Goal: Task Accomplishment & Management: Complete application form

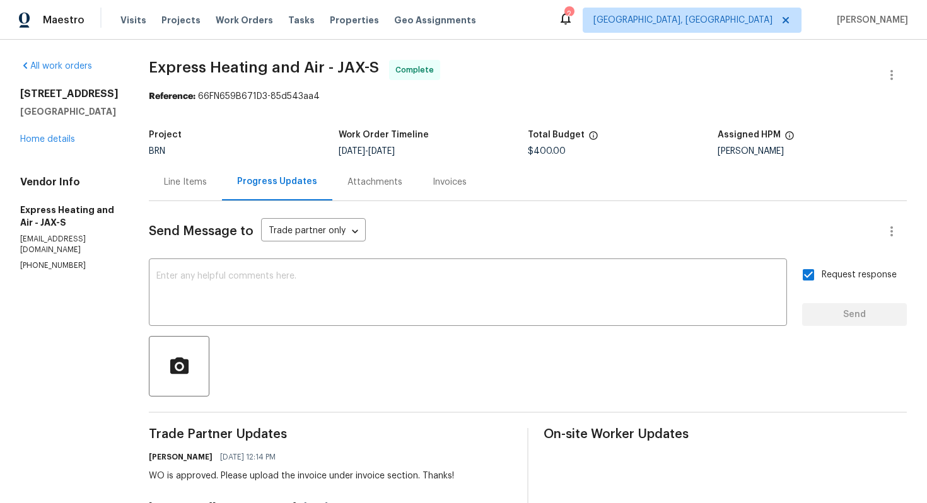
click at [216, 188] on div "Line Items" at bounding box center [185, 181] width 73 height 37
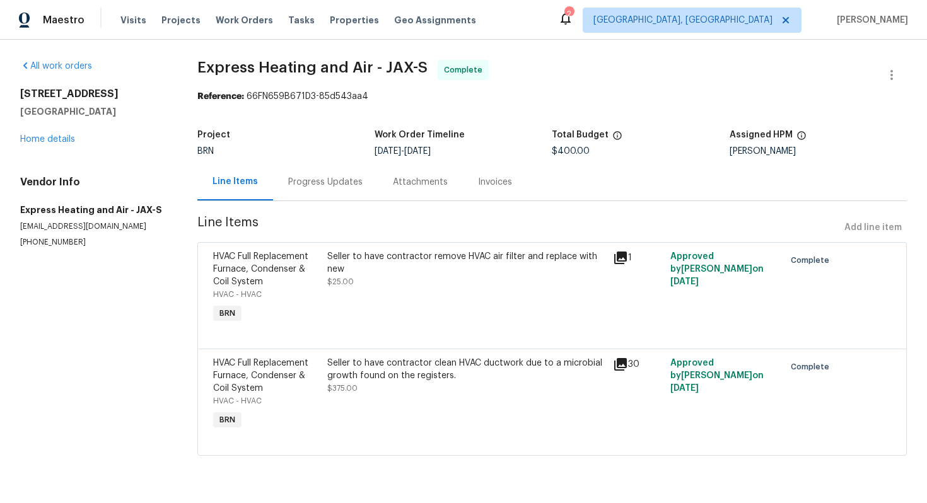
click at [415, 309] on div "Seller to have contractor remove HVAC air filter and replace with new $25.00" at bounding box center [466, 288] width 286 height 83
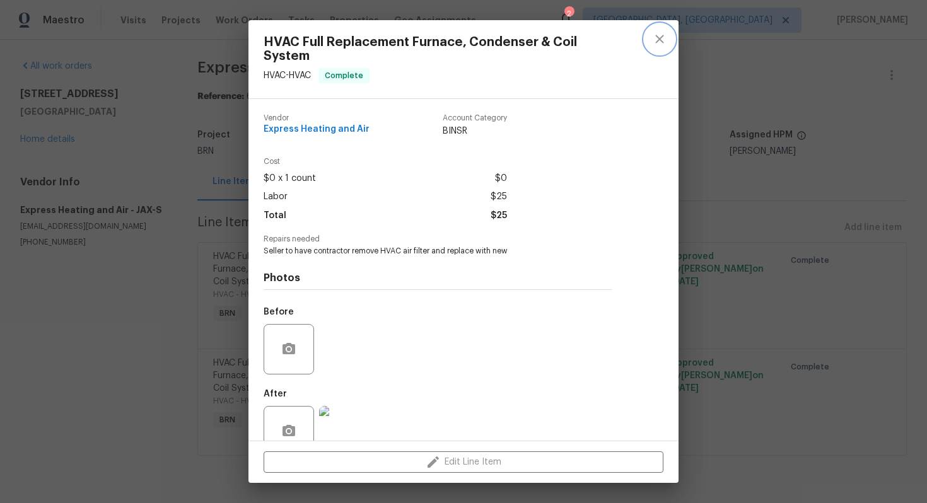
click at [658, 36] on icon "close" at bounding box center [659, 39] width 15 height 15
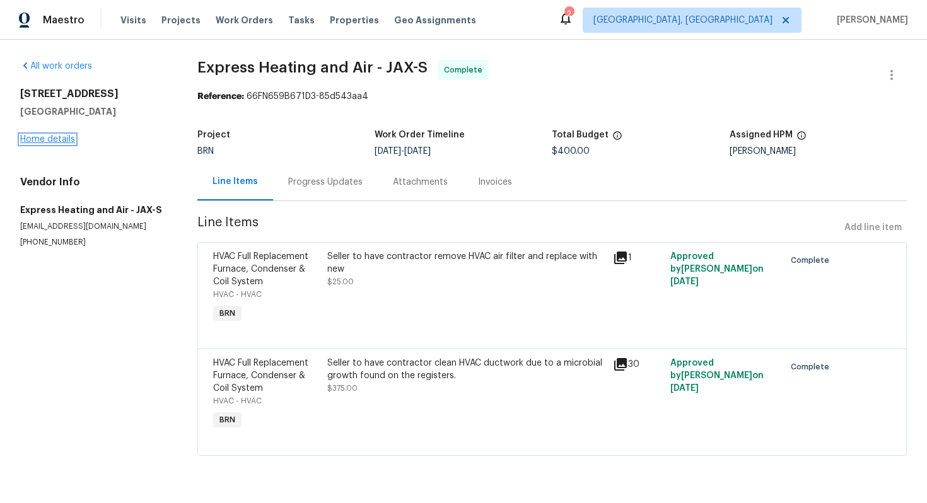
click at [65, 144] on link "Home details" at bounding box center [47, 139] width 55 height 9
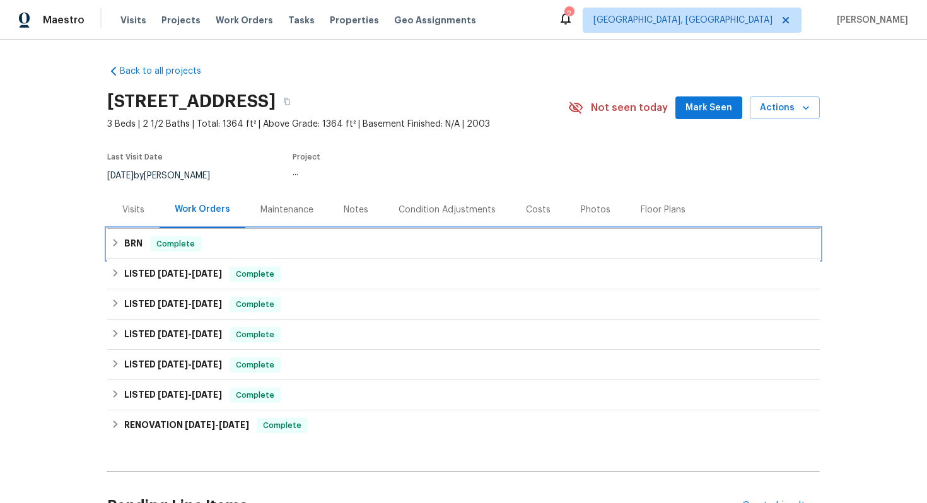
click at [220, 252] on div "BRN Complete" at bounding box center [463, 243] width 705 height 15
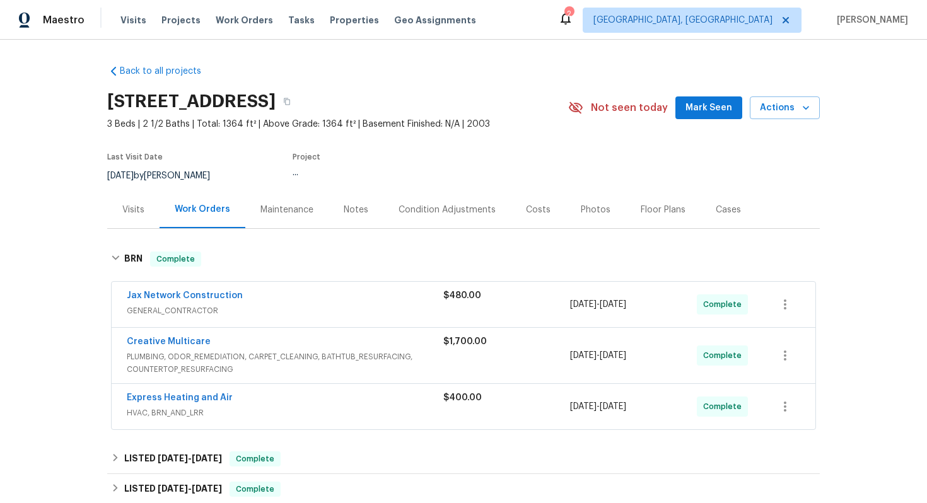
click at [280, 305] on div "Jax Network Construction" at bounding box center [285, 296] width 317 height 15
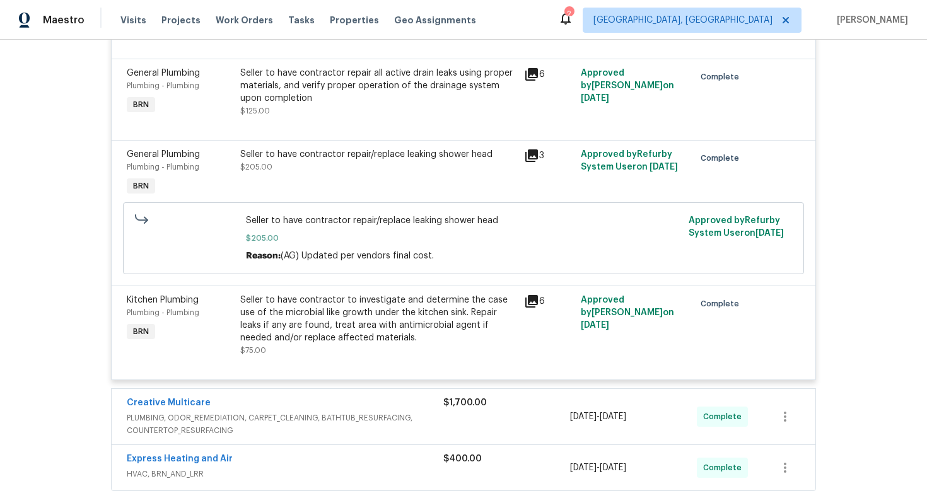
scroll to position [458, 0]
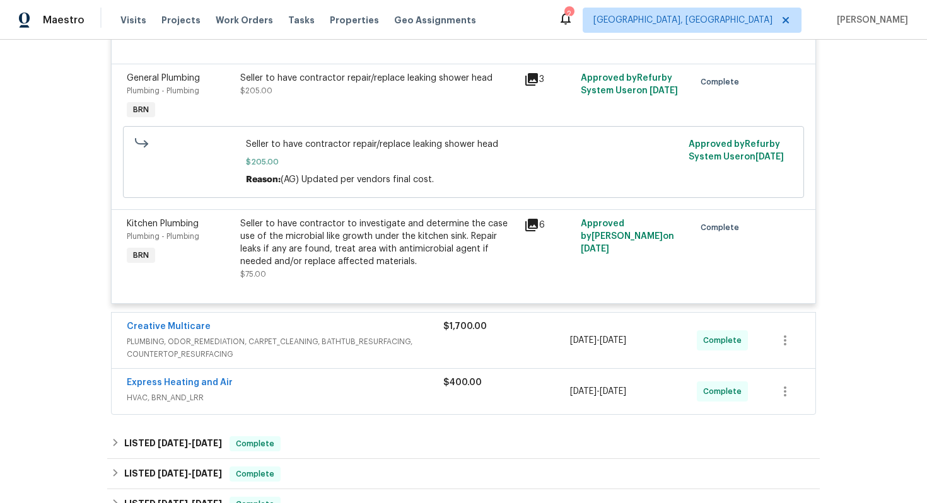
click at [361, 335] on div "Creative Multicare" at bounding box center [285, 327] width 317 height 15
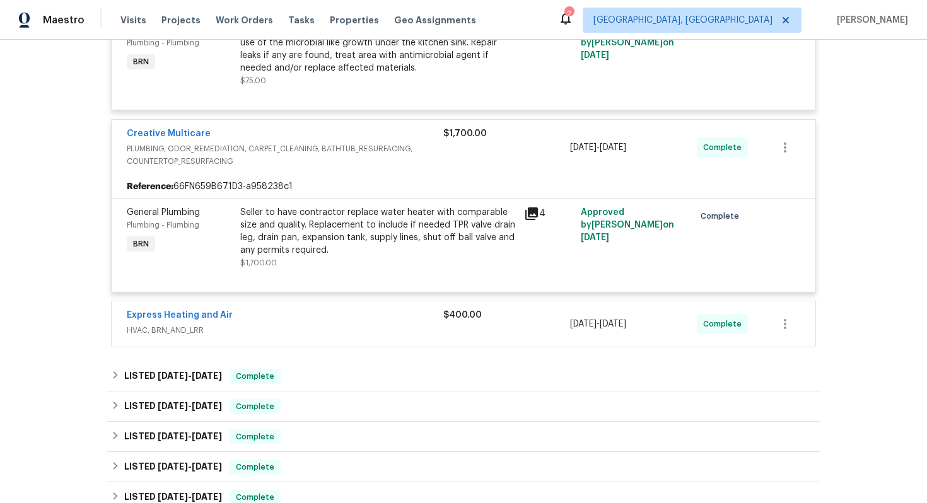
scroll to position [732, 0]
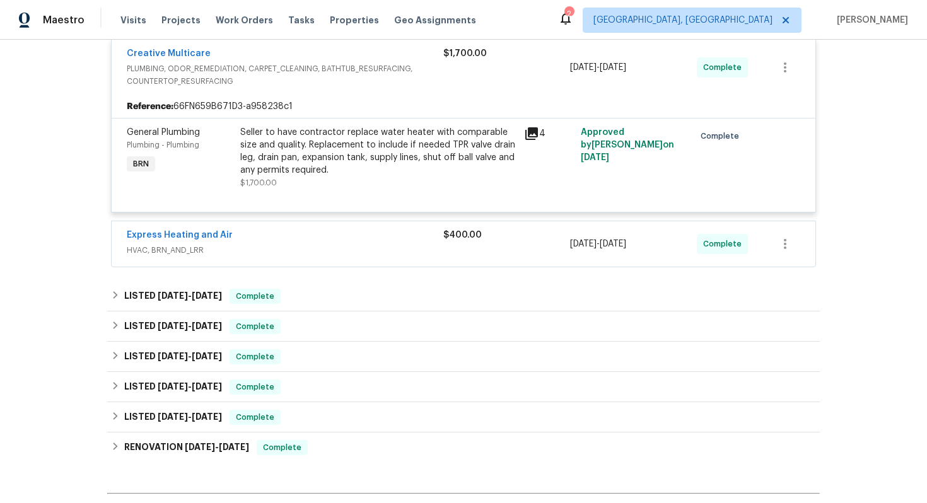
click at [379, 257] on span "HVAC, BRN_AND_LRR" at bounding box center [285, 250] width 317 height 13
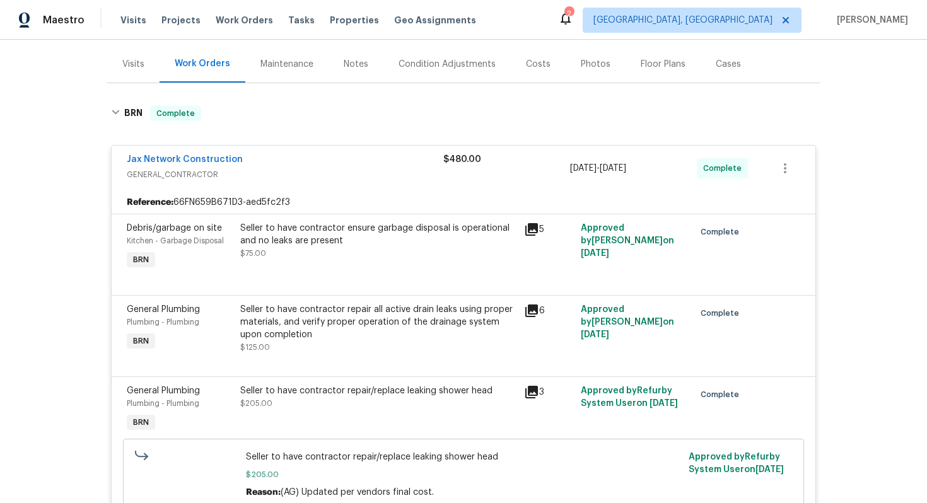
scroll to position [162, 0]
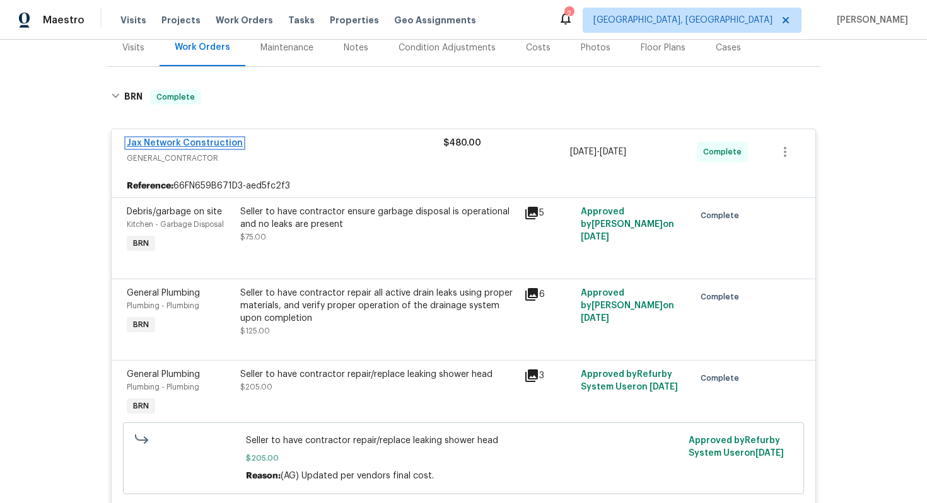
click at [212, 148] on link "Jax Network Construction" at bounding box center [185, 143] width 116 height 9
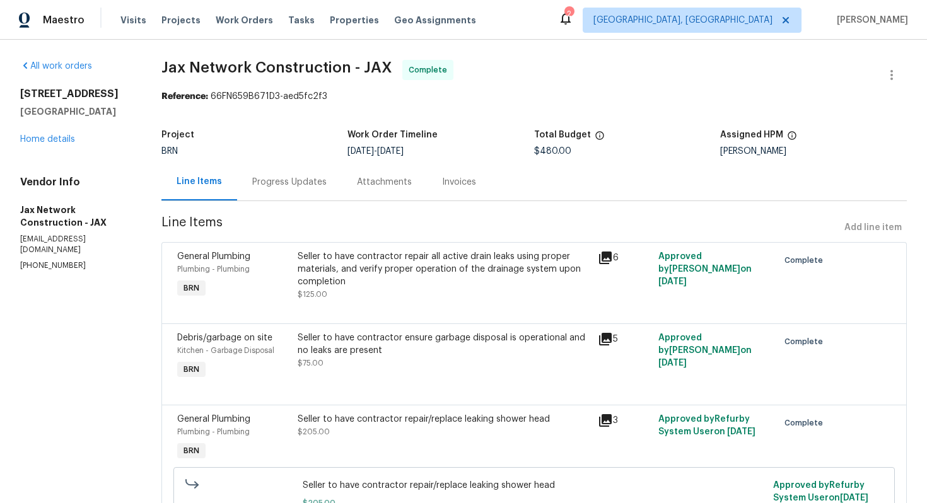
click at [358, 271] on div "Seller to have contractor repair all active drain leaks using proper materials,…" at bounding box center [444, 269] width 293 height 38
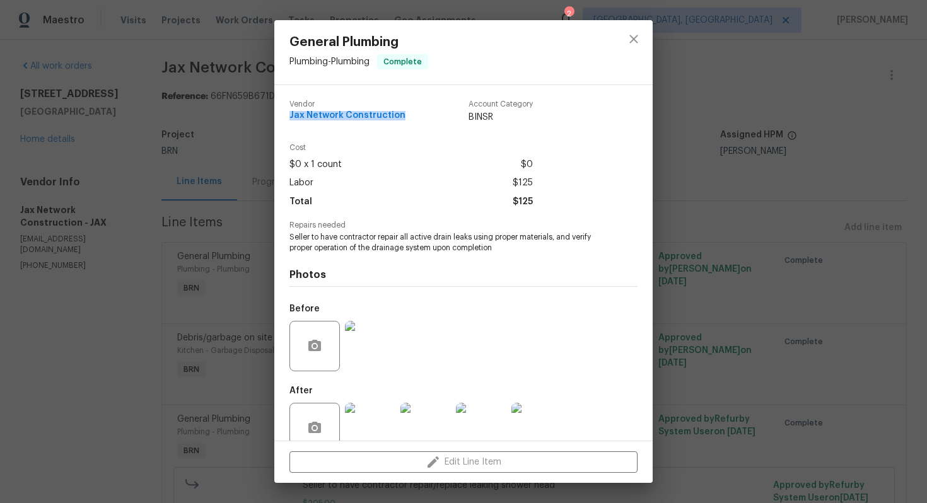
drag, startPoint x: 286, startPoint y: 118, endPoint x: 417, endPoint y: 122, distance: 131.2
click at [417, 122] on div "Vendor Jax Network Construction Account Category BINSR Cost $0 x 1 count $0 Lab…" at bounding box center [463, 263] width 378 height 356
copy span "Jax Network Construction"
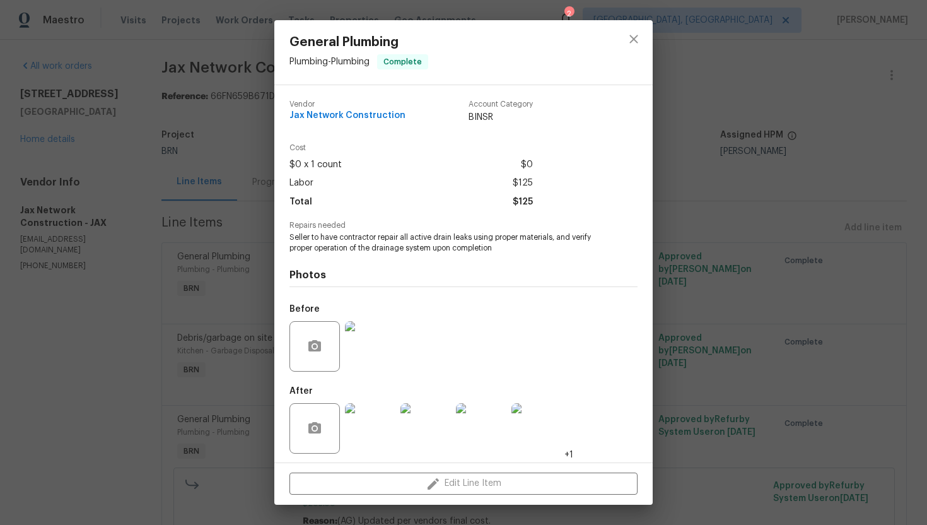
click at [371, 239] on span "Seller to have contractor repair all active drain leaks using proper materials,…" at bounding box center [445, 242] width 313 height 21
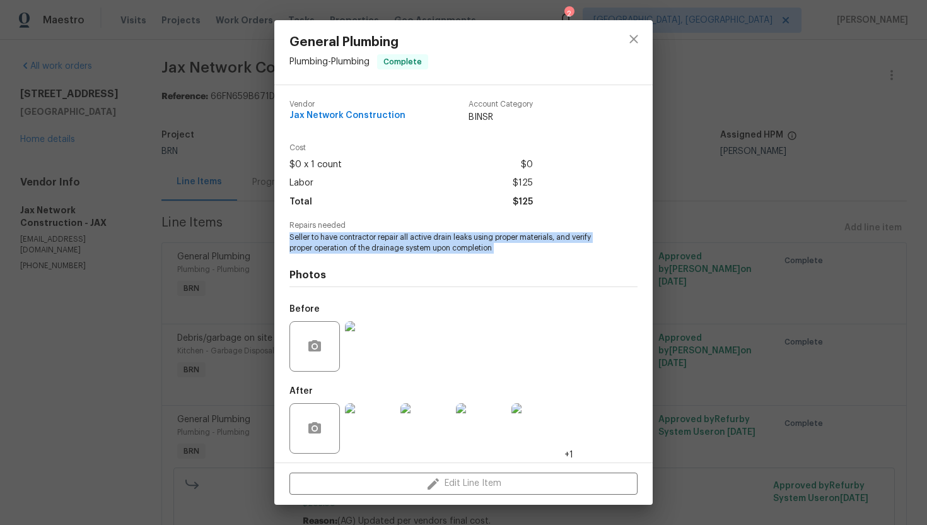
click at [371, 239] on span "Seller to have contractor repair all active drain leaks using proper materials,…" at bounding box center [445, 242] width 313 height 21
copy span "Seller to have contractor repair all active drain leaks using proper materials,…"
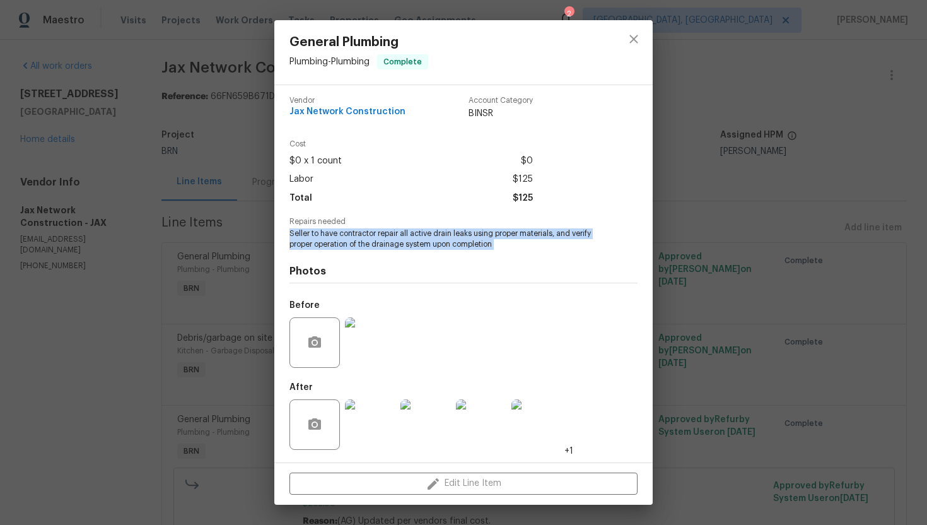
click at [370, 340] on img at bounding box center [370, 342] width 50 height 50
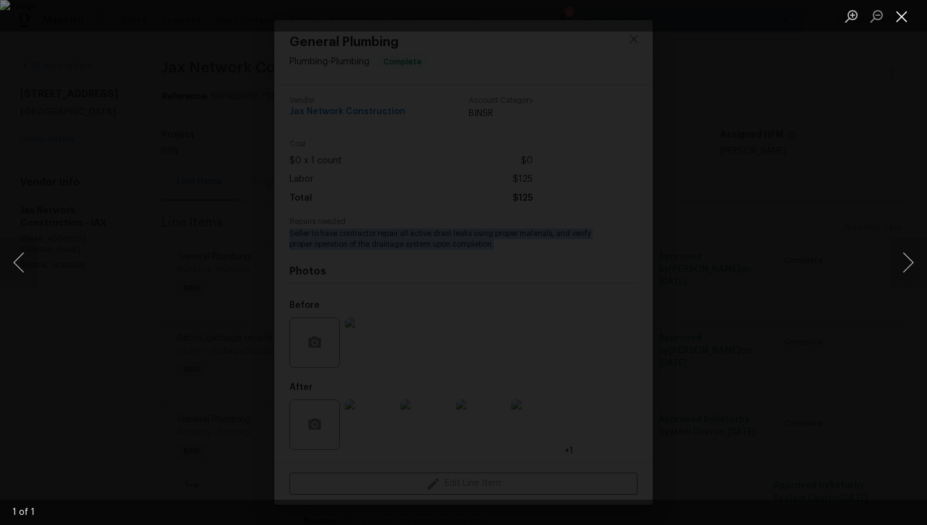
click at [893, 19] on button "Close lightbox" at bounding box center [901, 16] width 25 height 22
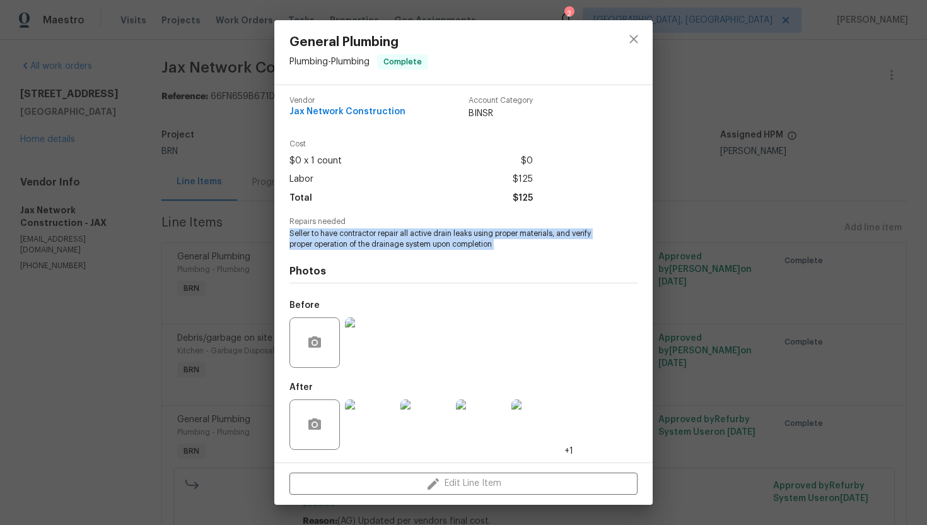
click at [377, 418] on img at bounding box center [370, 424] width 50 height 50
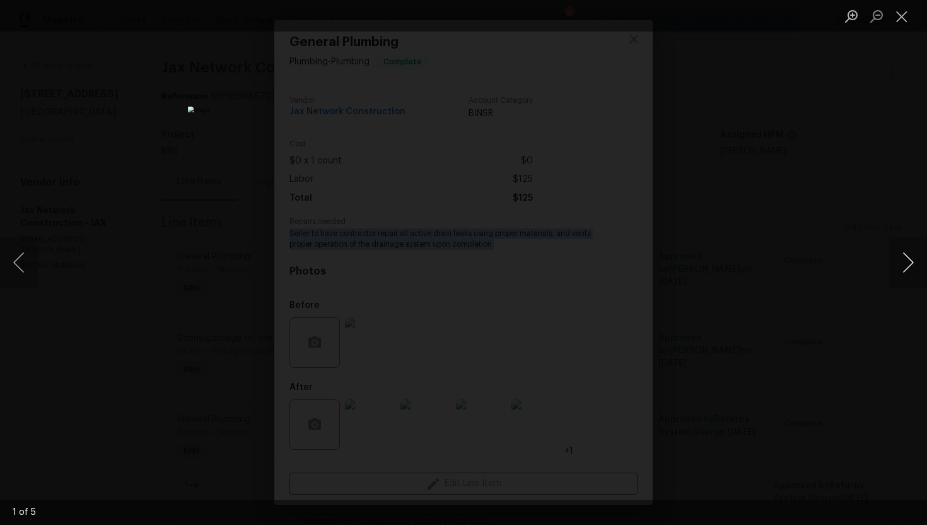
click at [901, 258] on button "Next image" at bounding box center [908, 262] width 38 height 50
click at [902, 267] on button "Next image" at bounding box center [908, 262] width 38 height 50
click at [908, 274] on button "Next image" at bounding box center [908, 262] width 38 height 50
click at [911, 265] on button "Next image" at bounding box center [908, 262] width 38 height 50
click at [899, 19] on button "Close lightbox" at bounding box center [901, 16] width 25 height 22
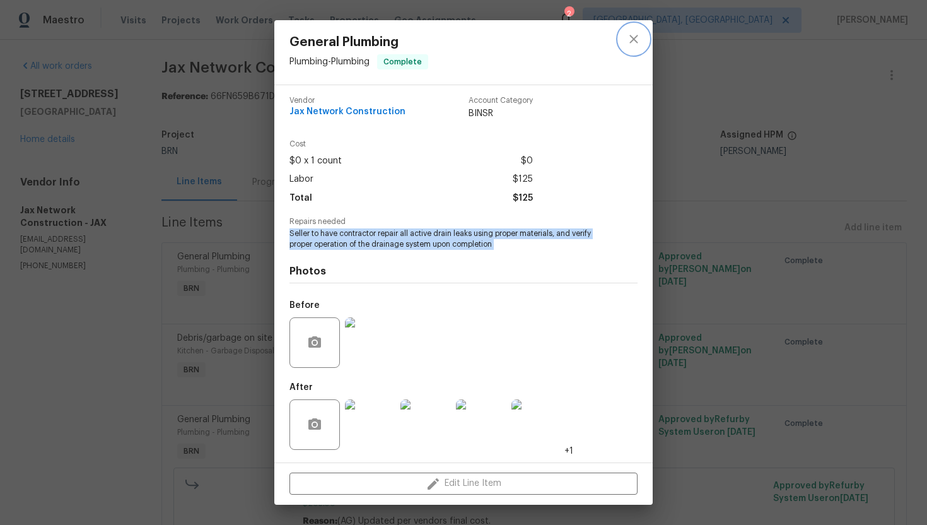
click at [631, 52] on button "close" at bounding box center [634, 39] width 30 height 30
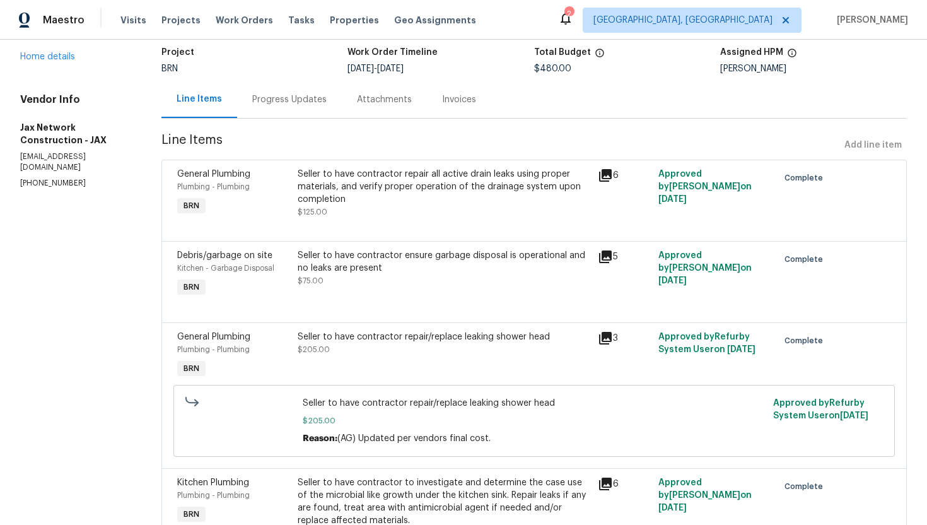
scroll to position [91, 0]
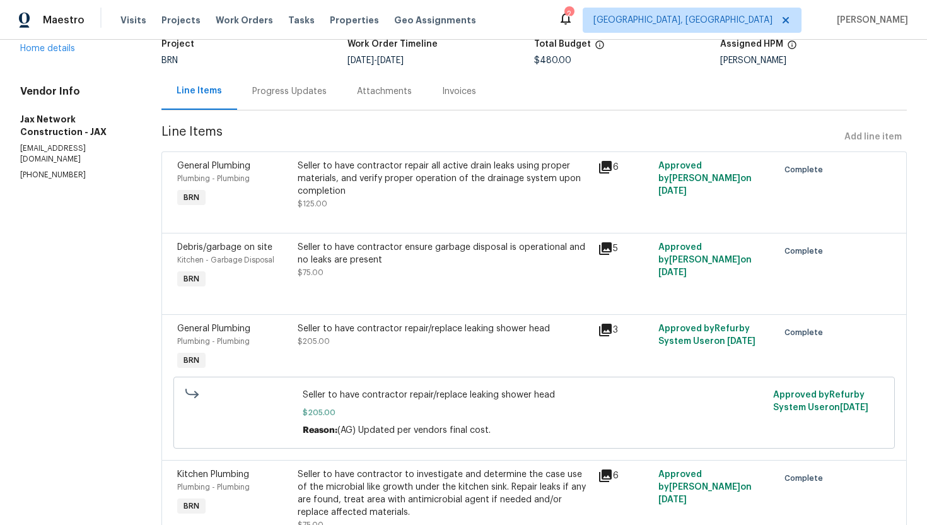
click at [412, 269] on div "Seller to have contractor ensure garbage disposal is operational and no leaks a…" at bounding box center [444, 260] width 293 height 38
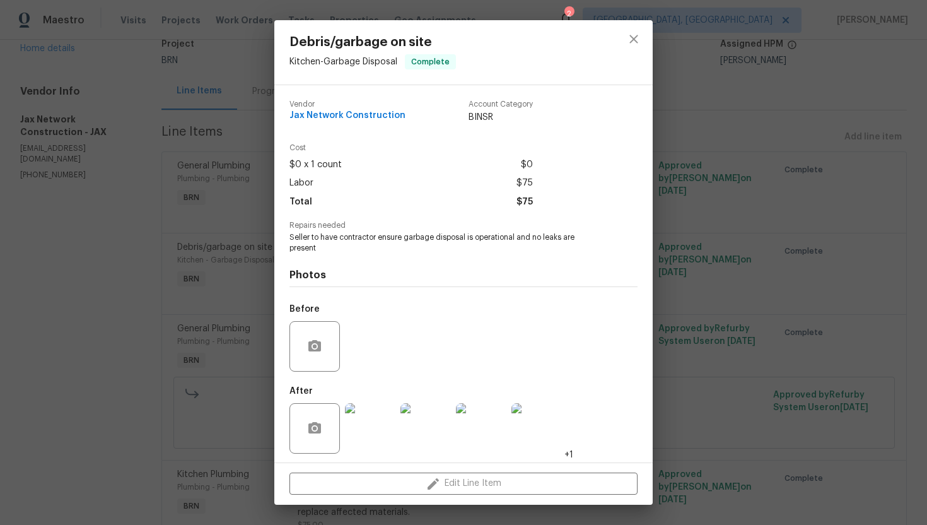
click at [385, 231] on div "Repairs needed Seller to have contractor ensure garbage disposal is operational…" at bounding box center [463, 237] width 348 height 32
copy span "Seller to have contractor ensure garbage disposal is operational and no leaks a…"
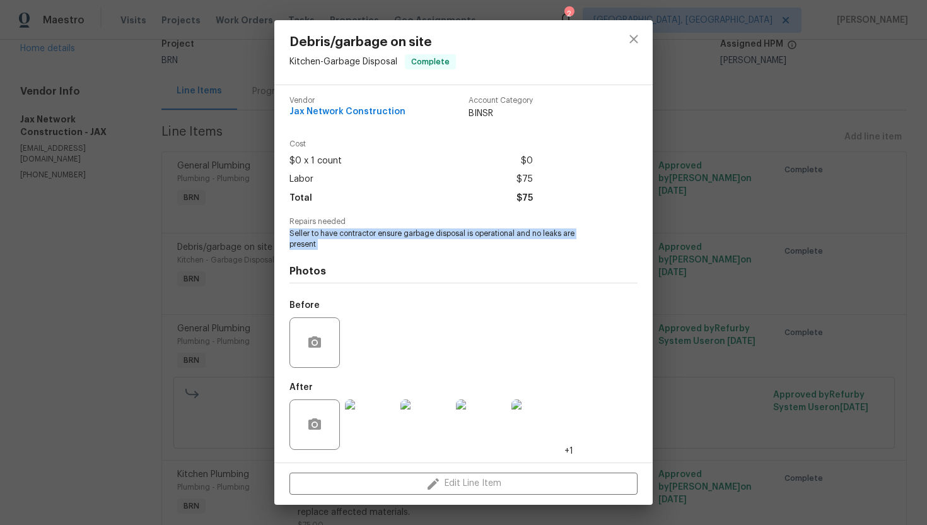
click at [361, 430] on img at bounding box center [370, 424] width 50 height 50
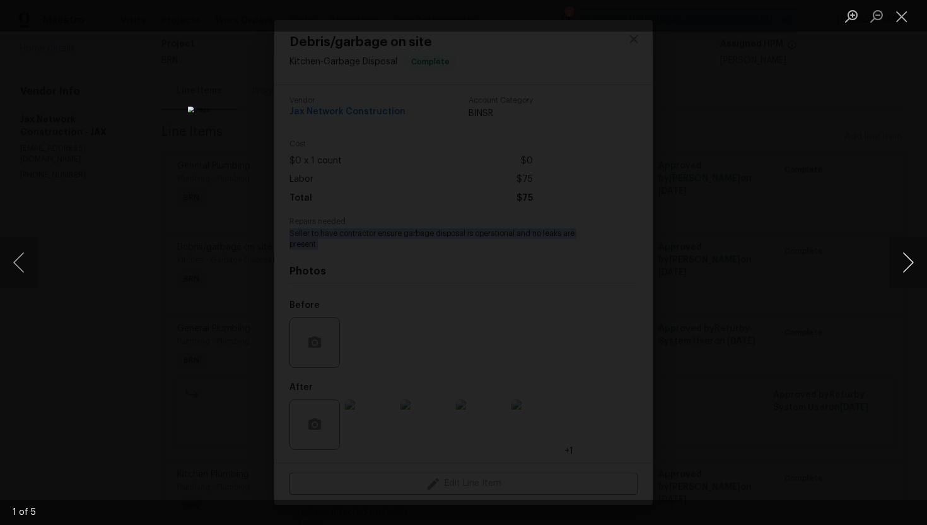
click at [906, 262] on button "Next image" at bounding box center [908, 262] width 38 height 50
click at [907, 267] on button "Next image" at bounding box center [908, 262] width 38 height 50
click at [924, 264] on button "Next image" at bounding box center [908, 262] width 38 height 50
click at [914, 265] on button "Next image" at bounding box center [908, 262] width 38 height 50
click at [901, 16] on button "Close lightbox" at bounding box center [901, 16] width 25 height 22
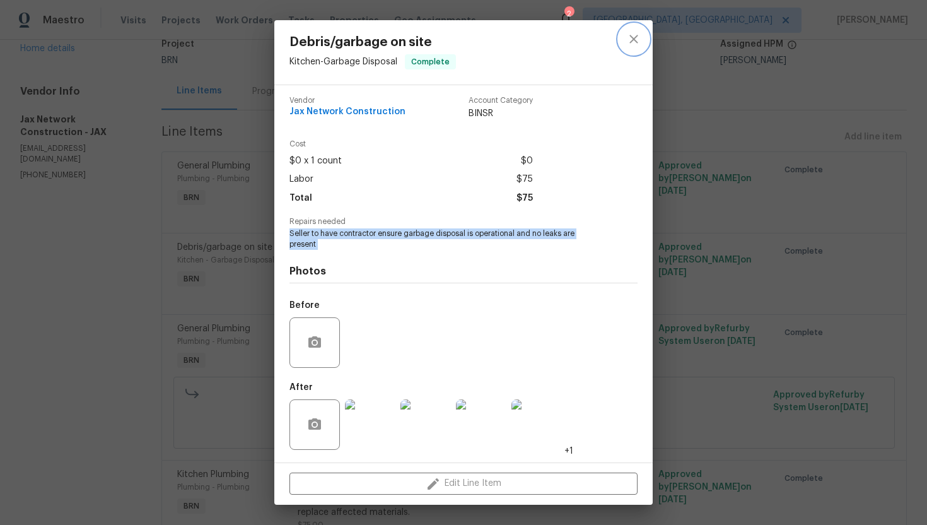
click at [634, 42] on icon "close" at bounding box center [633, 39] width 15 height 15
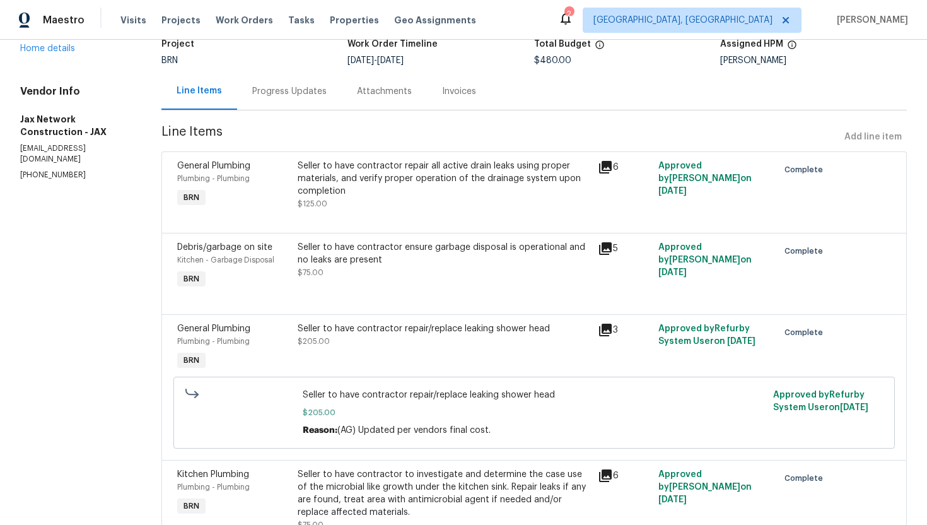
scroll to position [157, 0]
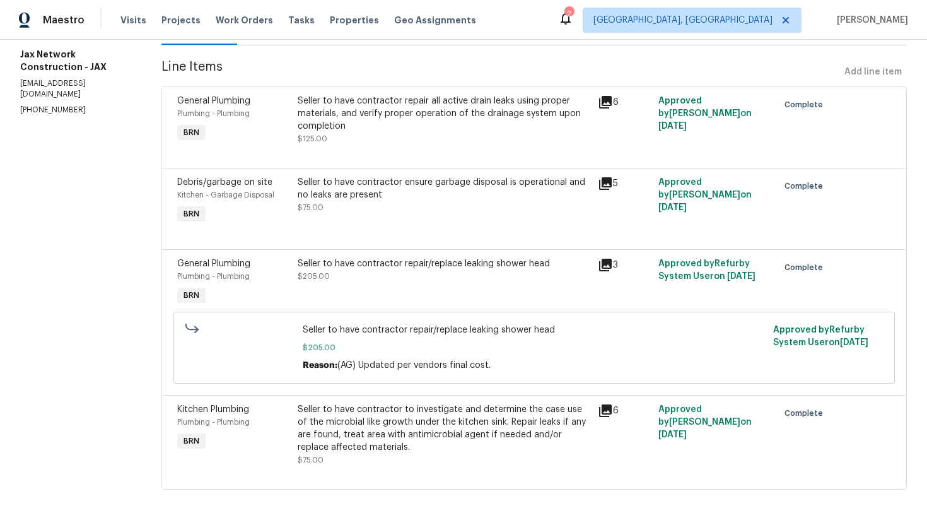
click at [450, 271] on div "Seller to have contractor repair/replace leaking shower head $205.00" at bounding box center [444, 269] width 293 height 25
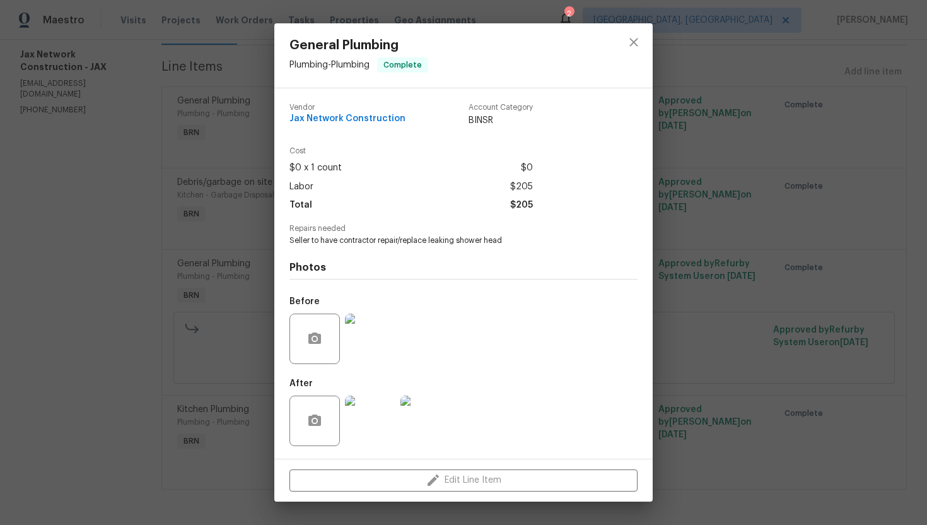
click at [411, 240] on span "Seller to have contractor repair/replace leaking shower head" at bounding box center [445, 240] width 313 height 11
copy span "Seller to have contractor repair/replace leaking shower head"
click at [380, 325] on img at bounding box center [370, 338] width 50 height 50
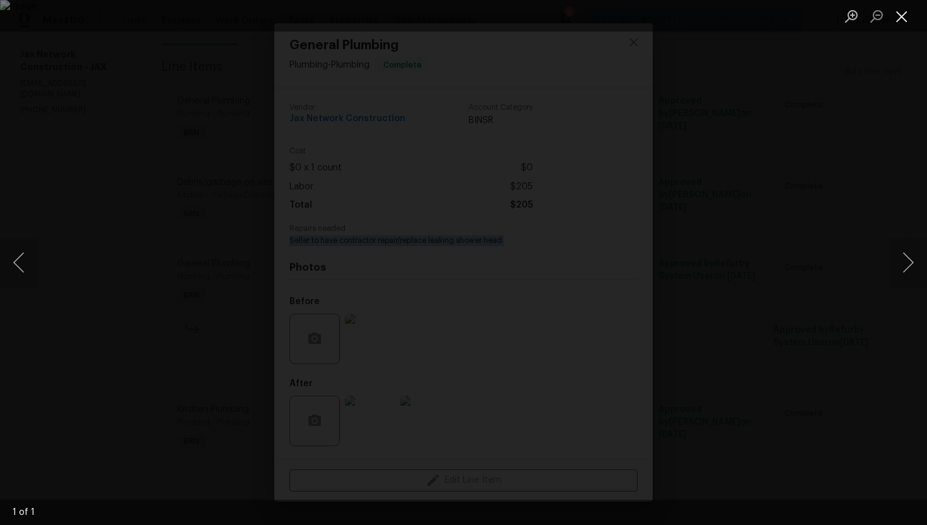
click at [897, 17] on button "Close lightbox" at bounding box center [901, 16] width 25 height 22
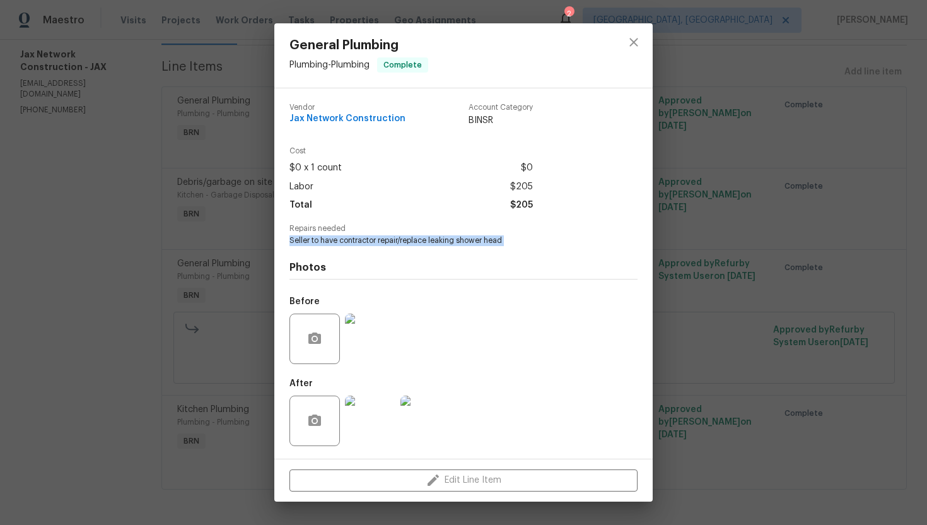
click at [429, 417] on img at bounding box center [425, 420] width 50 height 50
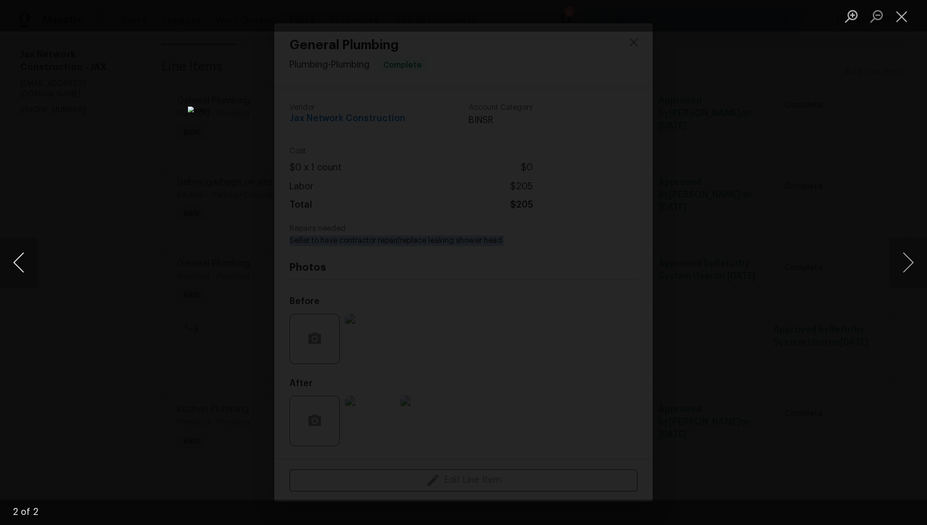
click at [28, 265] on button "Previous image" at bounding box center [19, 262] width 38 height 50
click at [897, 24] on button "Close lightbox" at bounding box center [901, 16] width 25 height 22
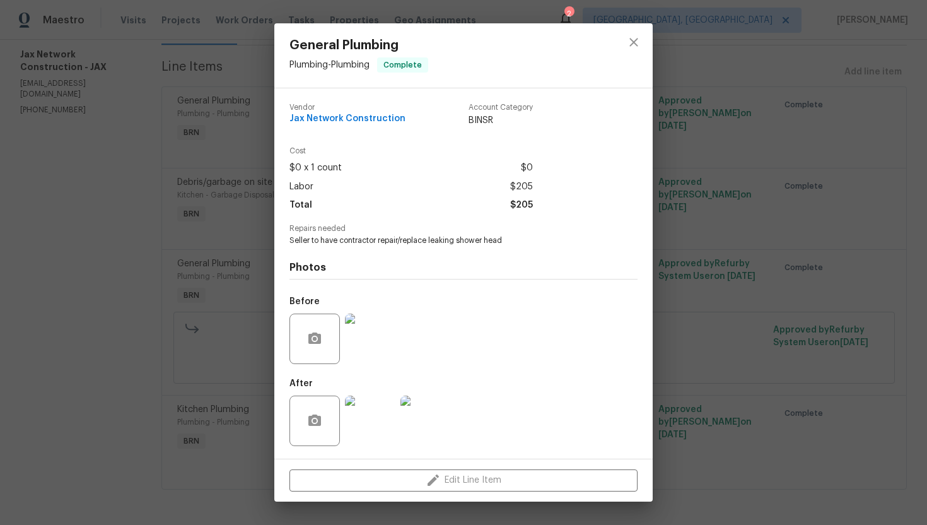
click at [743, 108] on div "General Plumbing Plumbing - Plumbing Complete Vendor Jax Network Construction A…" at bounding box center [463, 262] width 927 height 525
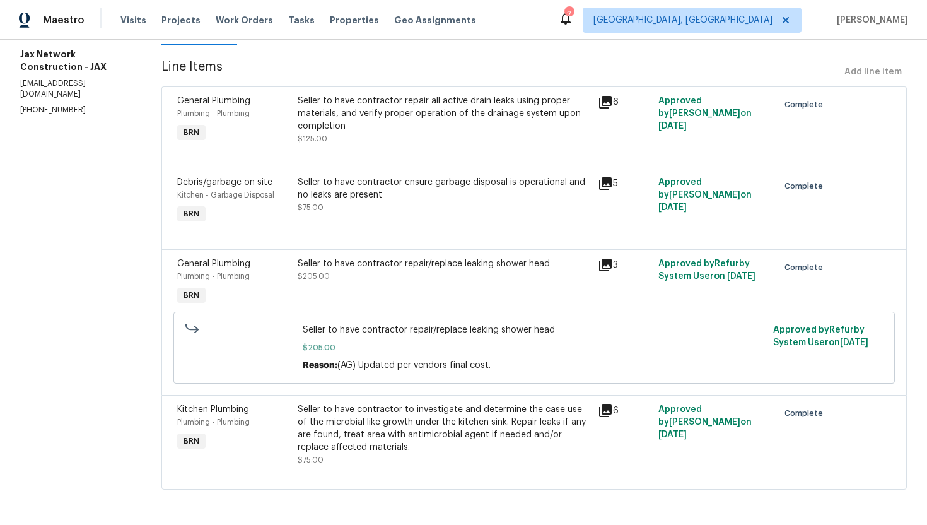
click at [436, 430] on div "Seller to have contractor to investigate and determine the case use of the micr…" at bounding box center [444, 428] width 293 height 50
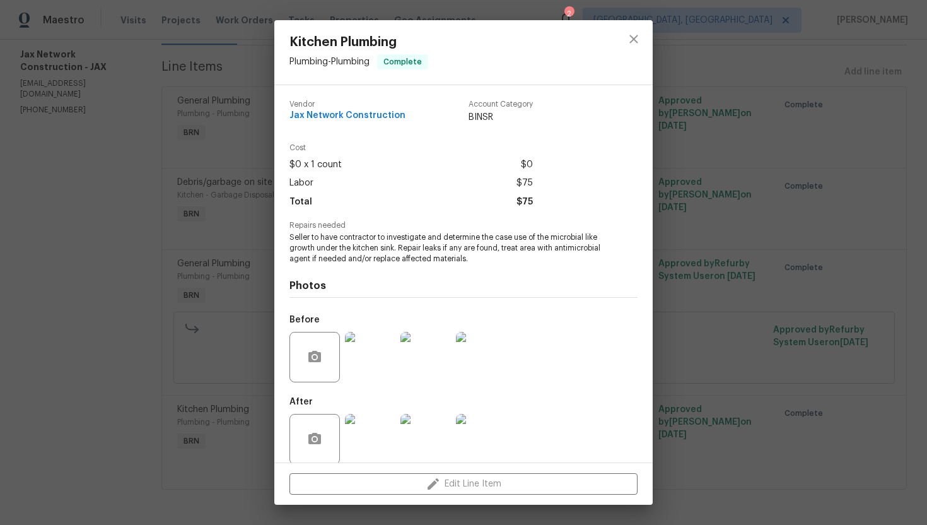
click at [450, 252] on span "Seller to have contractor to investigate and determine the case use of the micr…" at bounding box center [445, 248] width 313 height 32
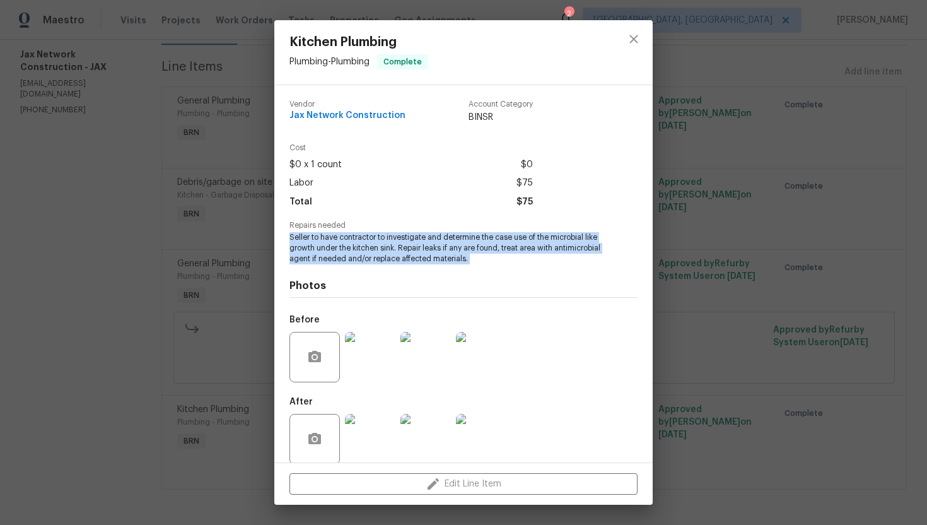
copy span "Seller to have contractor to investigate and determine the case use of the micr…"
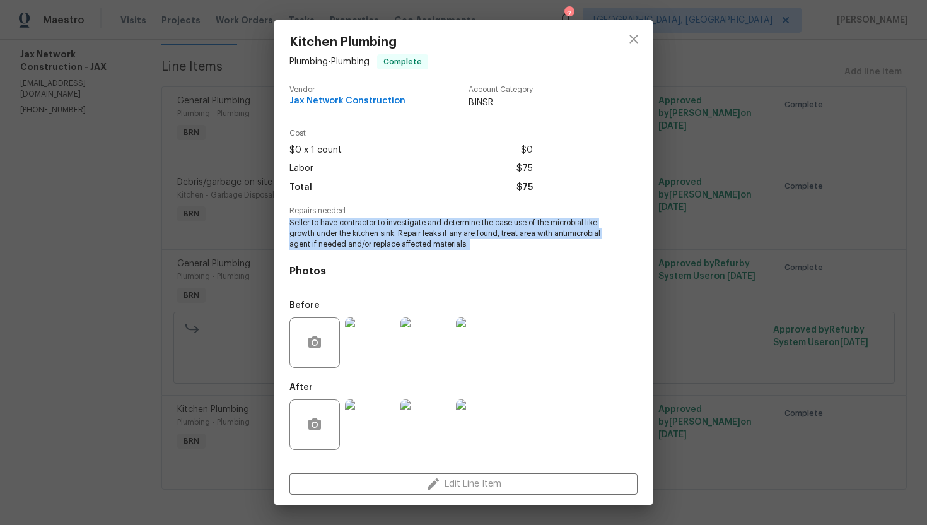
click at [485, 343] on img at bounding box center [481, 342] width 50 height 50
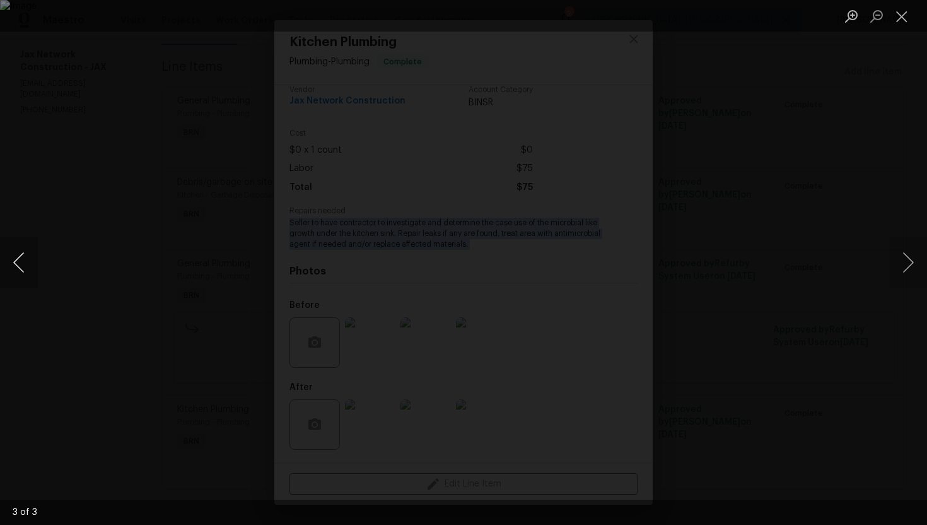
click at [16, 268] on button "Previous image" at bounding box center [19, 262] width 38 height 50
click at [15, 262] on button "Previous image" at bounding box center [19, 262] width 38 height 50
click at [899, 16] on button "Close lightbox" at bounding box center [901, 16] width 25 height 22
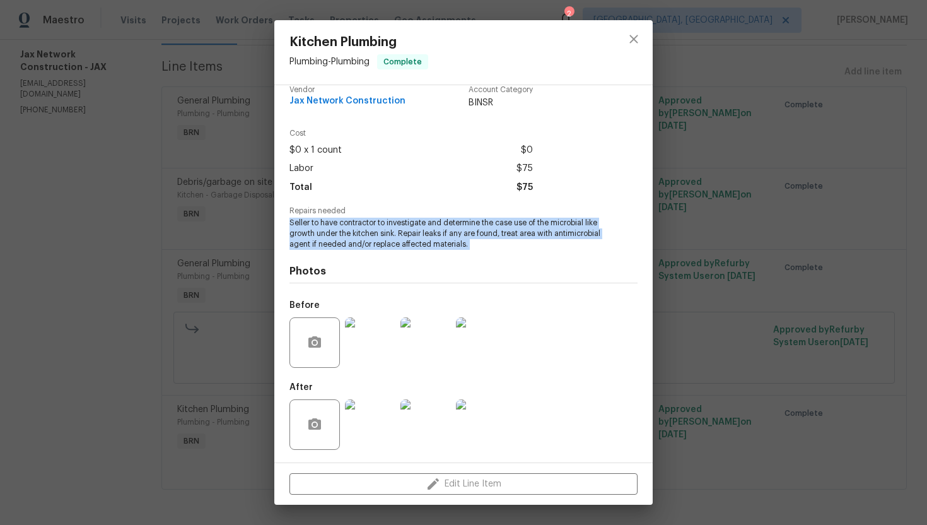
click at [486, 415] on img at bounding box center [481, 424] width 50 height 50
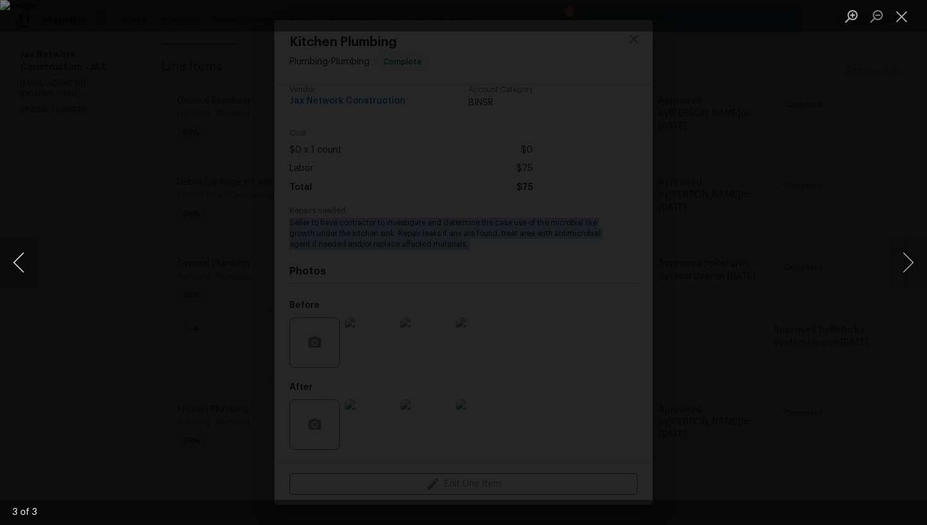
click at [24, 257] on button "Previous image" at bounding box center [19, 262] width 38 height 50
click at [24, 252] on button "Previous image" at bounding box center [19, 262] width 38 height 50
click at [913, 3] on li "Lightbox" at bounding box center [901, 16] width 25 height 32
click at [904, 11] on button "Close lightbox" at bounding box center [901, 16] width 25 height 22
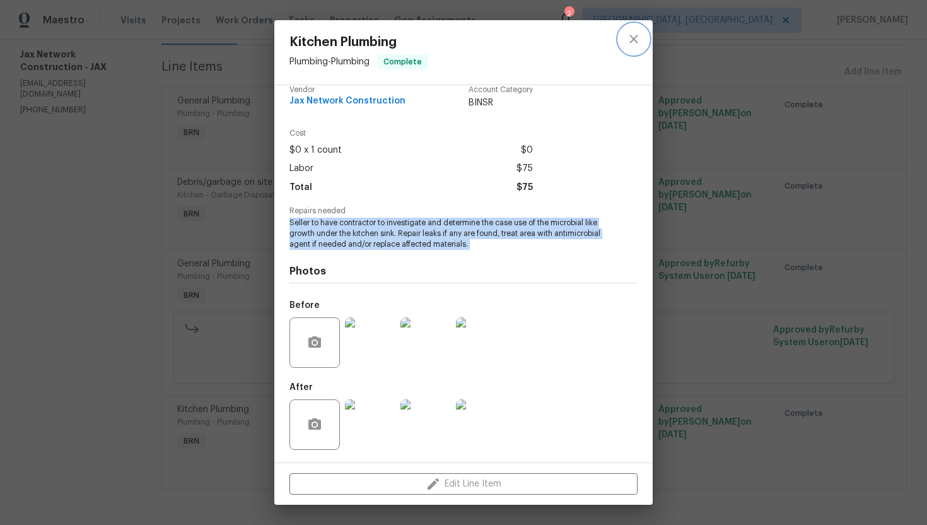
click at [639, 40] on icon "close" at bounding box center [633, 39] width 15 height 15
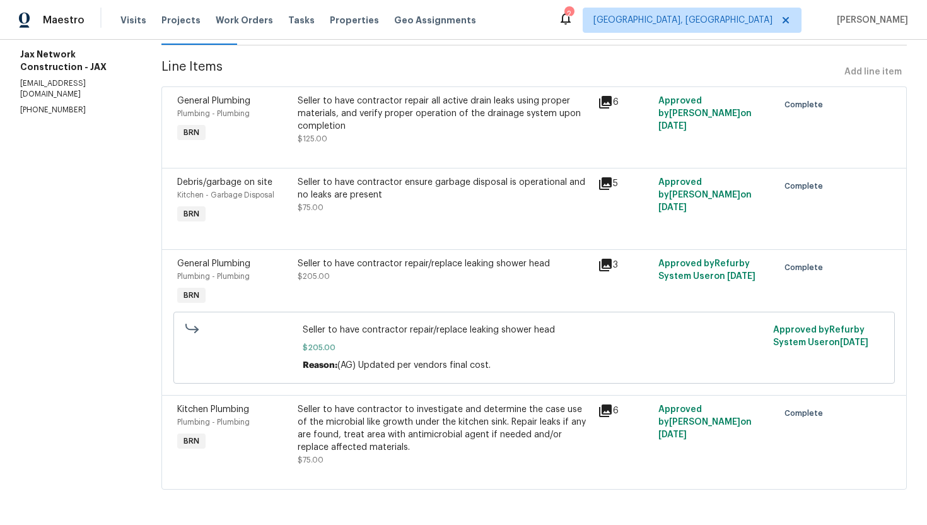
scroll to position [0, 0]
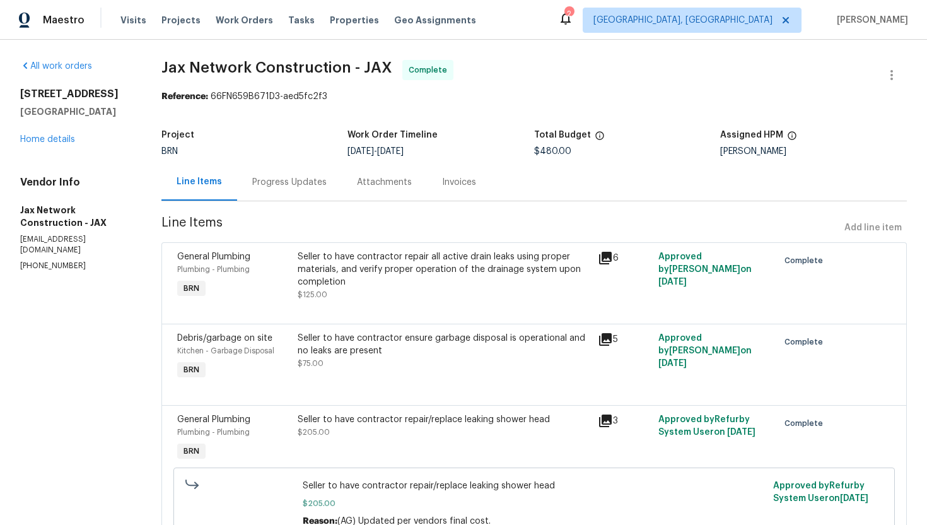
click at [472, 184] on div "Invoices" at bounding box center [459, 182] width 34 height 13
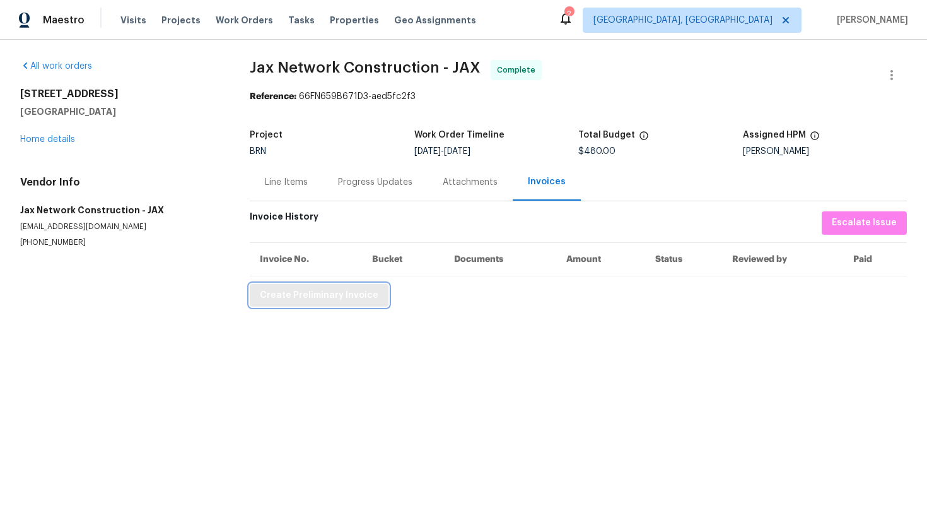
click at [372, 294] on button "Create Preliminary Invoice" at bounding box center [319, 295] width 139 height 23
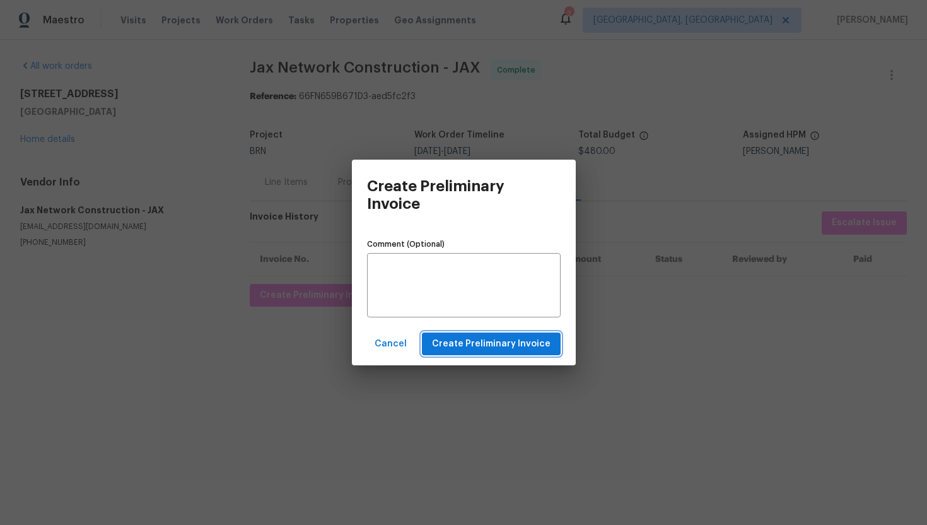
click at [444, 347] on span "Create Preliminary Invoice" at bounding box center [491, 344] width 119 height 16
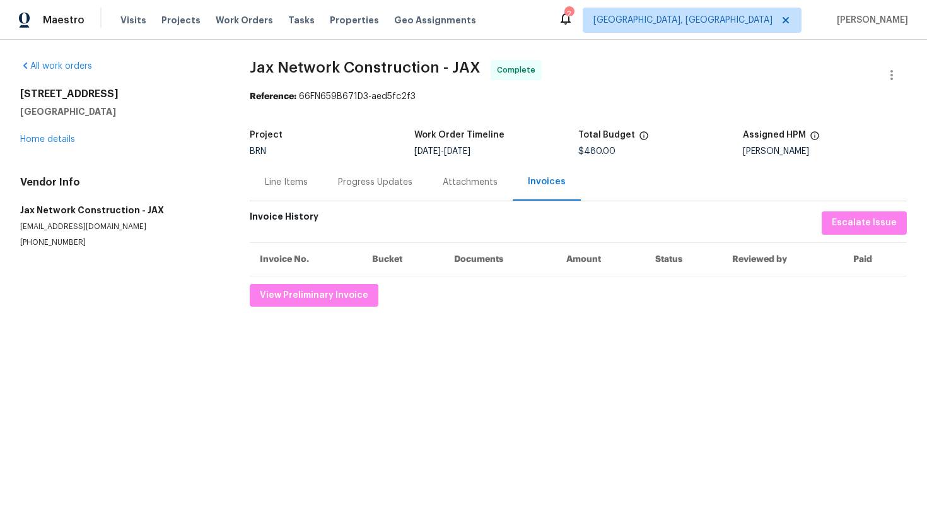
click at [308, 182] on div "Line Items" at bounding box center [286, 181] width 73 height 37
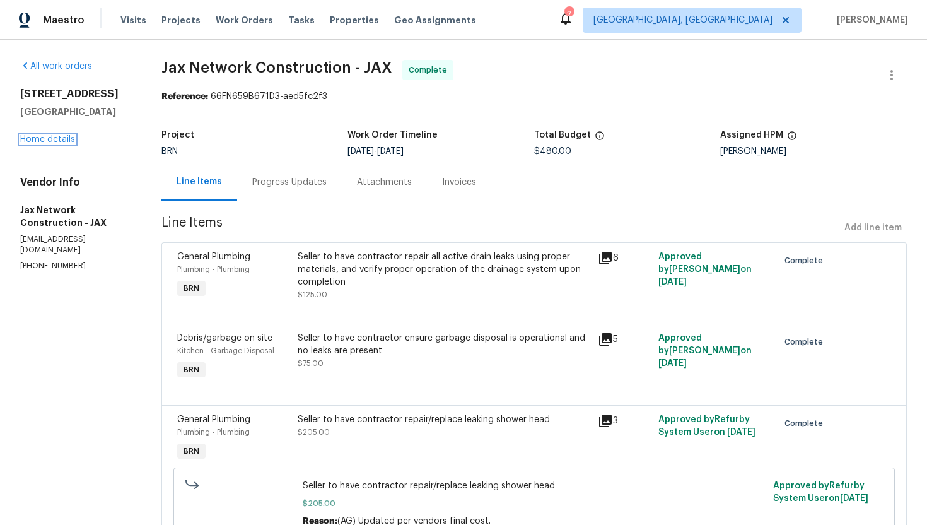
click at [67, 144] on link "Home details" at bounding box center [47, 139] width 55 height 9
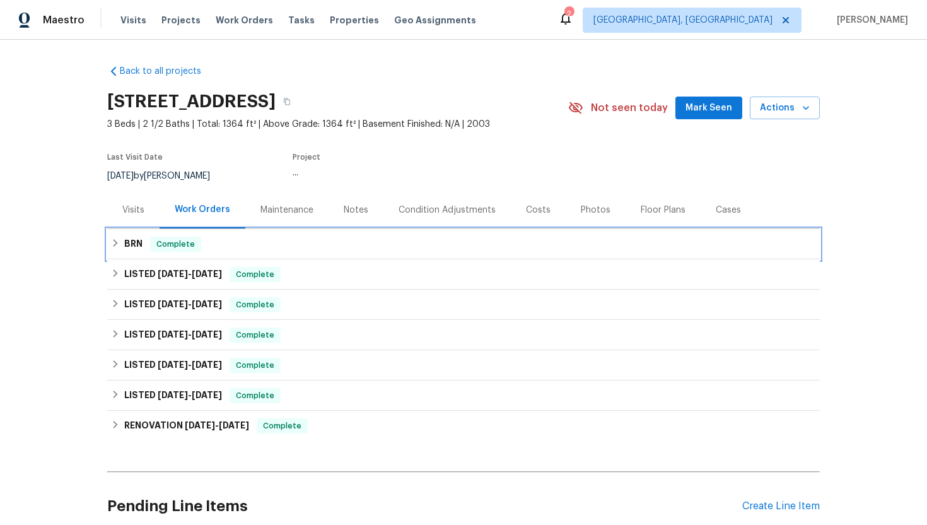
click at [139, 252] on h6 "BRN" at bounding box center [133, 243] width 18 height 15
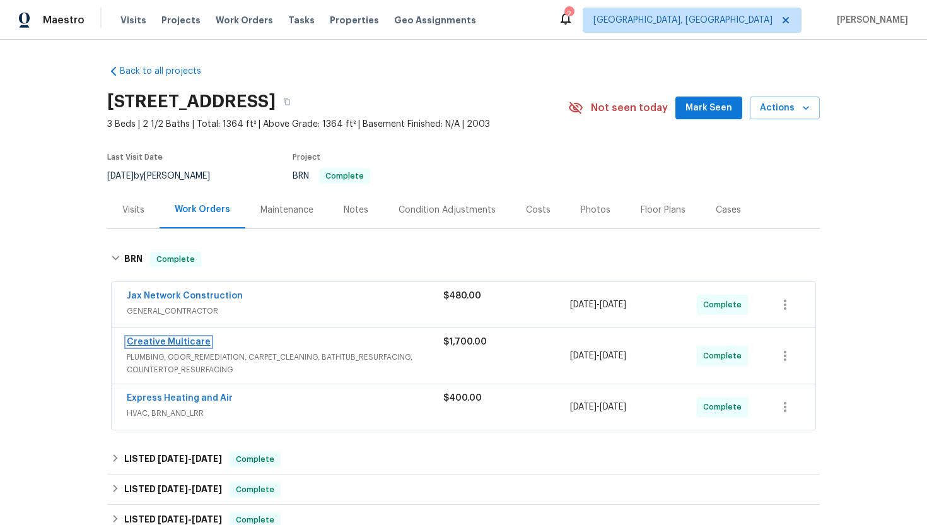
click at [156, 346] on link "Creative Multicare" at bounding box center [169, 341] width 84 height 9
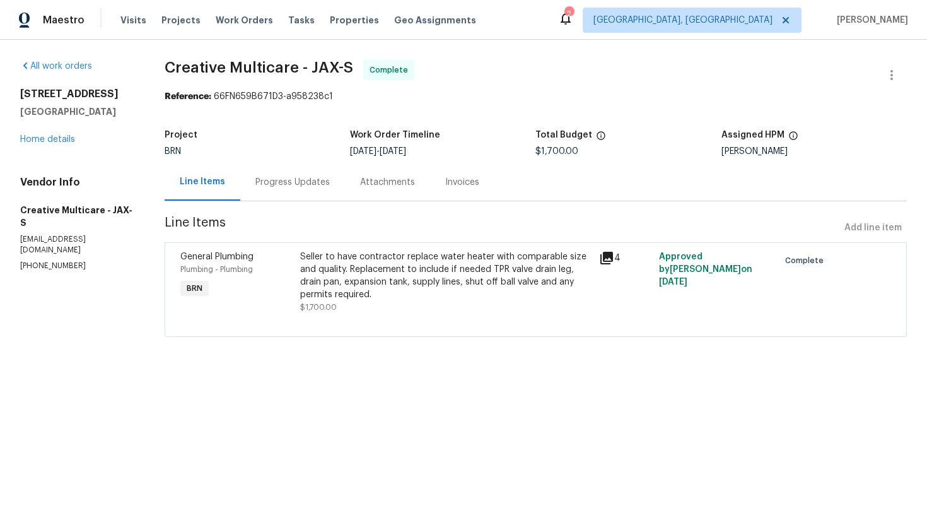
click at [366, 277] on div "Seller to have contractor replace water heater with comparable size and quality…" at bounding box center [446, 275] width 292 height 50
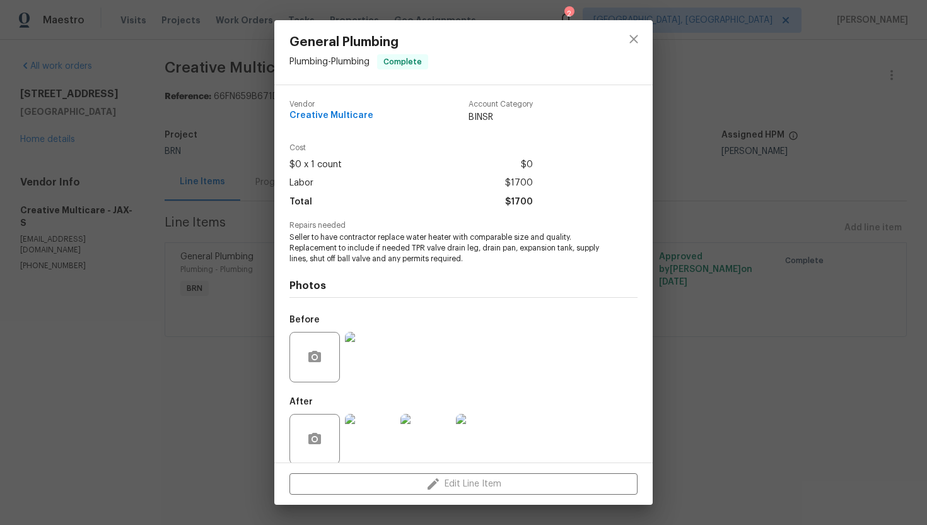
click at [369, 247] on span "Seller to have contractor replace water heater with comparable size and quality…" at bounding box center [445, 248] width 313 height 32
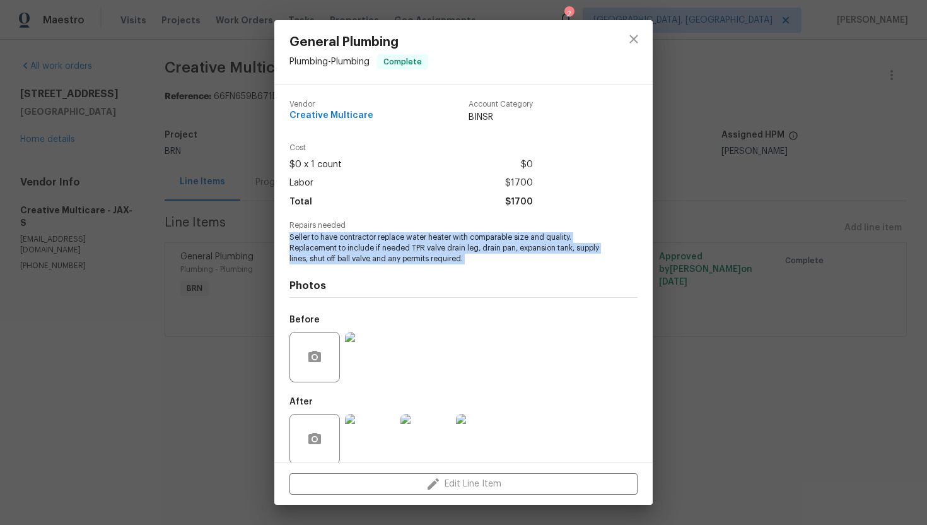
copy span "Seller to have contractor replace water heater with comparable size and quality…"
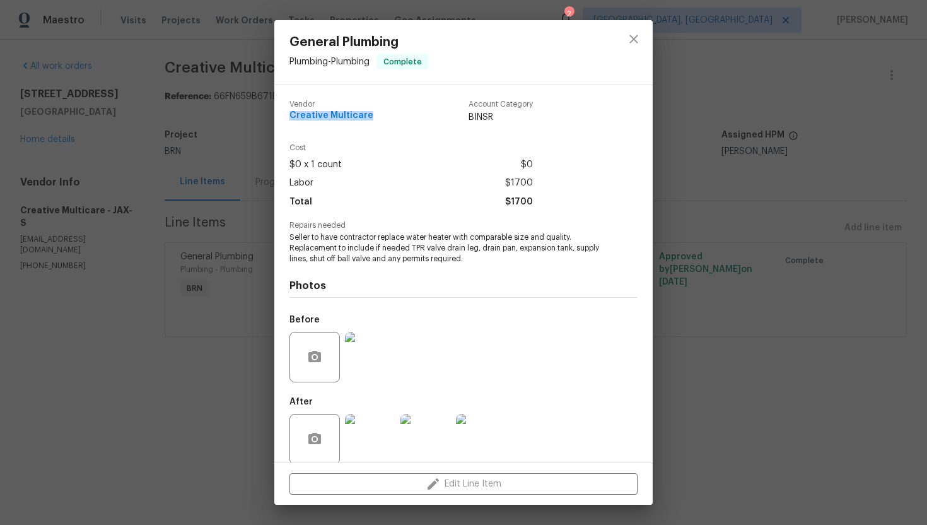
drag, startPoint x: 281, startPoint y: 116, endPoint x: 382, endPoint y: 117, distance: 101.5
click at [382, 117] on div "Vendor Creative Multicare Account Category BINSR Cost $0 x 1 count $0 Labor $17…" at bounding box center [463, 273] width 378 height 377
copy span "Creative Multicare"
click at [373, 353] on img at bounding box center [370, 357] width 50 height 50
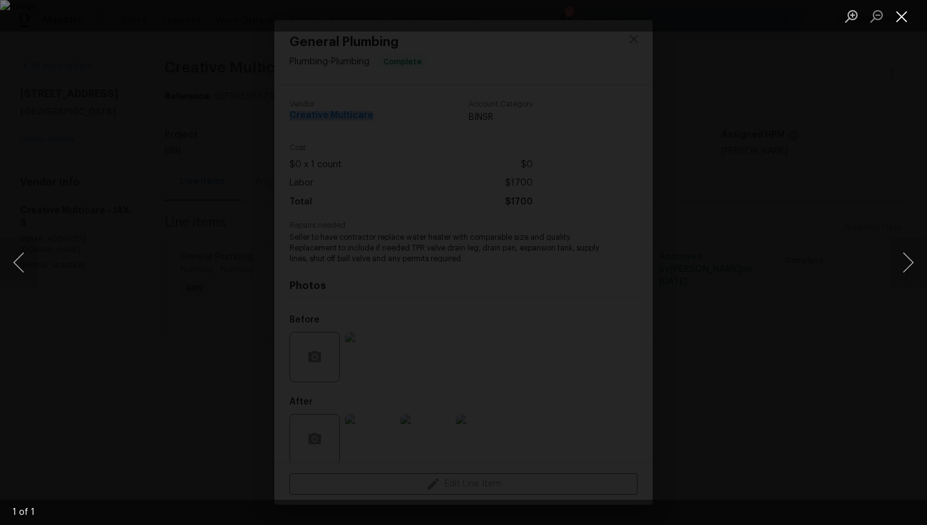
click at [900, 20] on button "Close lightbox" at bounding box center [901, 16] width 25 height 22
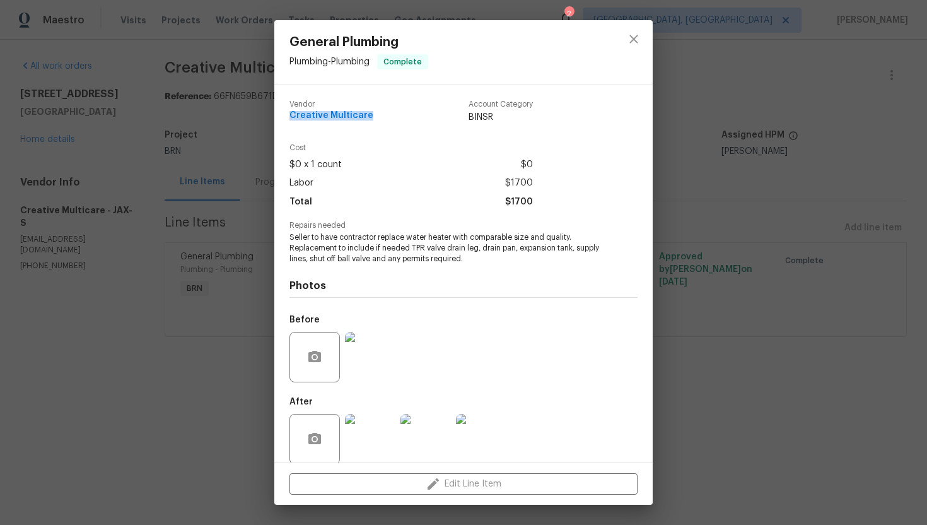
scroll to position [15, 0]
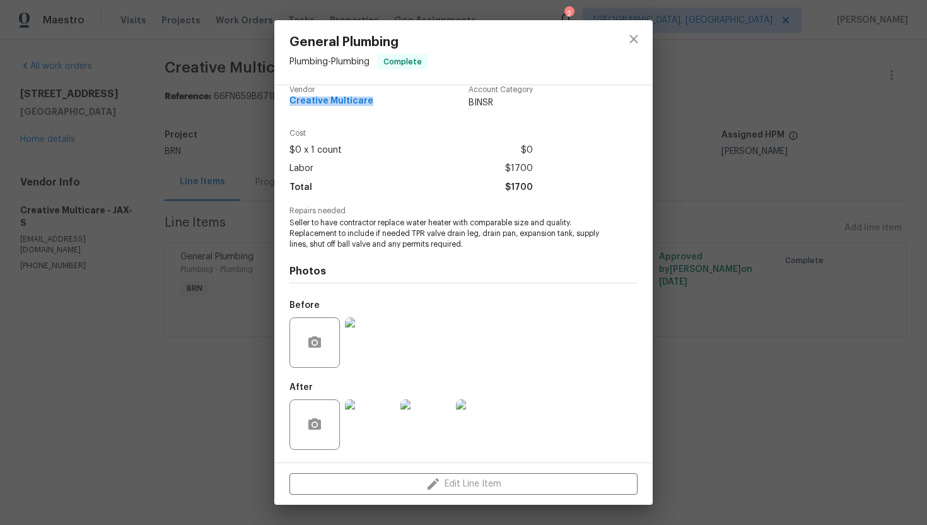
click at [486, 429] on img at bounding box center [481, 424] width 50 height 50
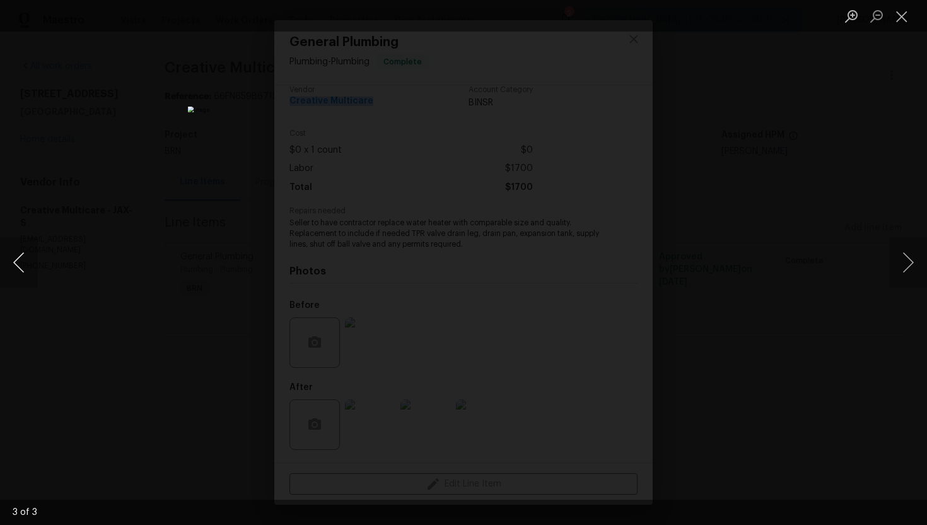
click at [23, 263] on button "Previous image" at bounding box center [19, 262] width 38 height 50
click at [21, 264] on button "Previous image" at bounding box center [19, 262] width 38 height 50
click at [902, 11] on button "Close lightbox" at bounding box center [901, 16] width 25 height 22
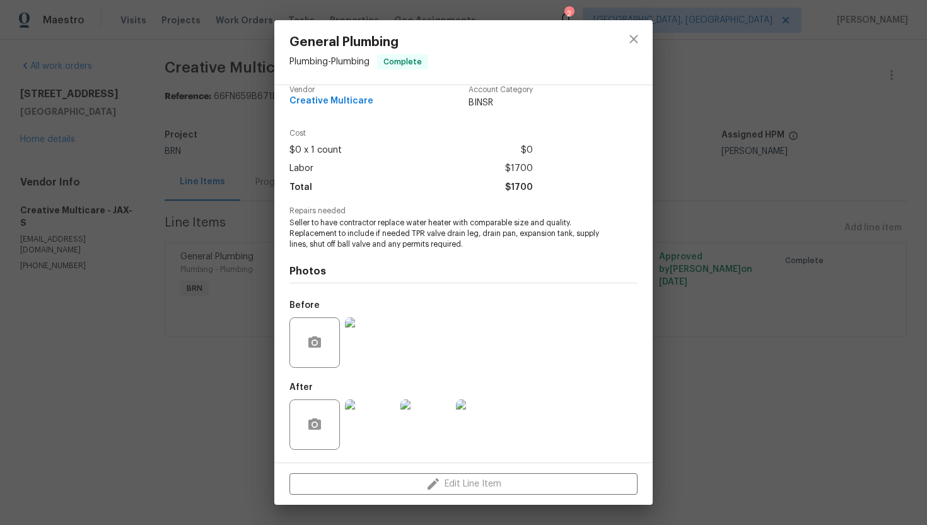
click at [201, 317] on div "General Plumbing Plumbing - Plumbing Complete Vendor Creative Multicare Account…" at bounding box center [463, 262] width 927 height 525
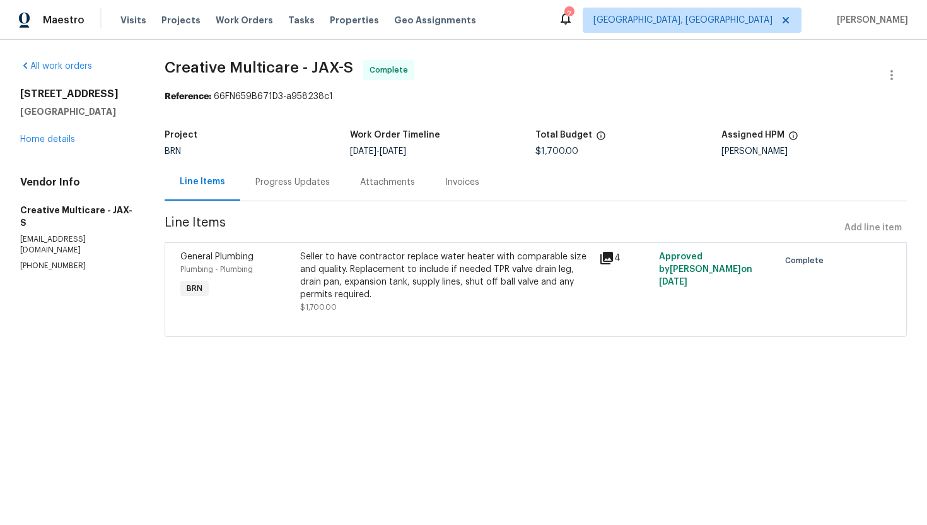
click at [479, 185] on div "Invoices" at bounding box center [462, 182] width 34 height 13
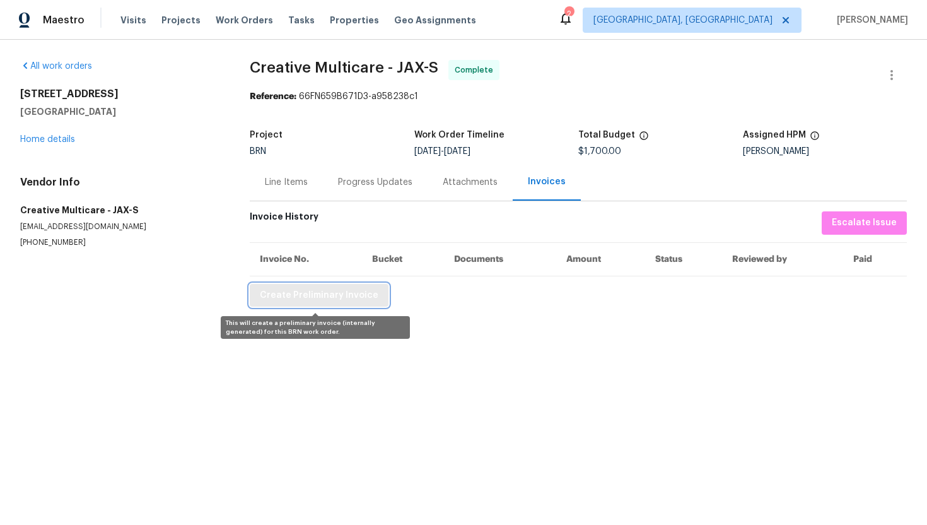
click at [353, 297] on span "Create Preliminary Invoice" at bounding box center [319, 296] width 119 height 16
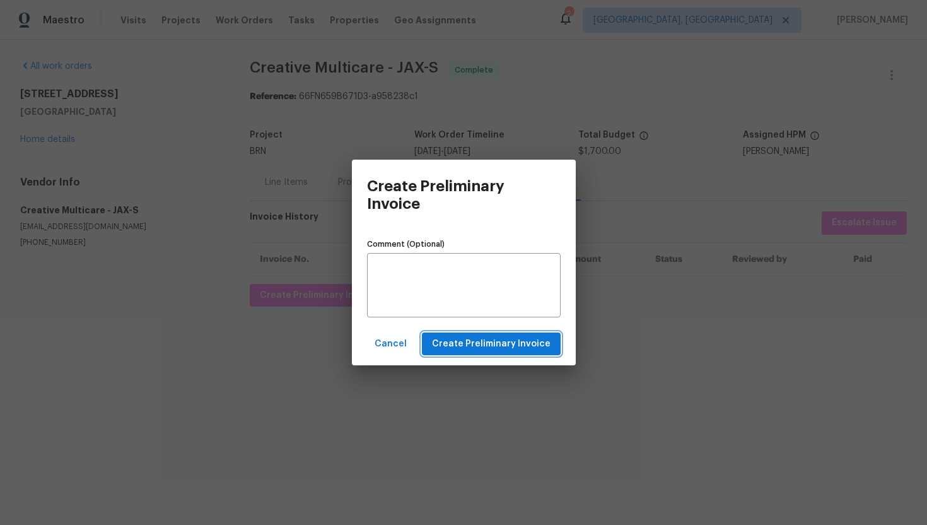
click at [476, 343] on span "Create Preliminary Invoice" at bounding box center [491, 344] width 119 height 16
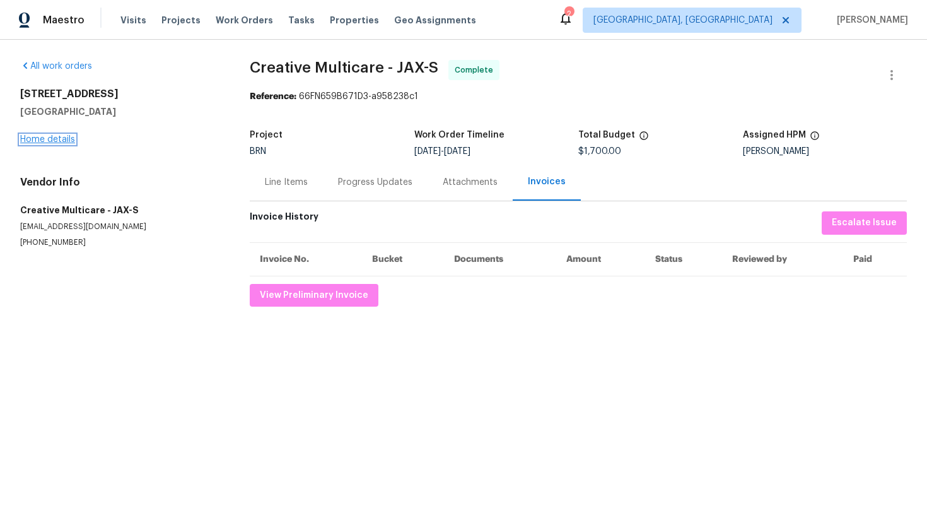
click at [68, 138] on link "Home details" at bounding box center [47, 139] width 55 height 9
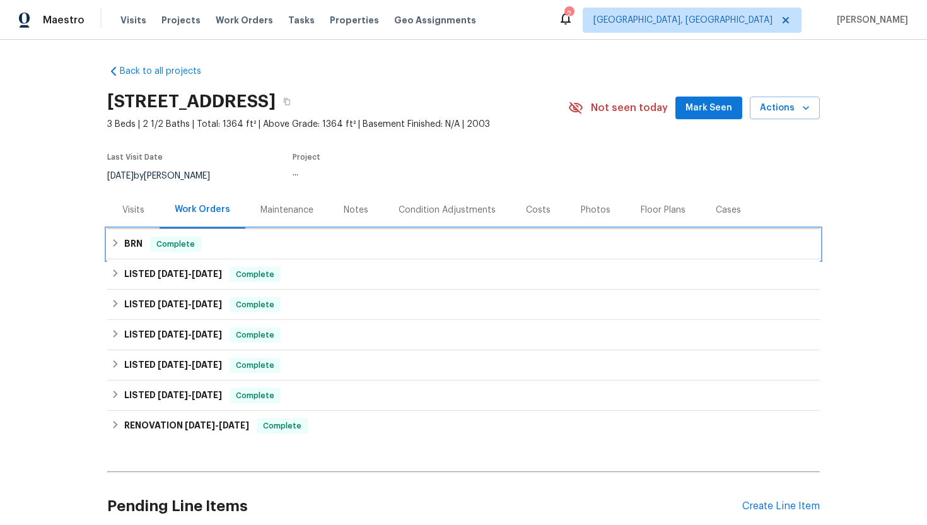
click at [139, 252] on h6 "BRN" at bounding box center [133, 243] width 18 height 15
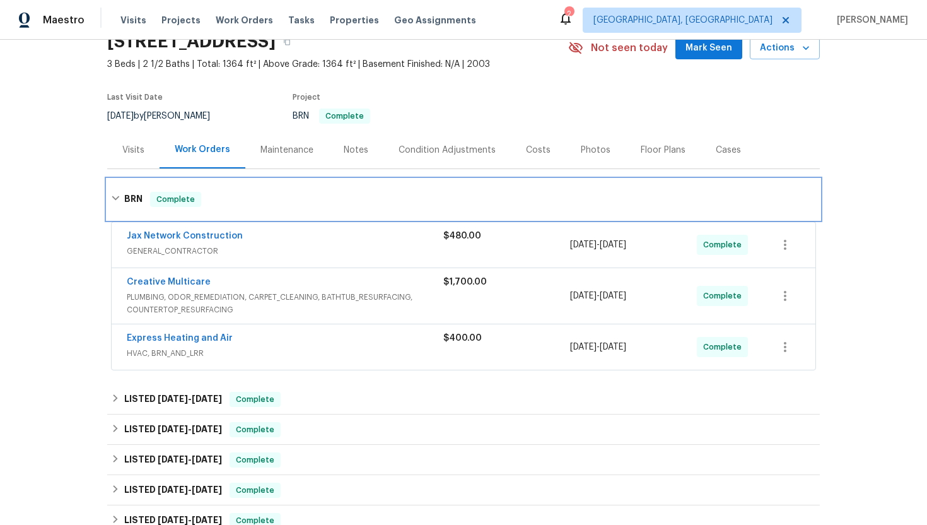
scroll to position [66, 0]
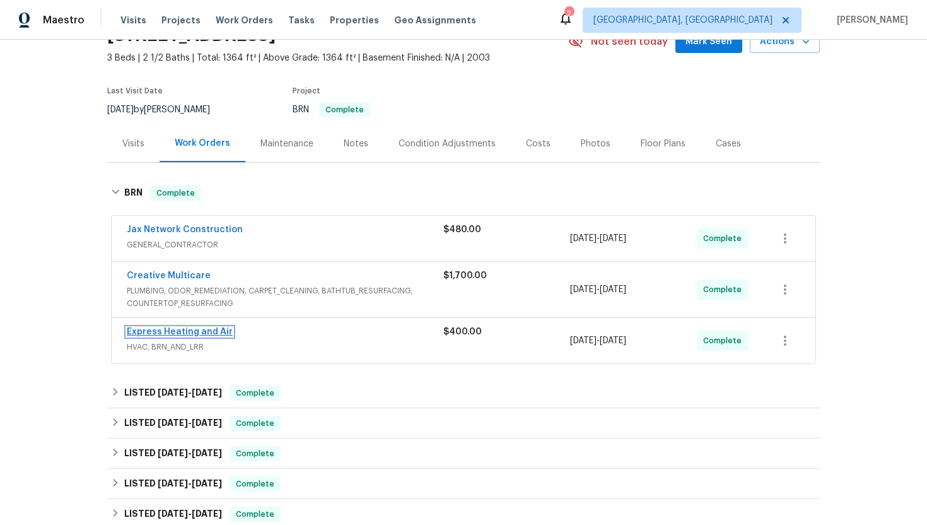
click at [182, 336] on link "Express Heating and Air" at bounding box center [180, 331] width 106 height 9
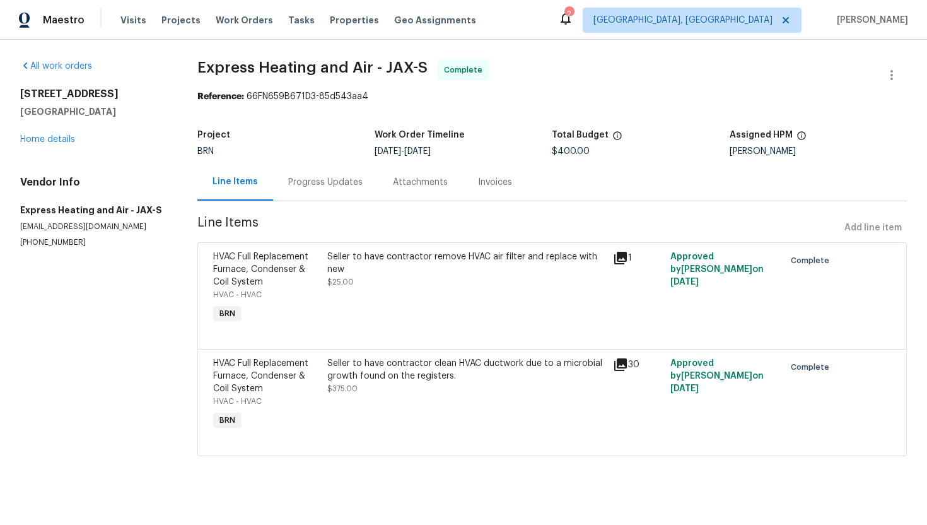
click at [393, 311] on div "Seller to have contractor remove HVAC air filter and replace with new $25.00" at bounding box center [466, 288] width 286 height 83
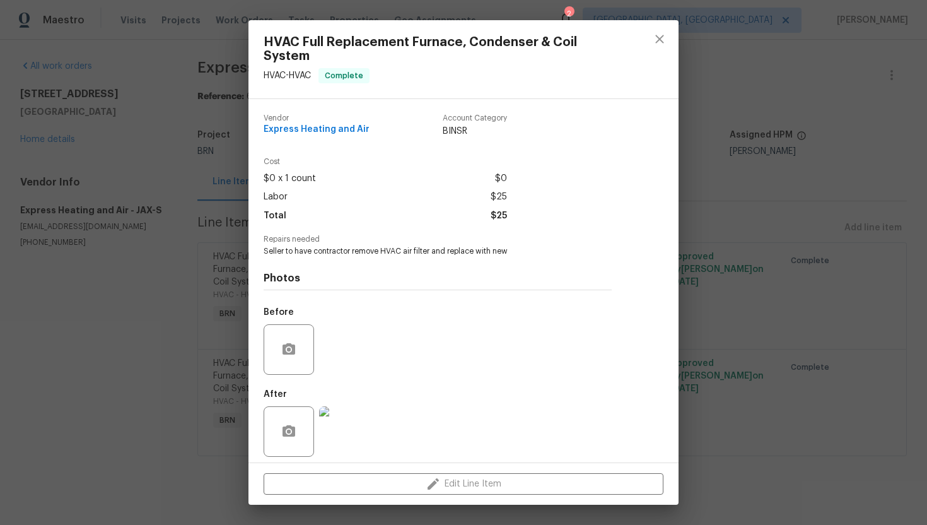
click at [194, 346] on div "HVAC Full Replacement Furnace, Condenser & Coil System HVAC - HVAC Complete Ven…" at bounding box center [463, 262] width 927 height 525
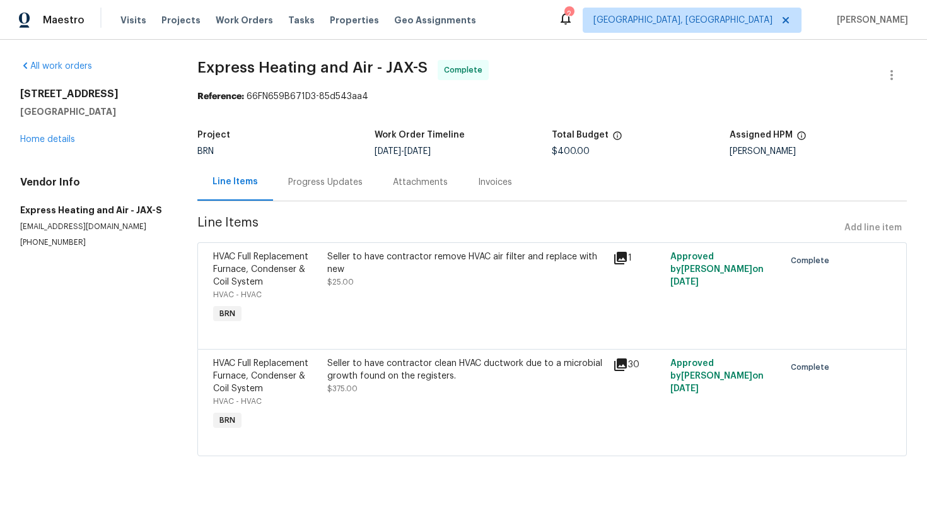
click at [363, 280] on div "Seller to have contractor remove HVAC air filter and replace with new $25.00" at bounding box center [466, 269] width 278 height 38
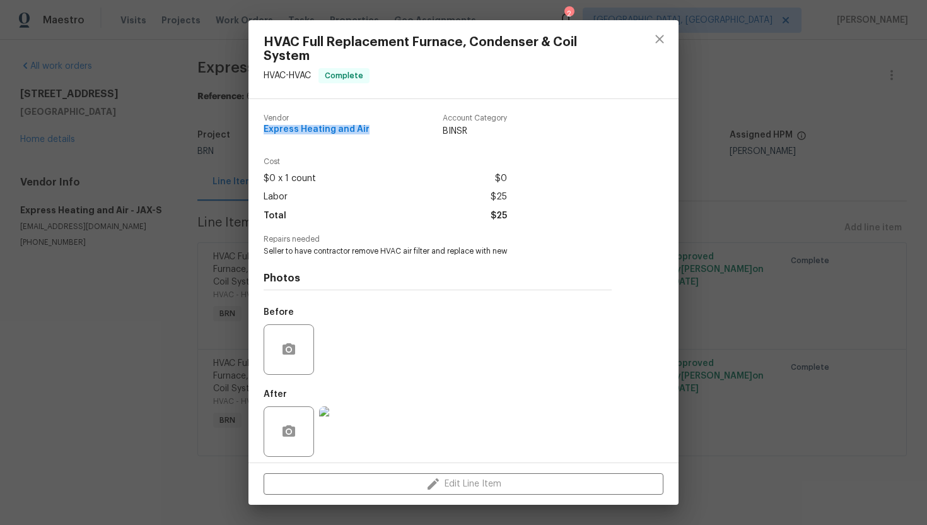
drag, startPoint x: 261, startPoint y: 131, endPoint x: 379, endPoint y: 131, distance: 117.9
click at [379, 131] on div "Vendor Express Heating and Air Account Category BINSR Cost $0 x 1 count $0 Labo…" at bounding box center [437, 280] width 378 height 363
copy span "Express Heating and Air"
click at [306, 252] on span "Seller to have contractor remove HVAC air filter and replace with new" at bounding box center [420, 251] width 313 height 11
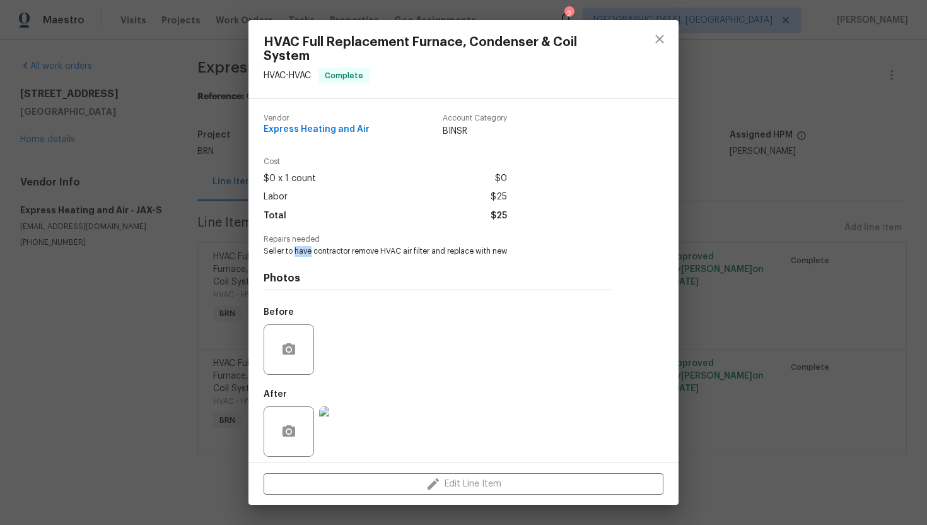
click at [306, 252] on span "Seller to have contractor remove HVAC air filter and replace with new" at bounding box center [420, 251] width 313 height 11
copy span "Seller to have contractor remove HVAC air filter and replace with new"
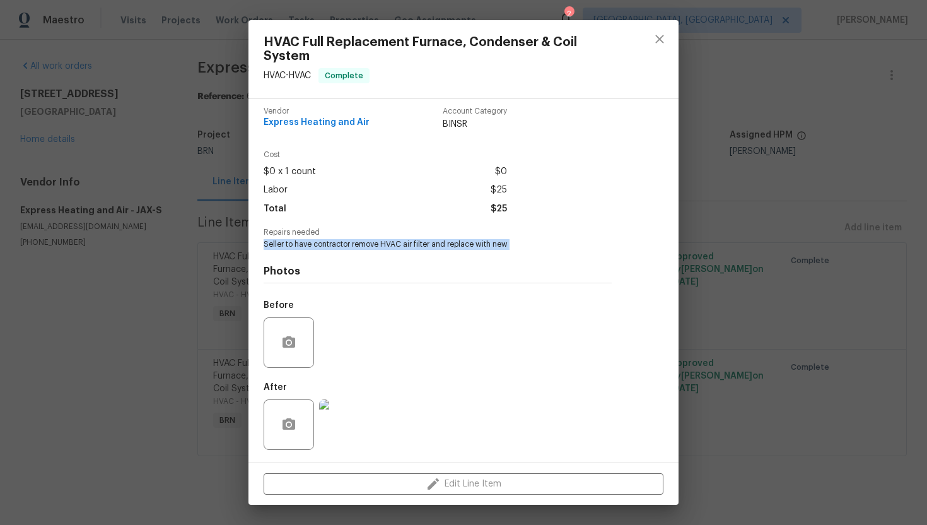
click at [349, 436] on img at bounding box center [344, 424] width 50 height 50
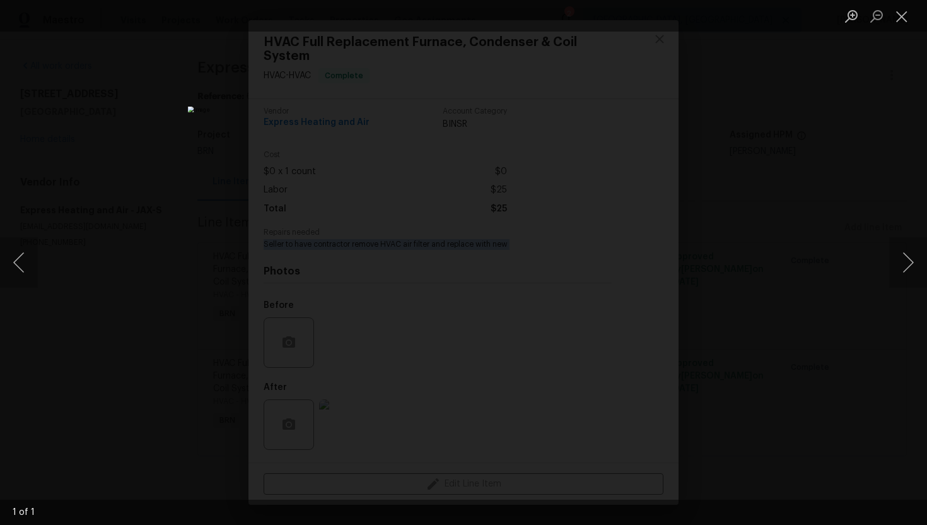
click at [824, 237] on div "Lightbox" at bounding box center [463, 262] width 927 height 525
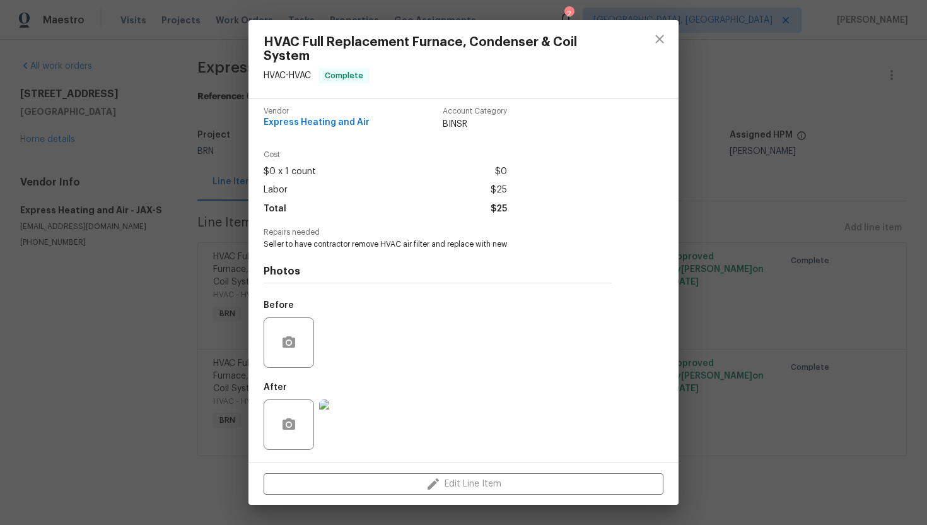
click at [99, 298] on div "HVAC Full Replacement Furnace, Condenser & Coil System HVAC - HVAC Complete Ven…" at bounding box center [463, 262] width 927 height 525
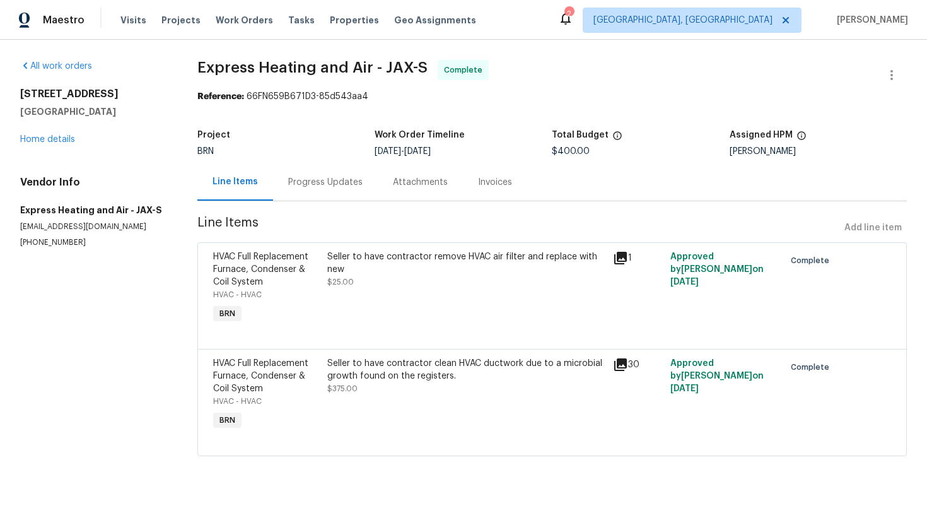
click at [410, 368] on div "Seller to have contractor clean HVAC ductwork due to a microbial growth found o…" at bounding box center [466, 369] width 278 height 25
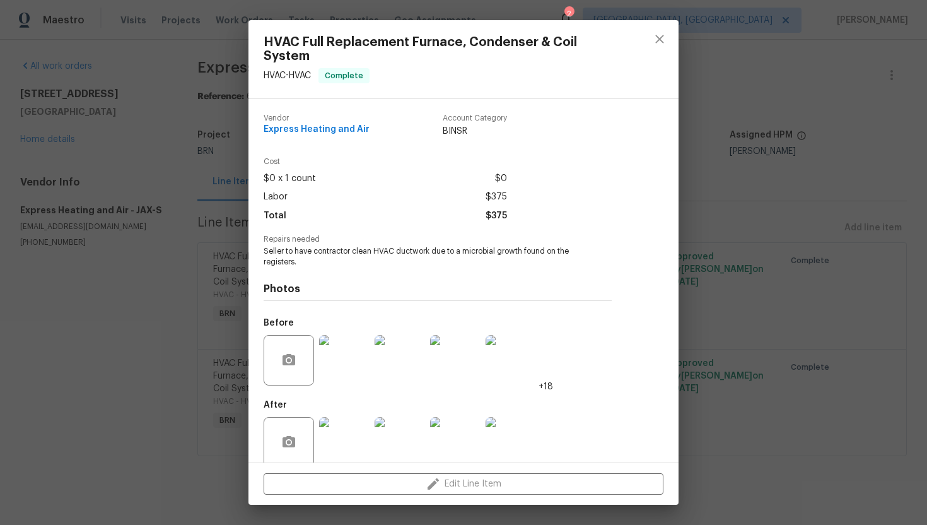
scroll to position [18, 0]
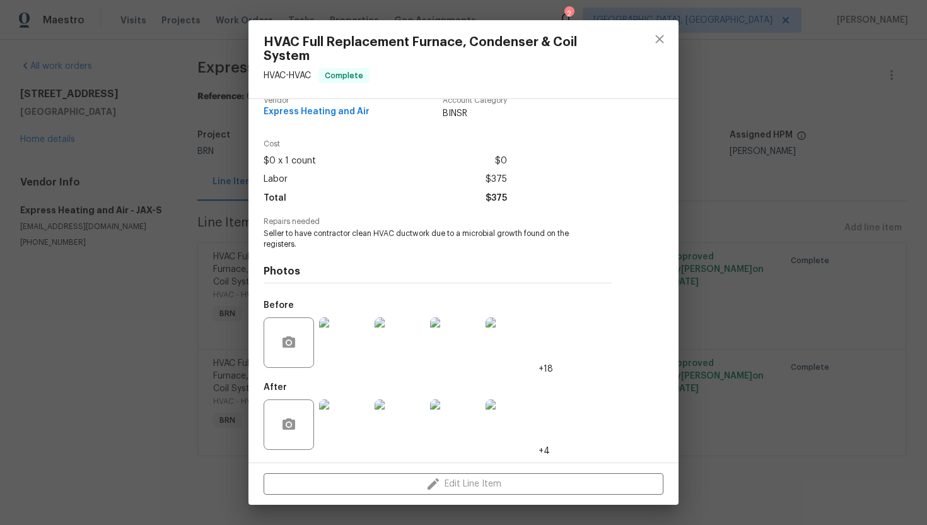
click at [356, 353] on img at bounding box center [344, 342] width 50 height 50
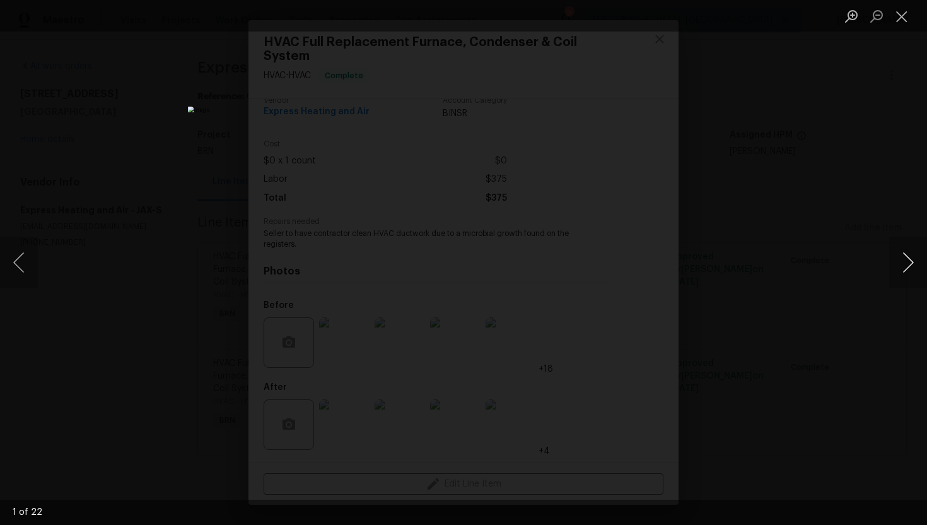
click at [900, 260] on button "Next image" at bounding box center [908, 262] width 38 height 50
click at [896, 25] on button "Close lightbox" at bounding box center [901, 16] width 25 height 22
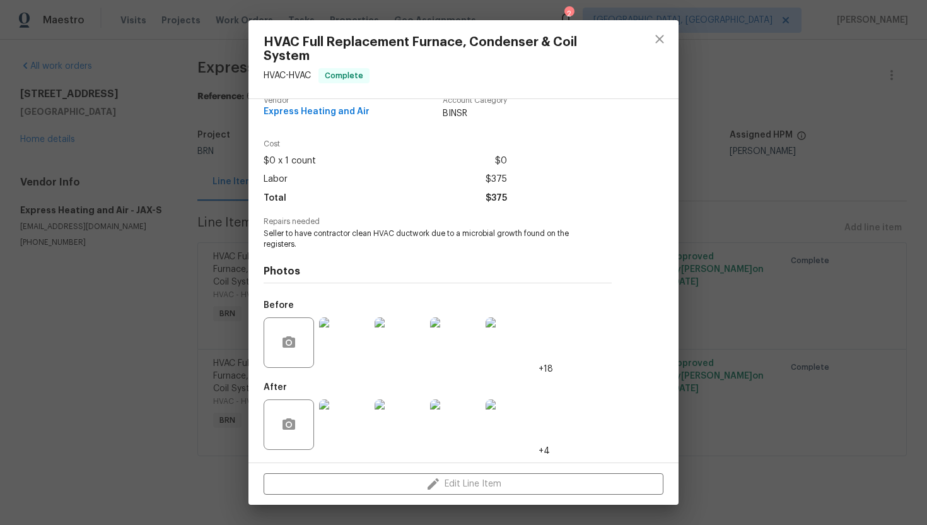
click at [504, 354] on img at bounding box center [511, 342] width 50 height 50
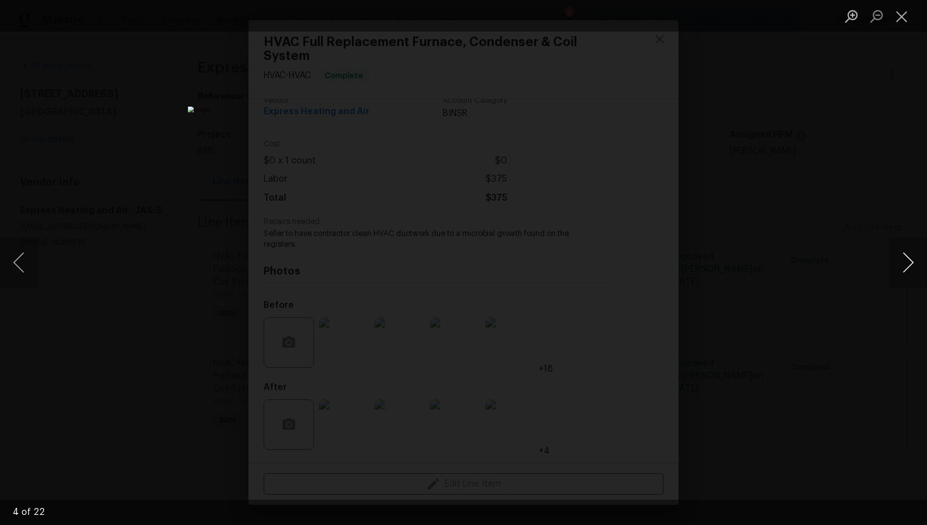
click at [909, 260] on button "Next image" at bounding box center [908, 262] width 38 height 50
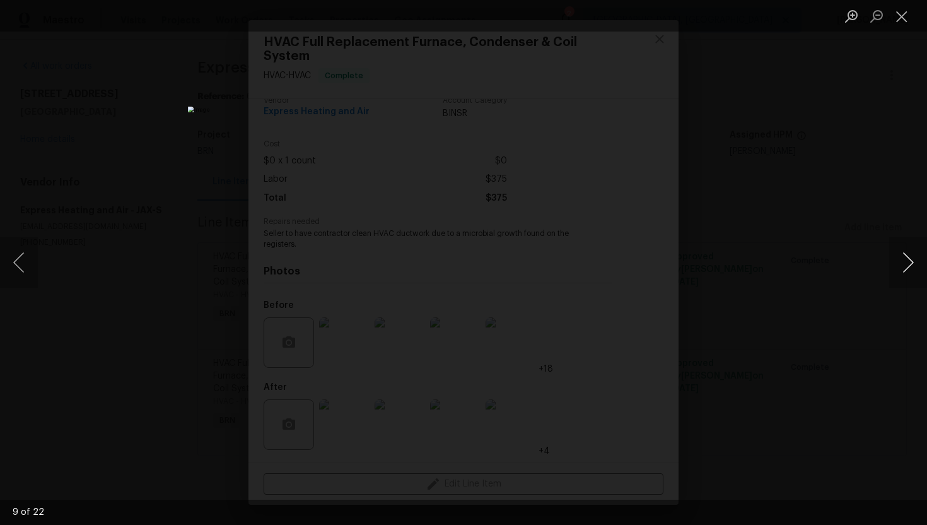
click at [909, 260] on button "Next image" at bounding box center [908, 262] width 38 height 50
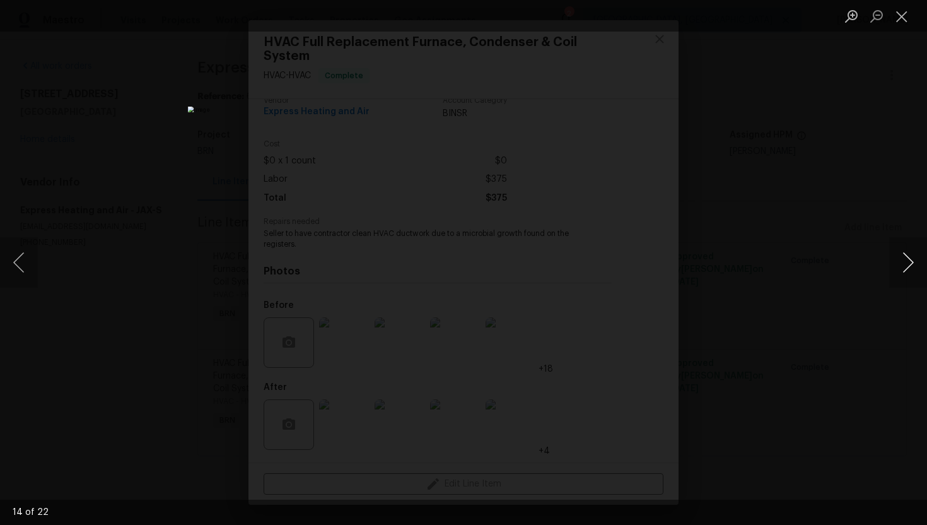
click at [909, 260] on button "Next image" at bounding box center [908, 262] width 38 height 50
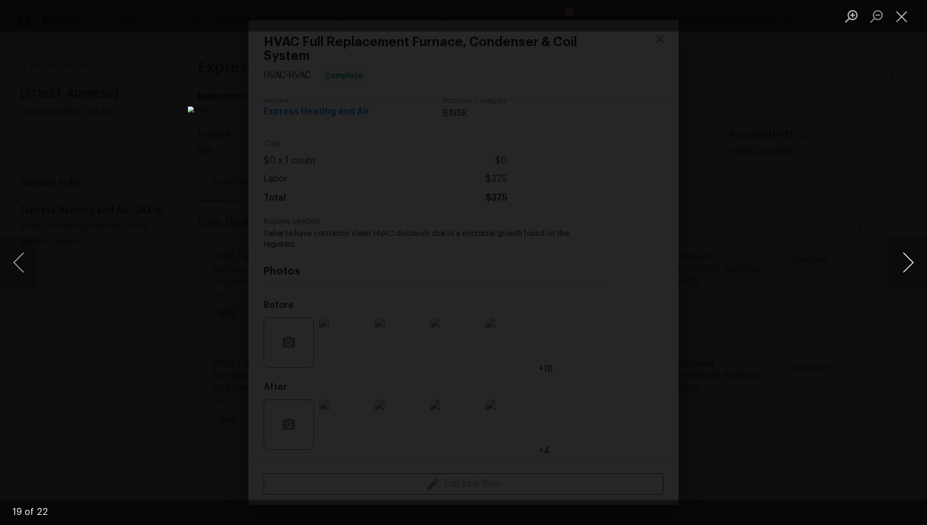
click at [909, 260] on button "Next image" at bounding box center [908, 262] width 38 height 50
click at [33, 264] on button "Previous image" at bounding box center [19, 262] width 38 height 50
click at [897, 261] on button "Next image" at bounding box center [908, 262] width 38 height 50
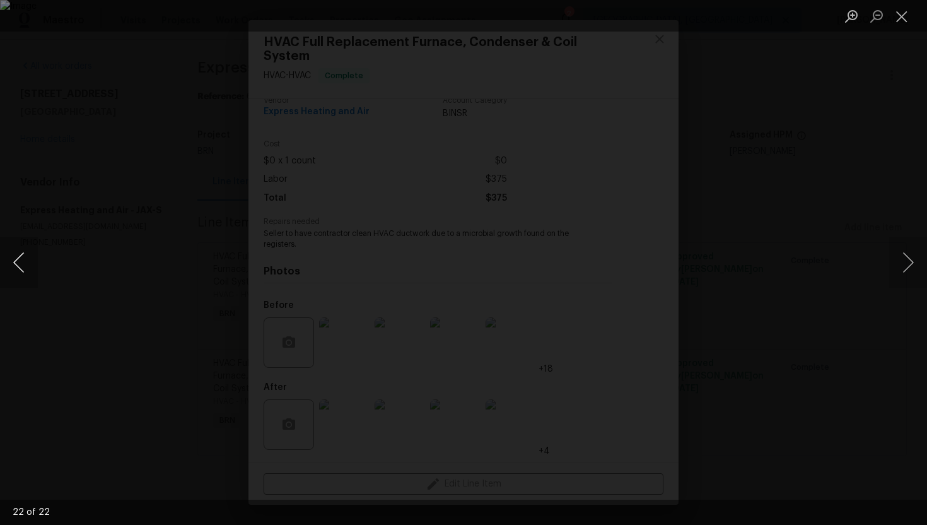
click at [12, 271] on button "Previous image" at bounding box center [19, 262] width 38 height 50
click at [906, 269] on button "Next image" at bounding box center [908, 262] width 38 height 50
click at [13, 263] on button "Previous image" at bounding box center [19, 262] width 38 height 50
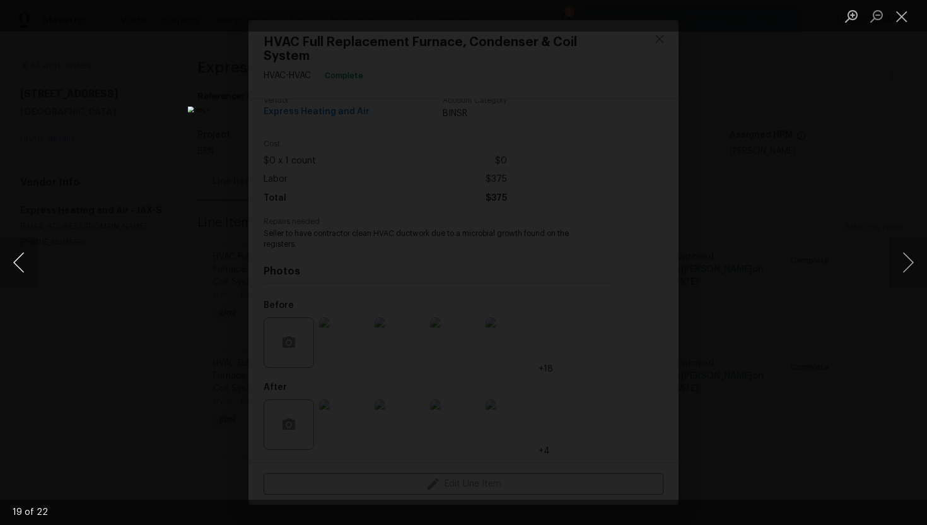
click at [13, 263] on button "Previous image" at bounding box center [19, 262] width 38 height 50
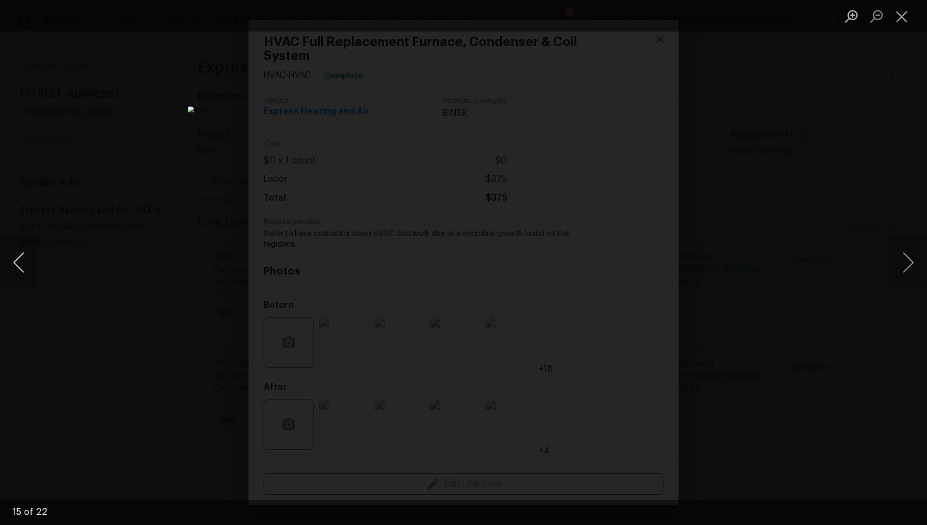
click at [13, 263] on button "Previous image" at bounding box center [19, 262] width 38 height 50
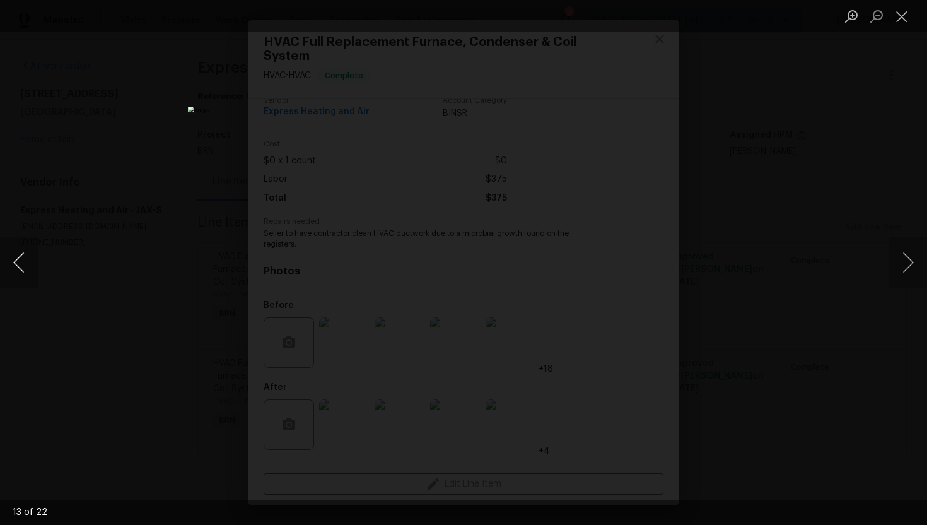
click at [13, 263] on button "Previous image" at bounding box center [19, 262] width 38 height 50
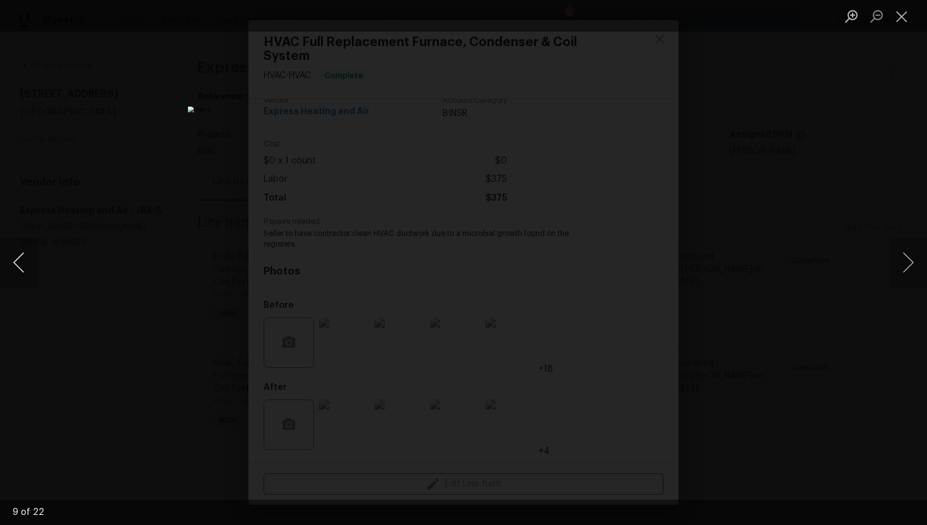
click at [13, 263] on button "Previous image" at bounding box center [19, 262] width 38 height 50
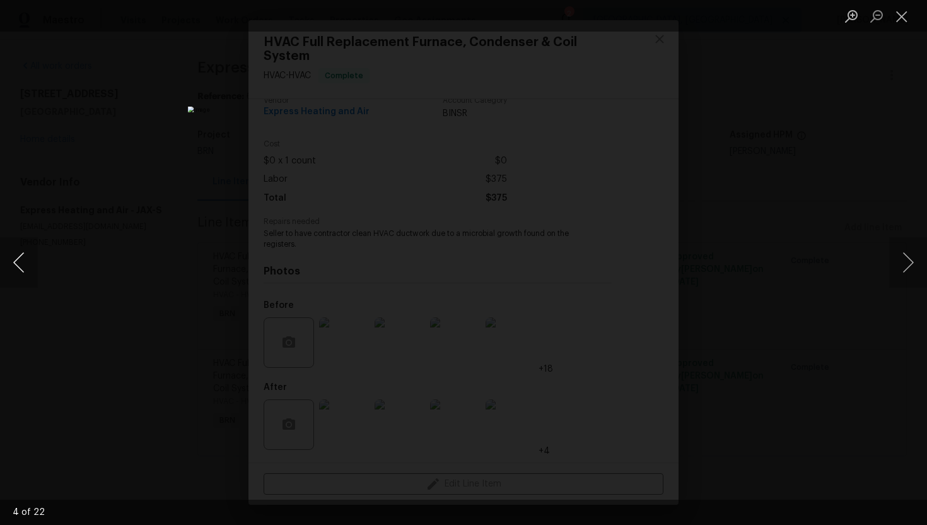
click at [13, 263] on button "Previous image" at bounding box center [19, 262] width 38 height 50
click at [895, 21] on button "Close lightbox" at bounding box center [901, 16] width 25 height 22
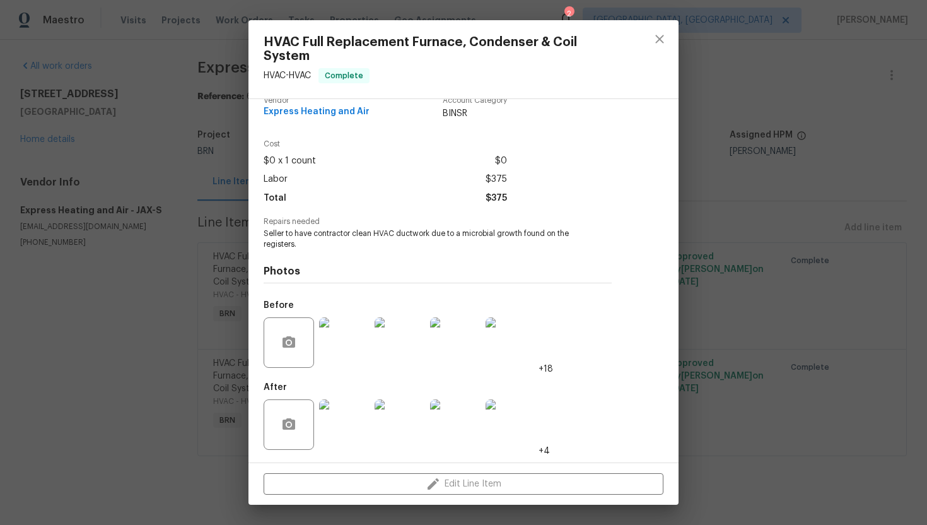
click at [318, 235] on span "Seller to have contractor clean HVAC ductwork due to a microbial growth found o…" at bounding box center [420, 238] width 313 height 21
copy span "Seller to have contractor clean HVAC ductwork due to a microbial growth found o…"
click at [356, 412] on img at bounding box center [344, 424] width 50 height 50
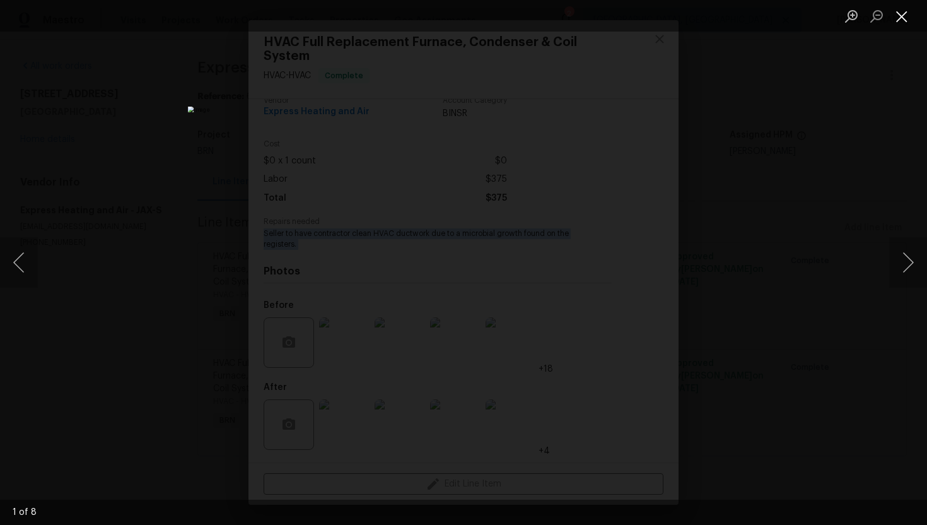
click at [900, 9] on button "Close lightbox" at bounding box center [901, 16] width 25 height 22
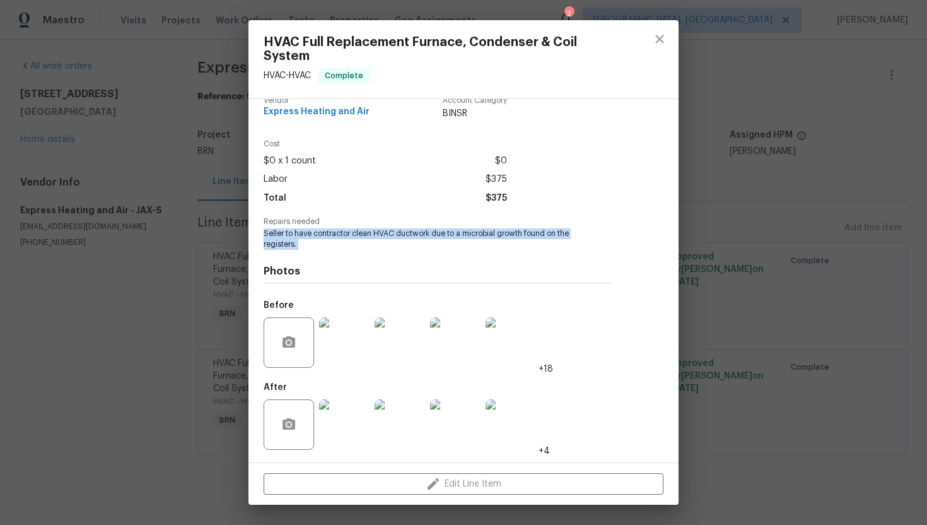
click at [347, 336] on img at bounding box center [344, 342] width 50 height 50
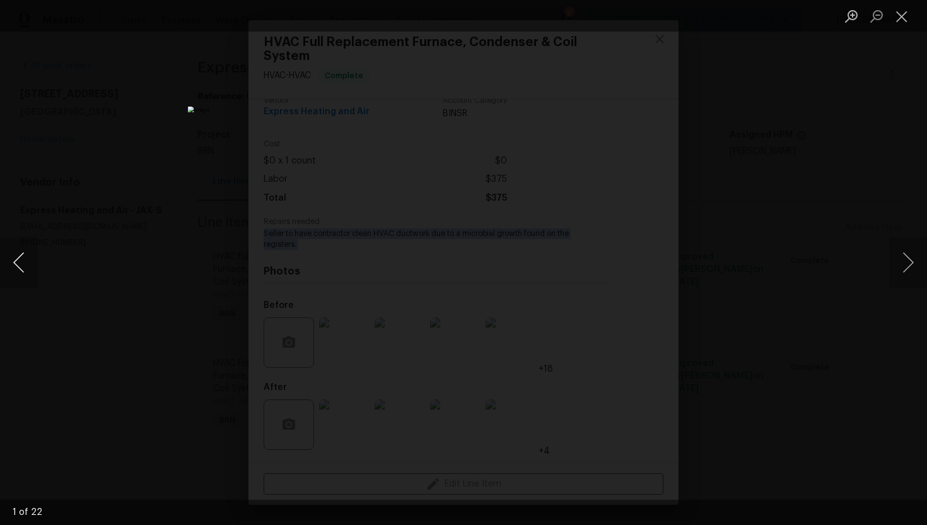
click at [17, 255] on button "Previous image" at bounding box center [19, 262] width 38 height 50
click at [23, 267] on button "Previous image" at bounding box center [19, 262] width 38 height 50
click at [25, 257] on button "Previous image" at bounding box center [19, 262] width 38 height 50
click at [24, 265] on button "Previous image" at bounding box center [19, 262] width 38 height 50
click at [18, 255] on button "Previous image" at bounding box center [19, 262] width 38 height 50
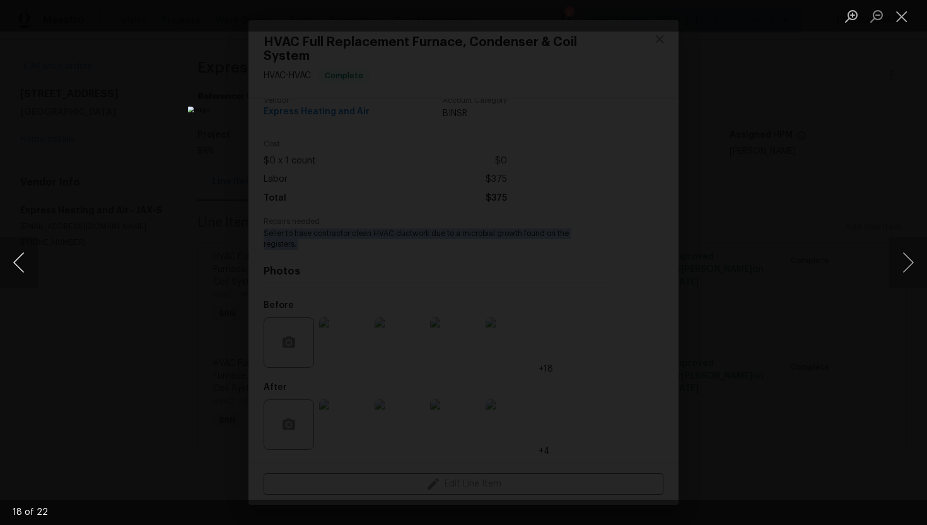
click at [24, 266] on button "Previous image" at bounding box center [19, 262] width 38 height 50
click at [13, 267] on button "Previous image" at bounding box center [19, 262] width 38 height 50
click at [21, 266] on button "Previous image" at bounding box center [19, 262] width 38 height 50
click at [14, 263] on button "Previous image" at bounding box center [19, 262] width 38 height 50
click at [18, 256] on button "Previous image" at bounding box center [19, 262] width 38 height 50
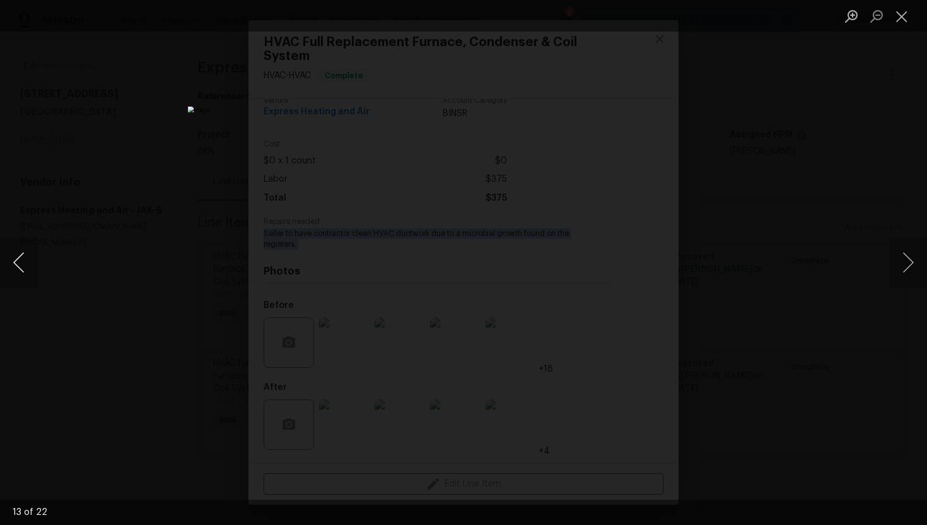
click at [14, 267] on button "Previous image" at bounding box center [19, 262] width 38 height 50
click at [20, 260] on button "Previous image" at bounding box center [19, 262] width 38 height 50
click at [22, 265] on button "Previous image" at bounding box center [19, 262] width 38 height 50
click at [20, 253] on button "Previous image" at bounding box center [19, 262] width 38 height 50
click at [20, 269] on button "Previous image" at bounding box center [19, 262] width 38 height 50
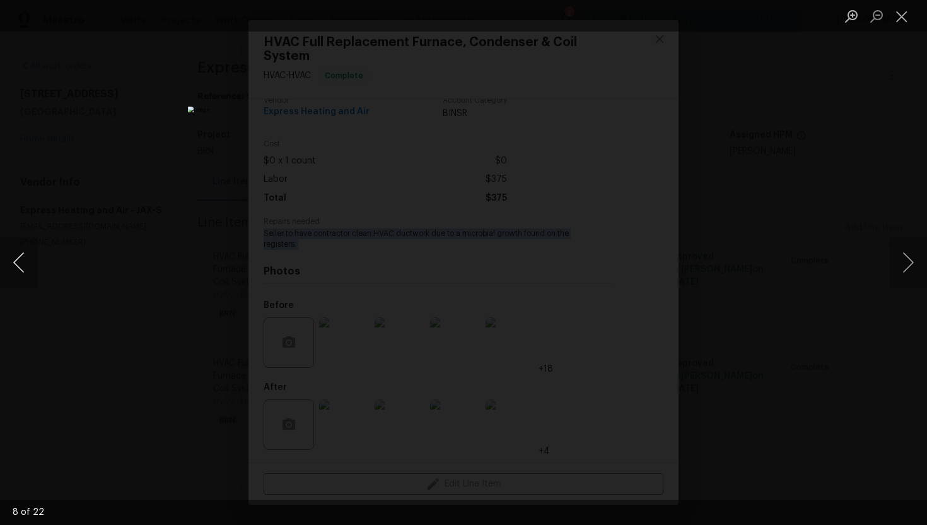
click at [28, 262] on button "Previous image" at bounding box center [19, 262] width 38 height 50
click at [21, 255] on button "Previous image" at bounding box center [19, 262] width 38 height 50
click at [23, 265] on button "Previous image" at bounding box center [19, 262] width 38 height 50
click at [26, 253] on button "Previous image" at bounding box center [19, 262] width 38 height 50
click at [23, 261] on button "Previous image" at bounding box center [19, 262] width 38 height 50
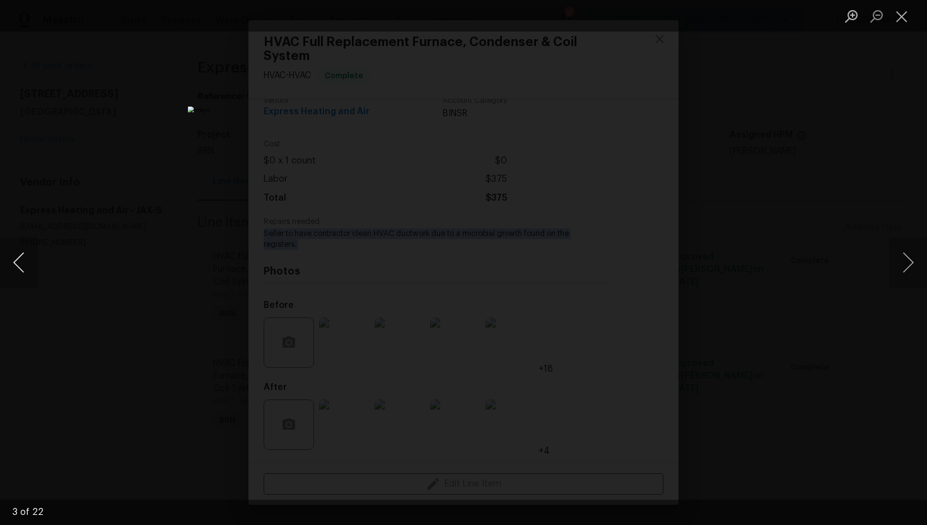
click at [20, 255] on button "Previous image" at bounding box center [19, 262] width 38 height 50
click at [16, 265] on button "Previous image" at bounding box center [19, 262] width 38 height 50
click at [909, 11] on button "Close lightbox" at bounding box center [901, 16] width 25 height 22
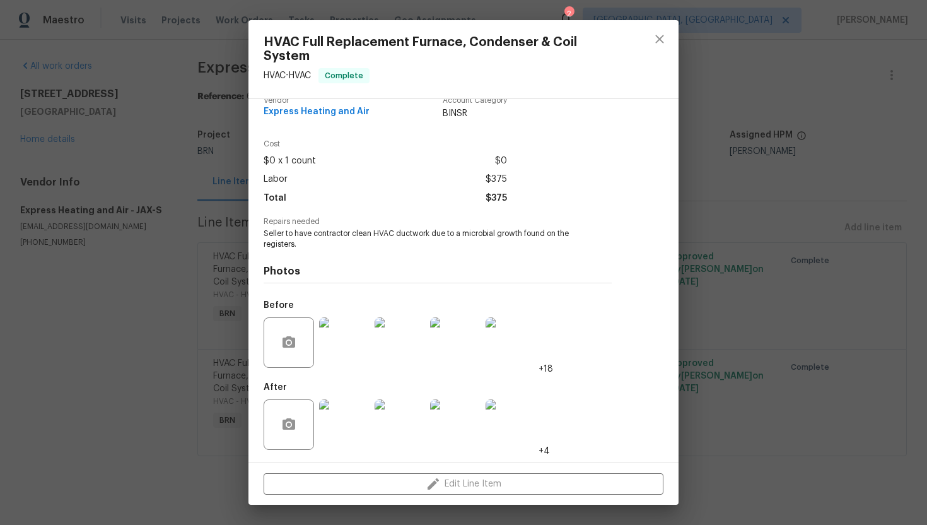
click at [815, 101] on div "HVAC Full Replacement Furnace, Condenser & Coil System HVAC - HVAC Complete Ven…" at bounding box center [463, 262] width 927 height 525
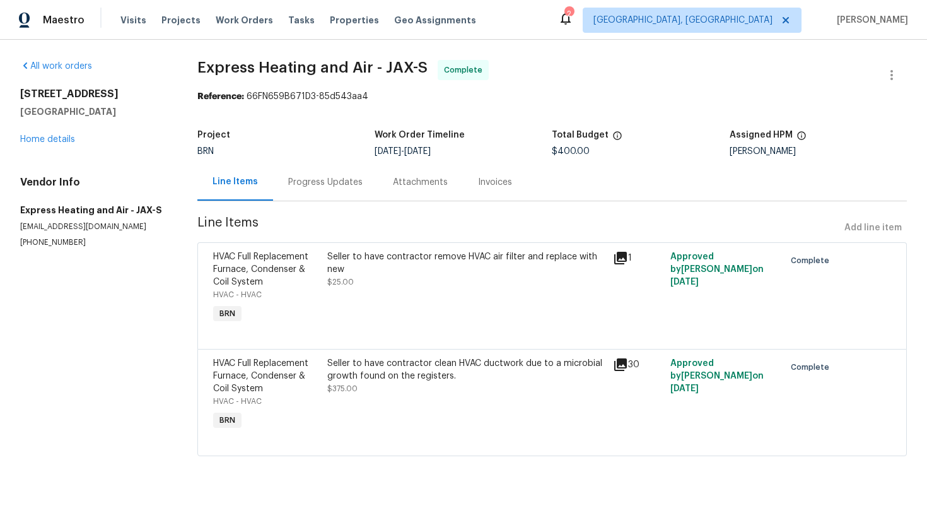
click at [497, 193] on div "Invoices" at bounding box center [495, 181] width 64 height 37
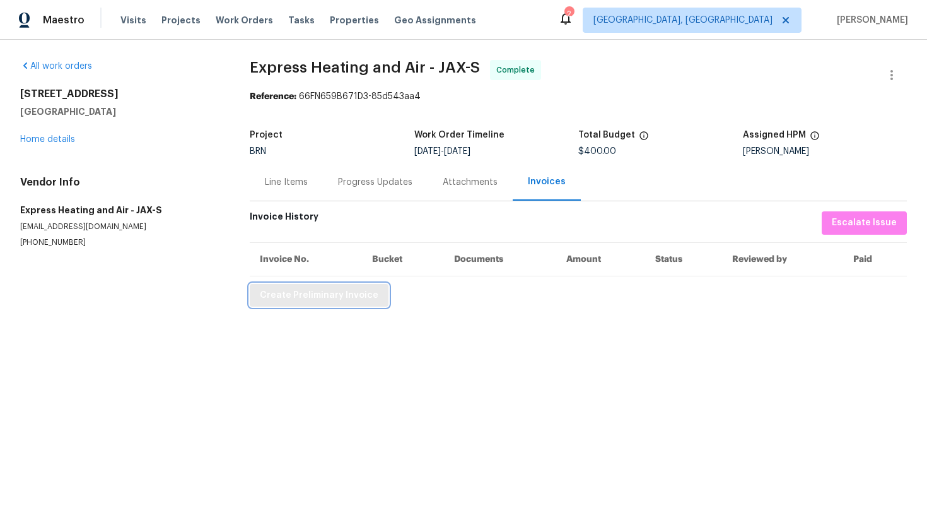
click at [334, 291] on span "Create Preliminary Invoice" at bounding box center [319, 296] width 119 height 16
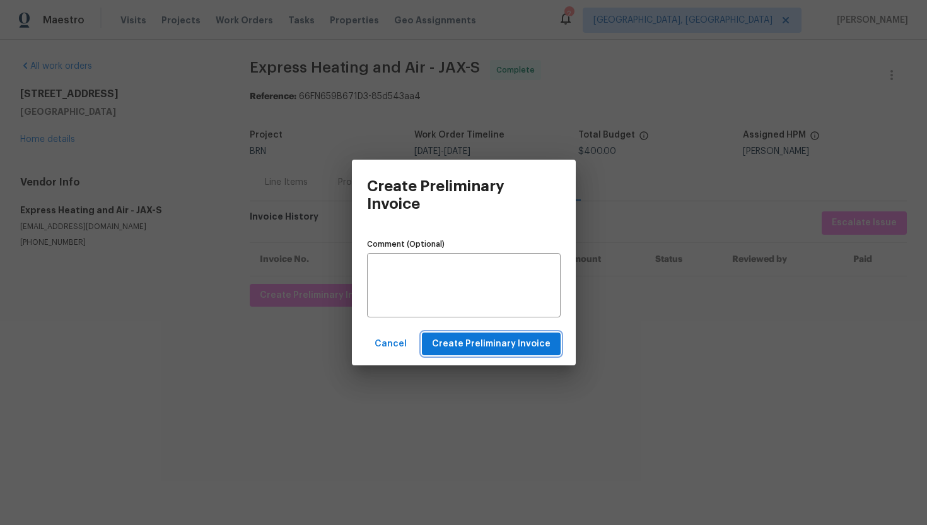
click at [501, 340] on span "Create Preliminary Invoice" at bounding box center [491, 344] width 119 height 16
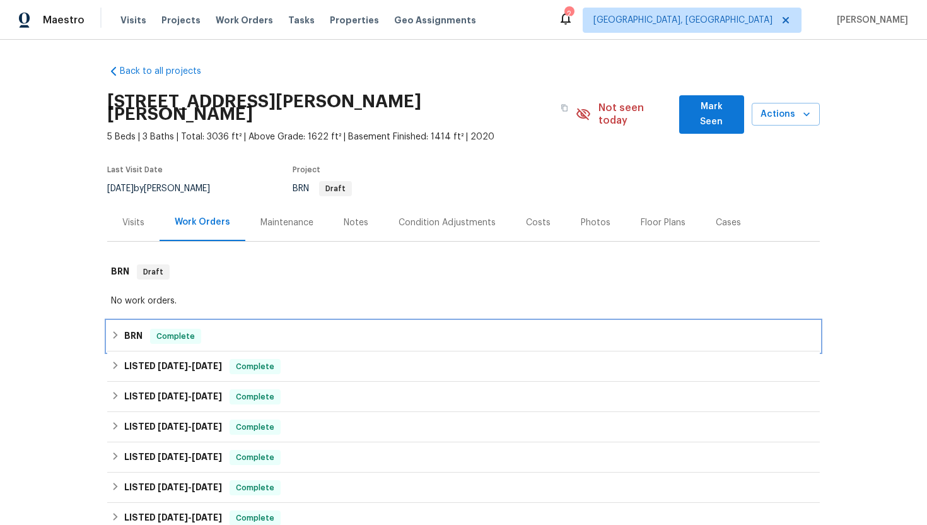
click at [138, 329] on h6 "BRN" at bounding box center [133, 336] width 18 height 15
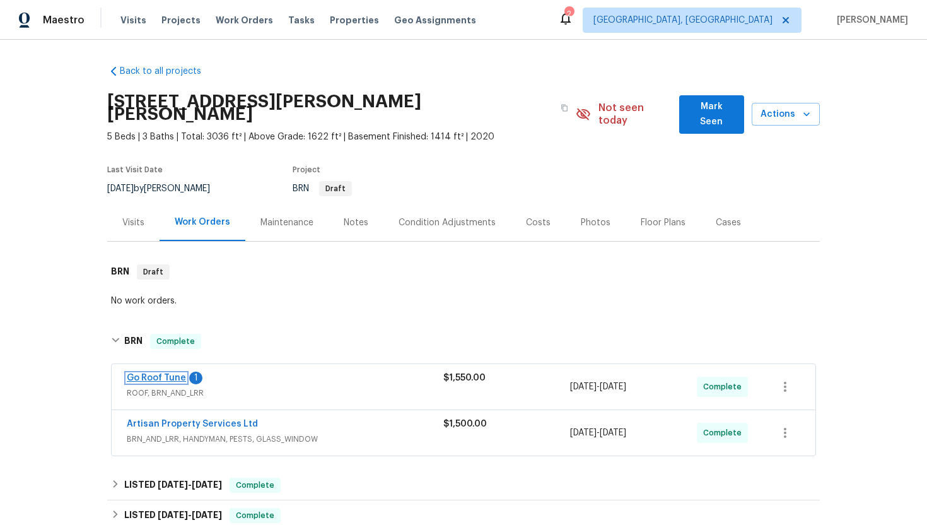
click at [166, 373] on link "Go Roof Tune" at bounding box center [156, 377] width 59 height 9
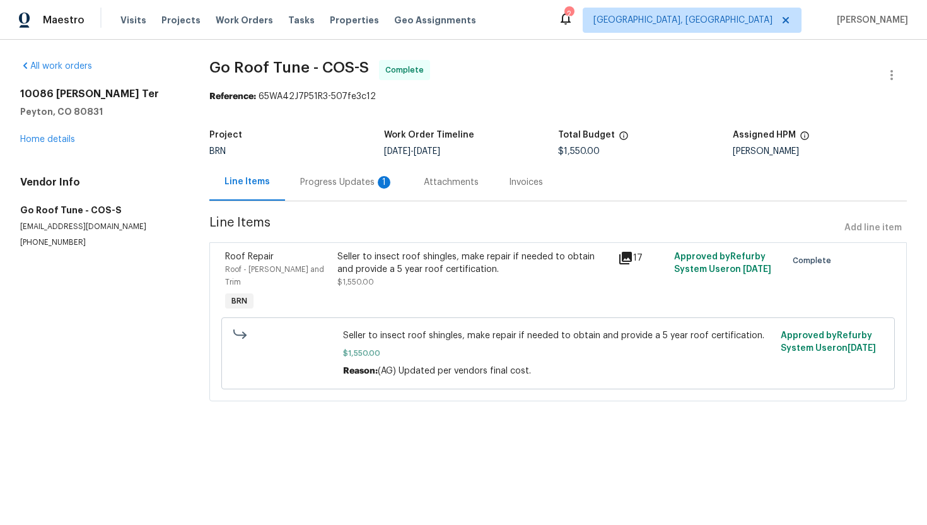
click at [334, 194] on div "Progress Updates 1" at bounding box center [347, 181] width 124 height 37
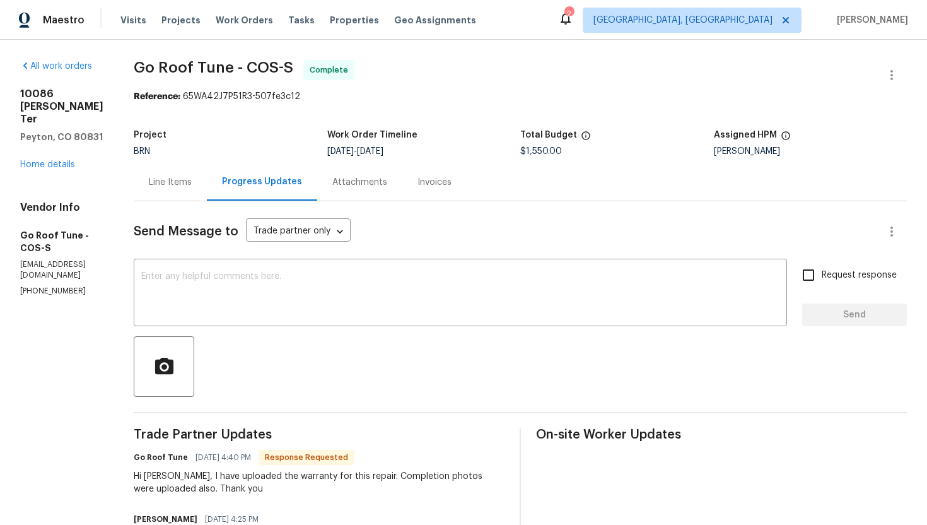
click at [192, 185] on div "Line Items" at bounding box center [170, 182] width 43 height 13
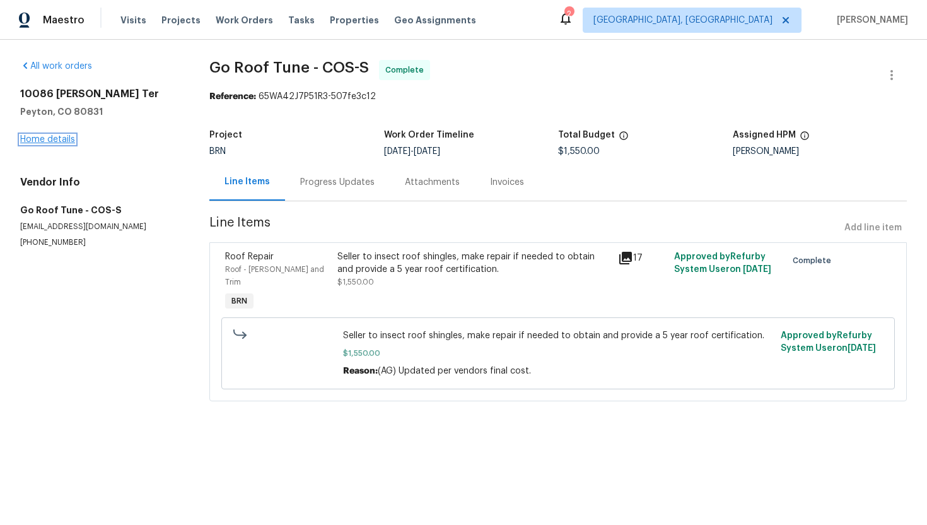
click at [61, 138] on link "Home details" at bounding box center [47, 139] width 55 height 9
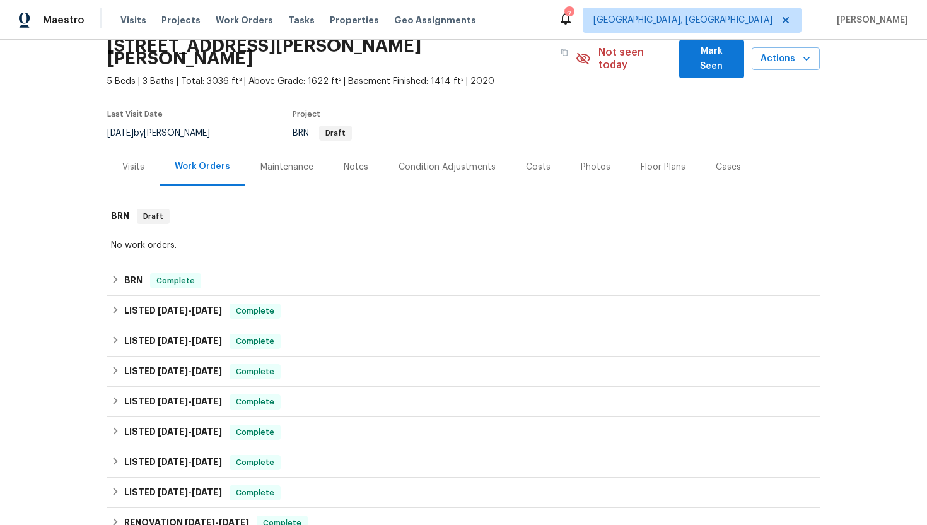
scroll to position [33, 0]
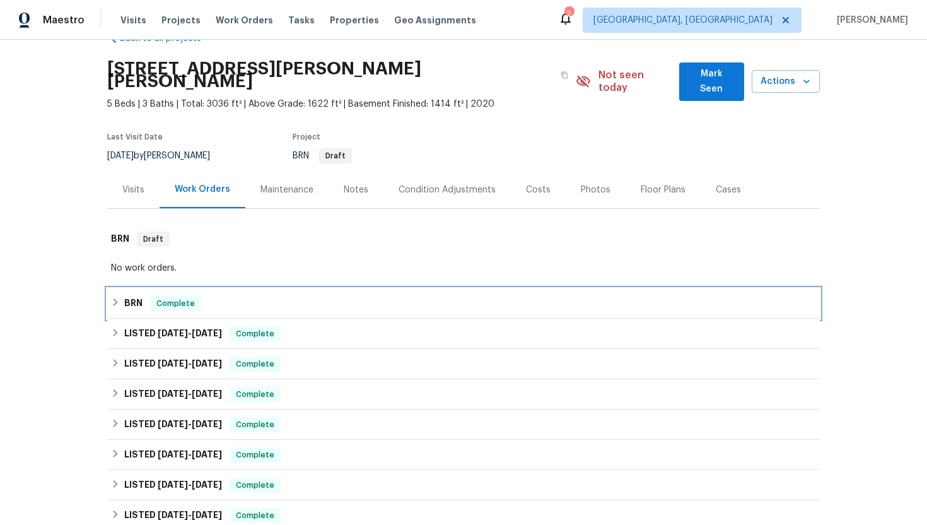
click at [152, 297] on span "Complete" at bounding box center [175, 303] width 49 height 13
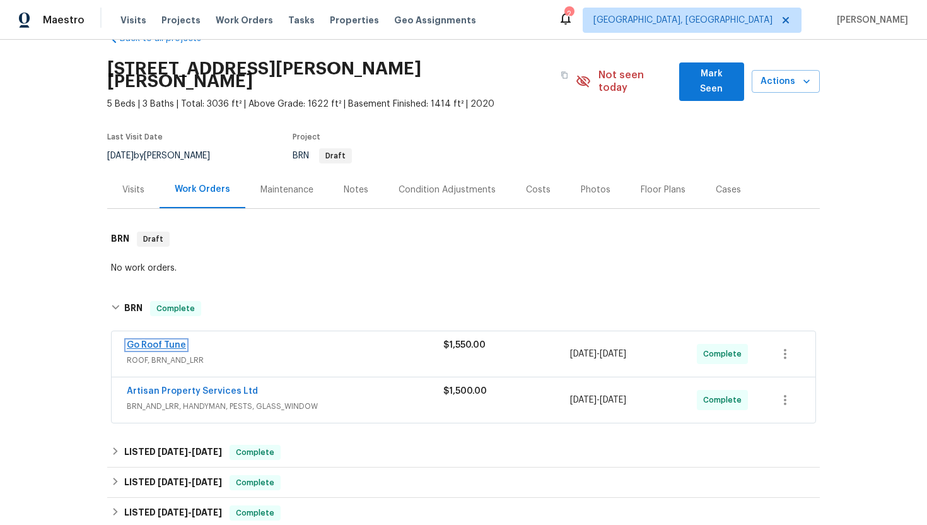
click at [154, 341] on link "Go Roof Tune" at bounding box center [156, 345] width 59 height 9
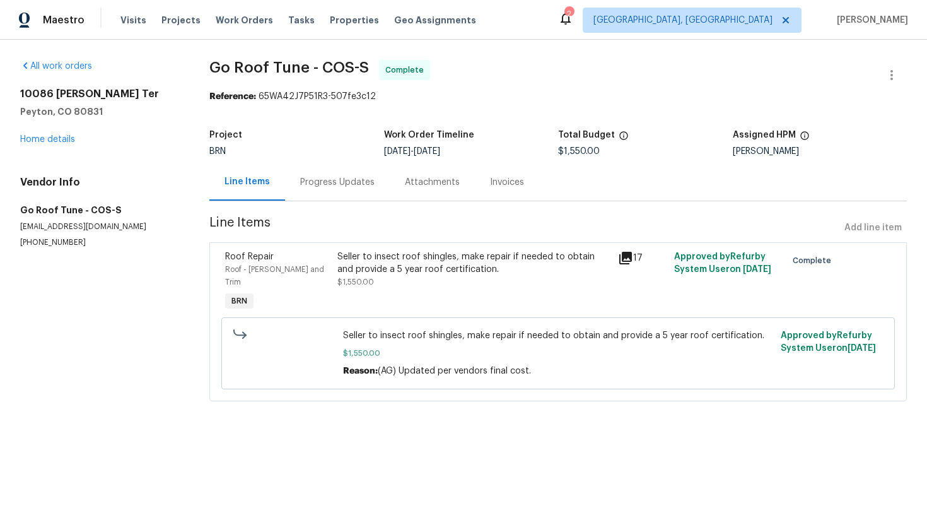
click at [420, 274] on div "Seller to insect roof shingles, make repair if needed to obtain and provide a 5…" at bounding box center [473, 262] width 273 height 25
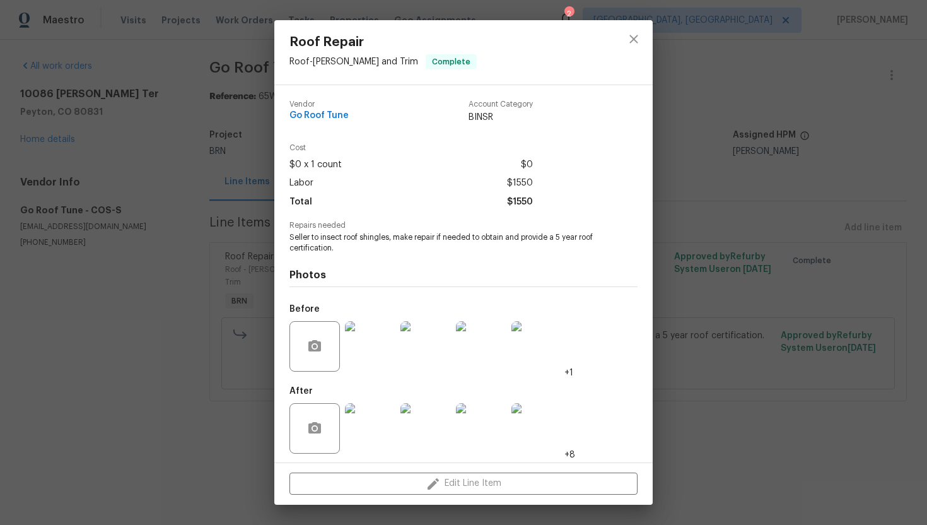
click at [429, 238] on span "Seller to insect roof shingles, make repair if needed to obtain and provide a 5…" at bounding box center [445, 242] width 313 height 21
copy span "Seller to insect roof shingles, make repair if needed to obtain and provide a 5…"
click at [154, 337] on div "Roof Repair Roof - Eaves and Trim Complete Vendor Go Roof Tune Account Category…" at bounding box center [463, 262] width 927 height 525
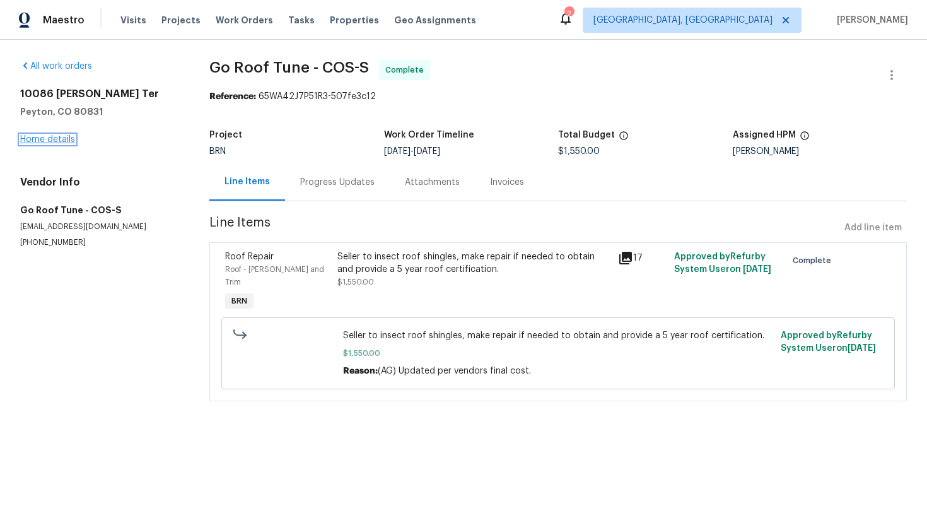
click at [32, 136] on link "Home details" at bounding box center [47, 139] width 55 height 9
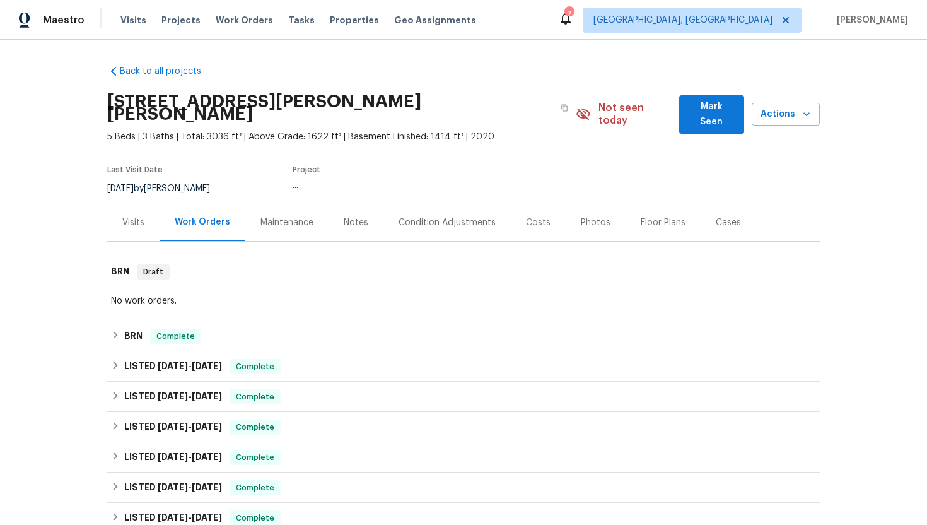
scroll to position [370, 0]
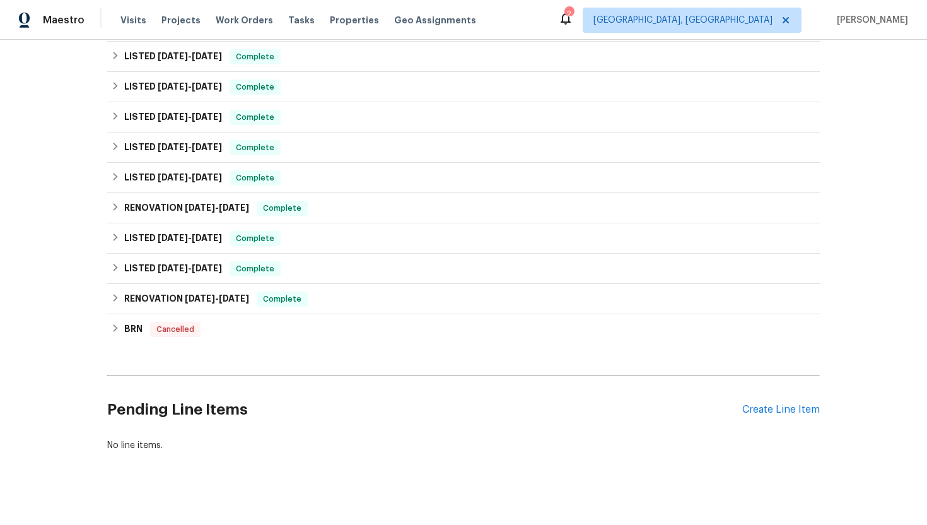
click at [757, 388] on div "Pending Line Items Create Line Item" at bounding box center [463, 409] width 713 height 59
click at [754, 404] on div "Create Line Item" at bounding box center [781, 410] width 78 height 12
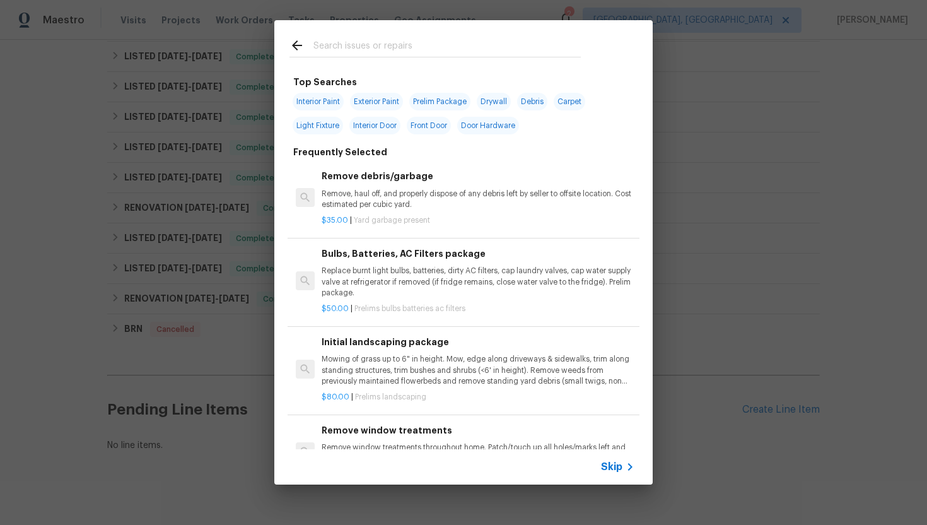
click at [623, 467] on icon at bounding box center [629, 466] width 15 height 15
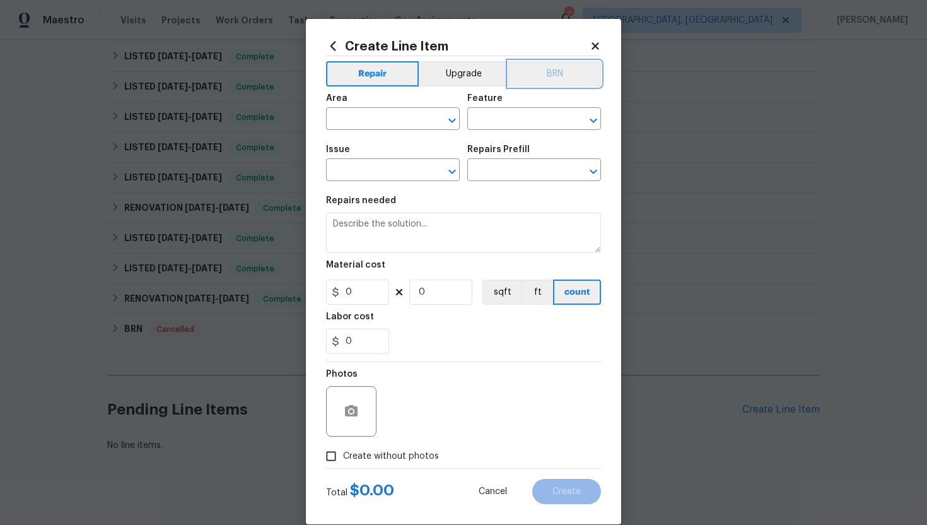
click at [569, 68] on button "BRN" at bounding box center [554, 73] width 93 height 25
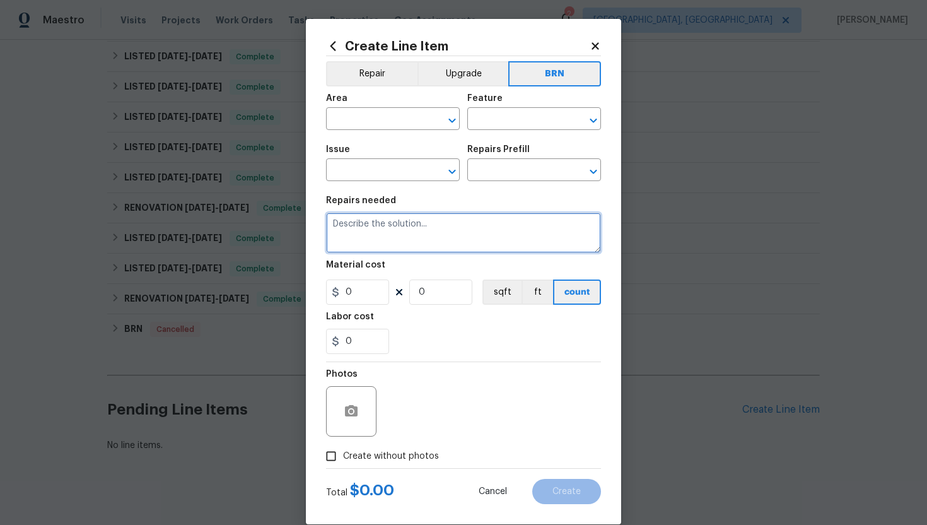
click at [447, 251] on textarea at bounding box center [463, 233] width 275 height 40
paste textarea "Seller to insect roof shingles, make repair if needed to obtain and provide a 5…"
type textarea "Rework - Seller to insect roof shingles, make repair if needed to obtain and pr…"
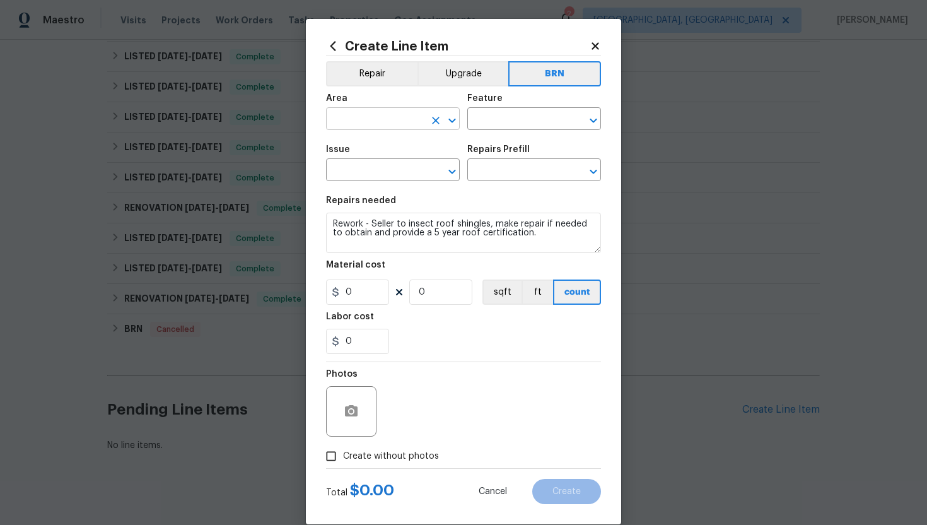
click at [394, 125] on input "text" at bounding box center [375, 120] width 98 height 20
click at [388, 149] on li "Roof" at bounding box center [393, 148] width 134 height 21
type input "Roof"
click at [482, 115] on input "text" at bounding box center [516, 120] width 98 height 20
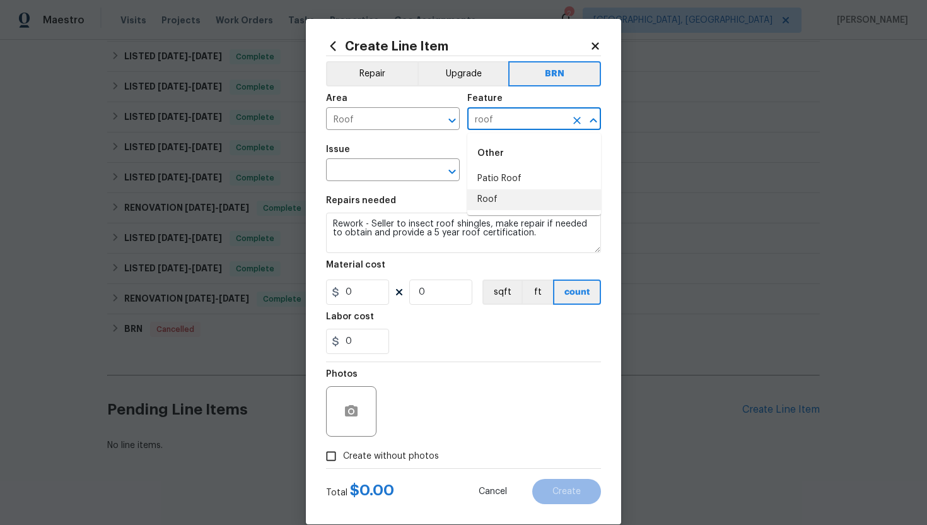
click at [488, 197] on li "Roof" at bounding box center [534, 199] width 134 height 21
type input "Roof"
click at [381, 176] on input "text" at bounding box center [375, 171] width 98 height 20
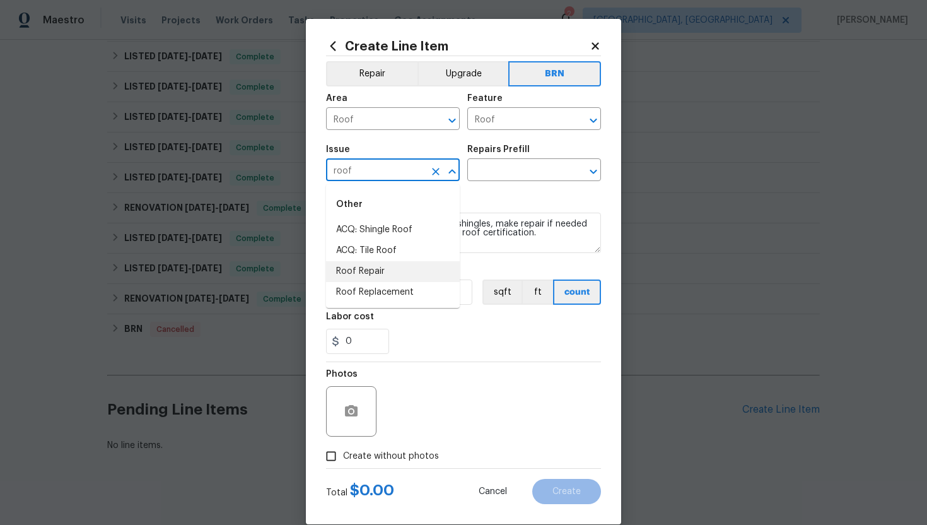
click at [401, 268] on li "Roof Repair" at bounding box center [393, 271] width 134 height 21
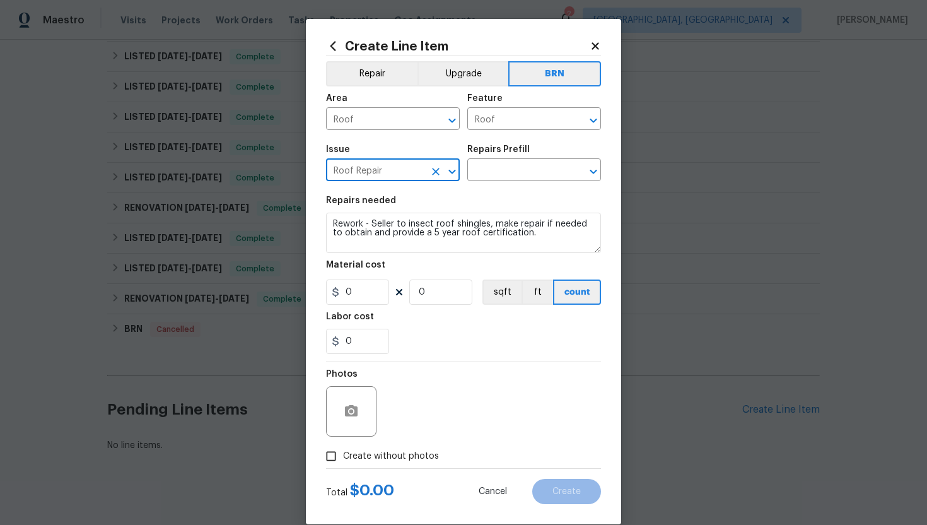
type input "Roof Repair"
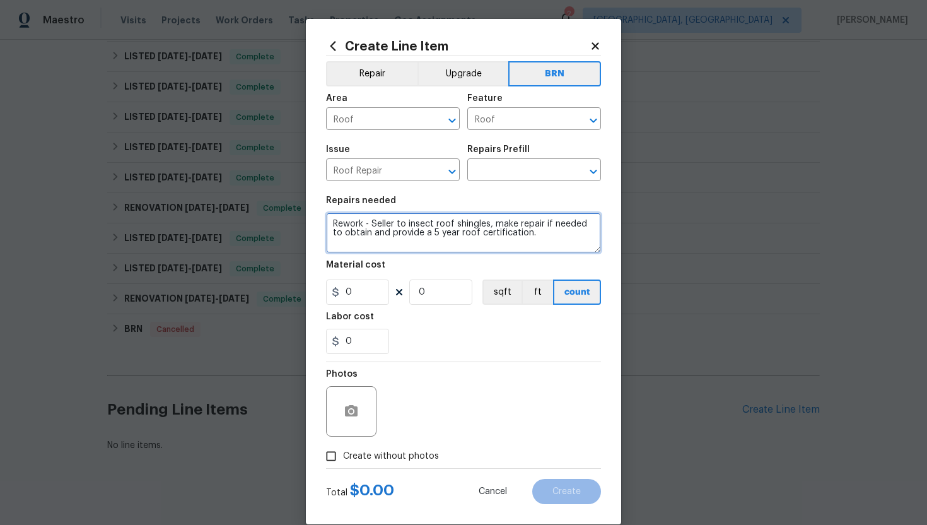
drag, startPoint x: 333, startPoint y: 224, endPoint x: 516, endPoint y: 247, distance: 184.4
click at [516, 248] on textarea "Rework - Seller to insect roof shingles, make repair if needed to obtain and pr…" at bounding box center [463, 233] width 275 height 40
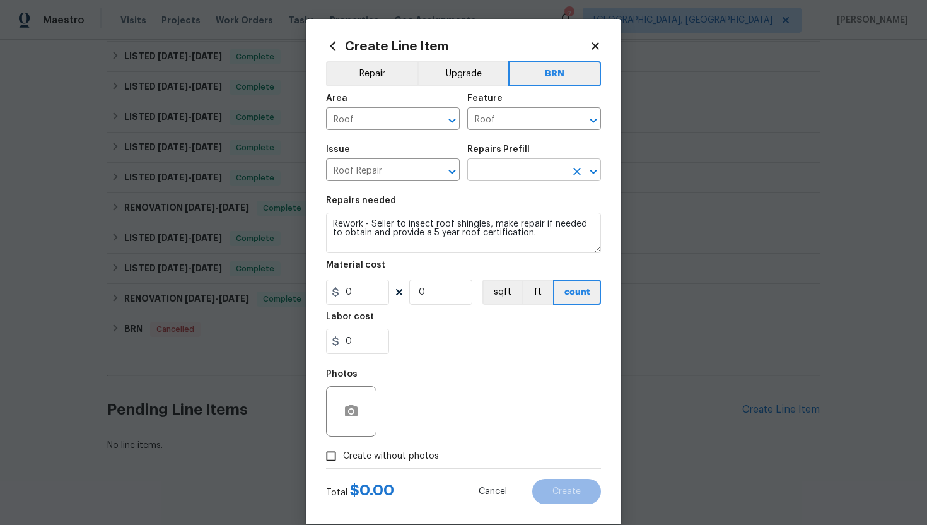
click at [524, 171] on input "text" at bounding box center [516, 171] width 98 height 20
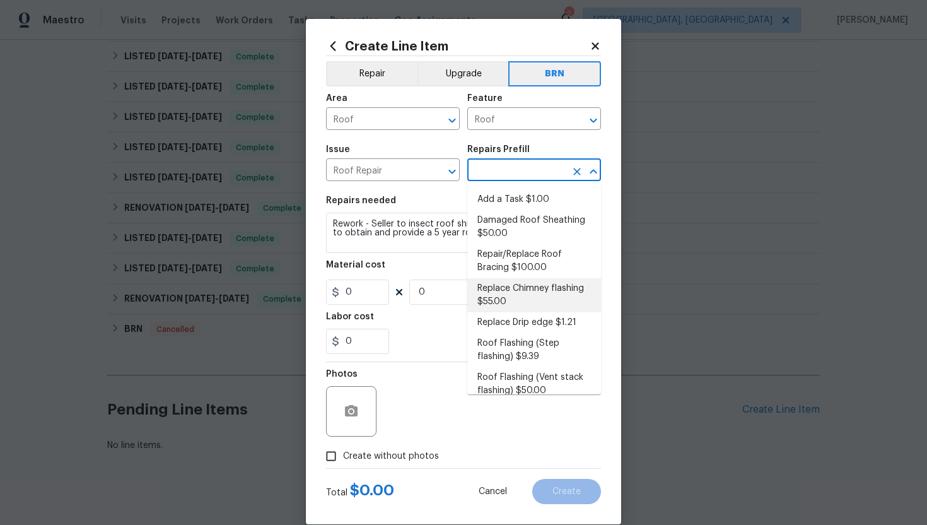
click at [518, 296] on li "Replace Chimney flashing $55.00" at bounding box center [534, 295] width 134 height 34
type input "Eaves and Trim"
type input "Replace Chimney flashing $55.00"
type textarea "Revove the existing damaged/inoperable chimney flashing. Prep the substrate and…"
type input "55"
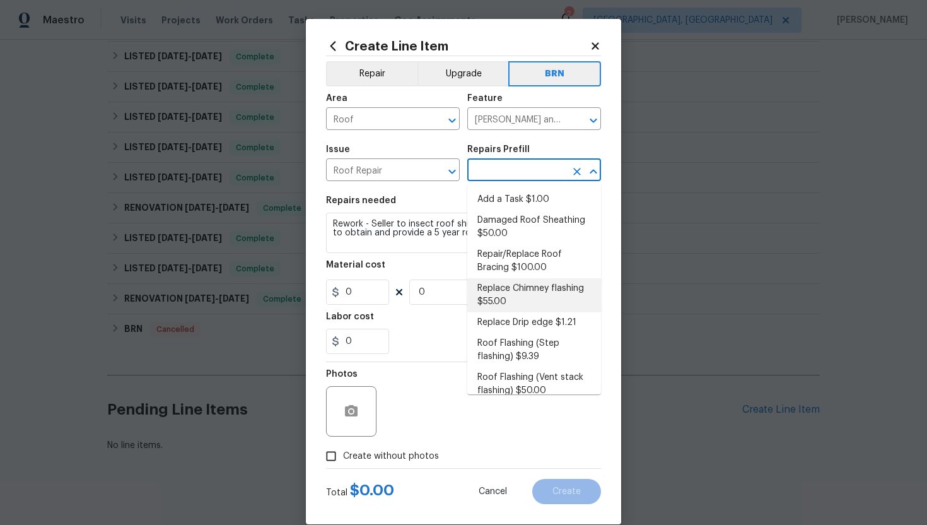
type input "1"
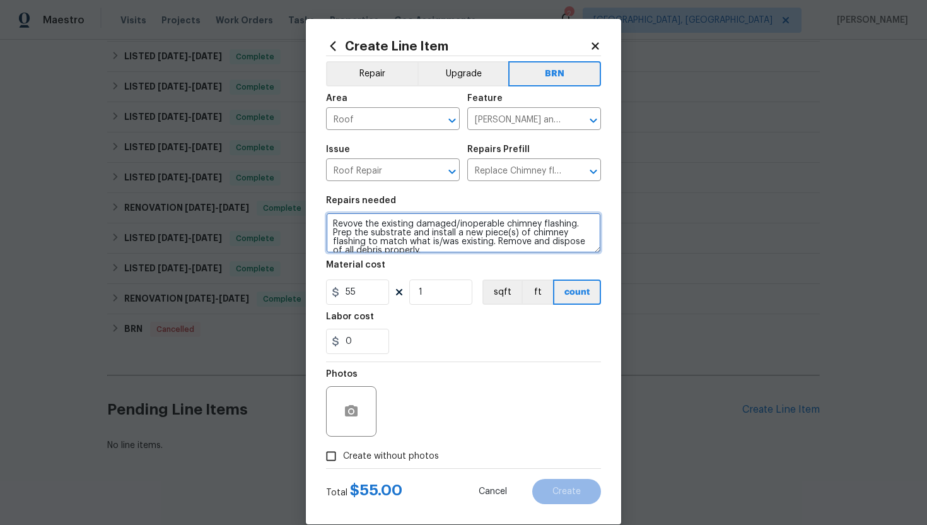
scroll to position [9, 0]
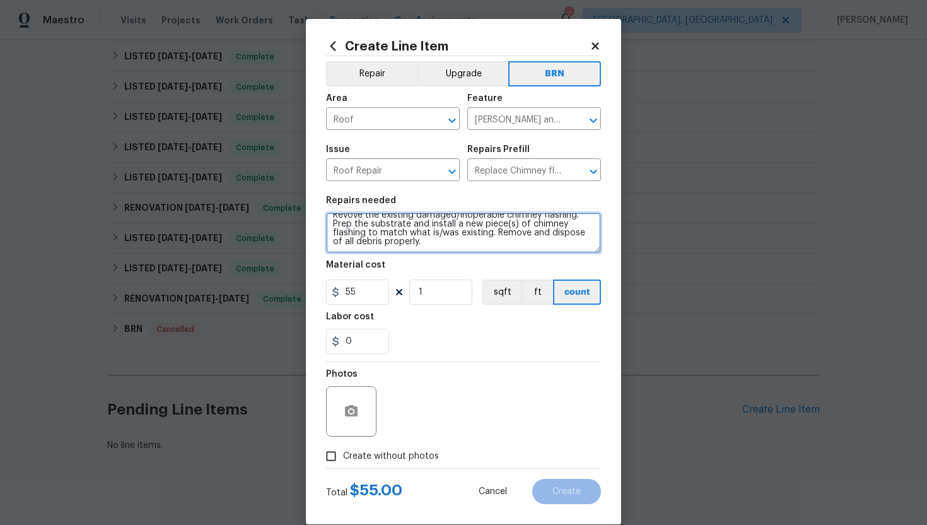
drag, startPoint x: 332, startPoint y: 224, endPoint x: 459, endPoint y: 264, distance: 133.2
click at [460, 264] on section "Repairs needed Revove the existing damaged/inoperable chimney flashing. Prep th…" at bounding box center [463, 275] width 275 height 173
paste textarea "work - Seller to insect roof shingles, make repair if needed to obtain and prov…"
type textarea "Rework - Seller to insect roof shingles, make repair if needed to obtain and pr…"
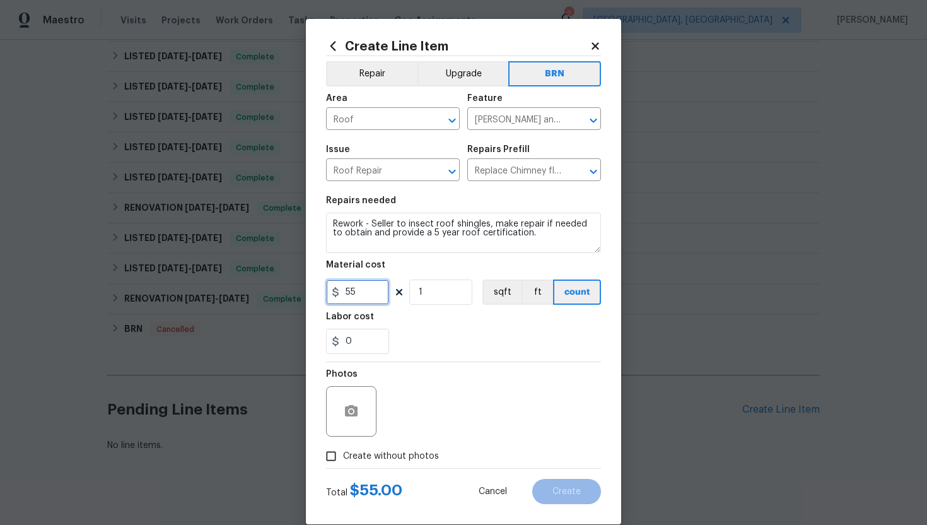
click at [360, 293] on input "55" at bounding box center [357, 291] width 63 height 25
type input "1"
click at [448, 368] on div "Photos" at bounding box center [463, 403] width 275 height 82
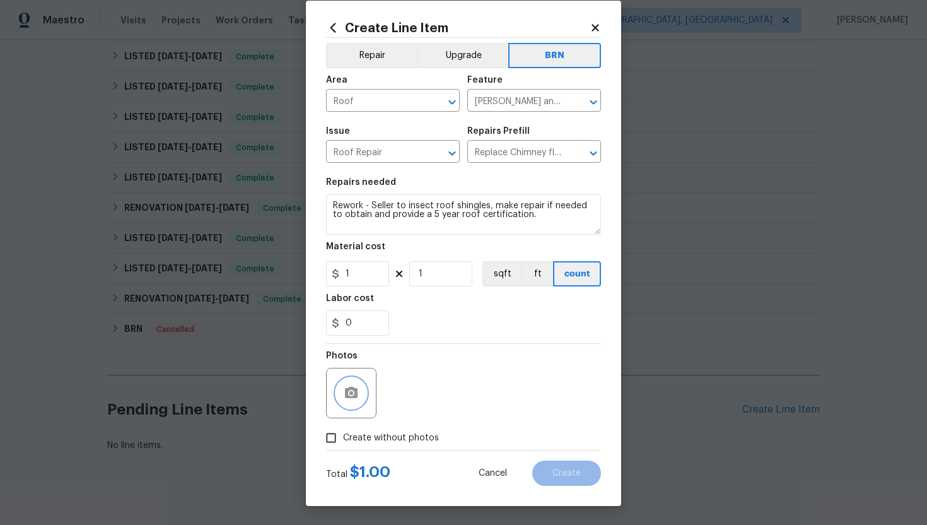
click at [347, 395] on icon "button" at bounding box center [351, 392] width 13 height 11
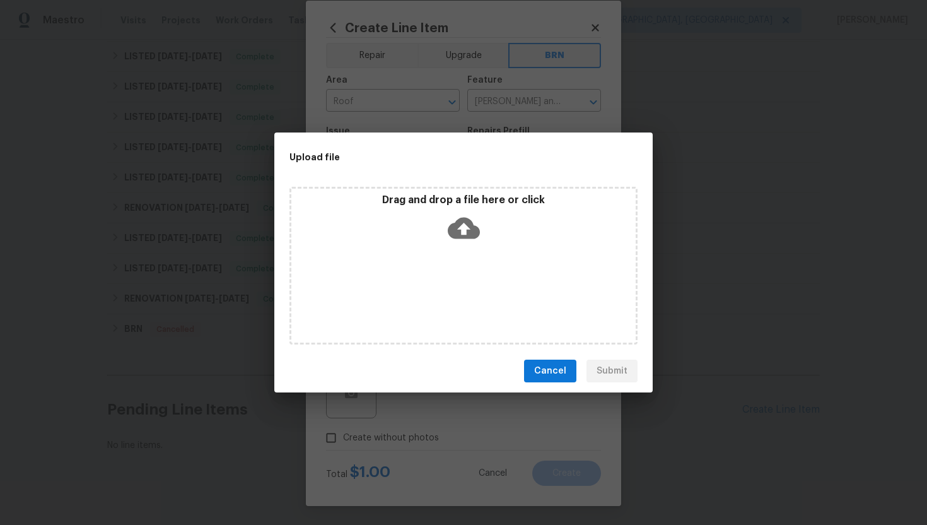
click at [460, 236] on icon at bounding box center [464, 228] width 32 height 21
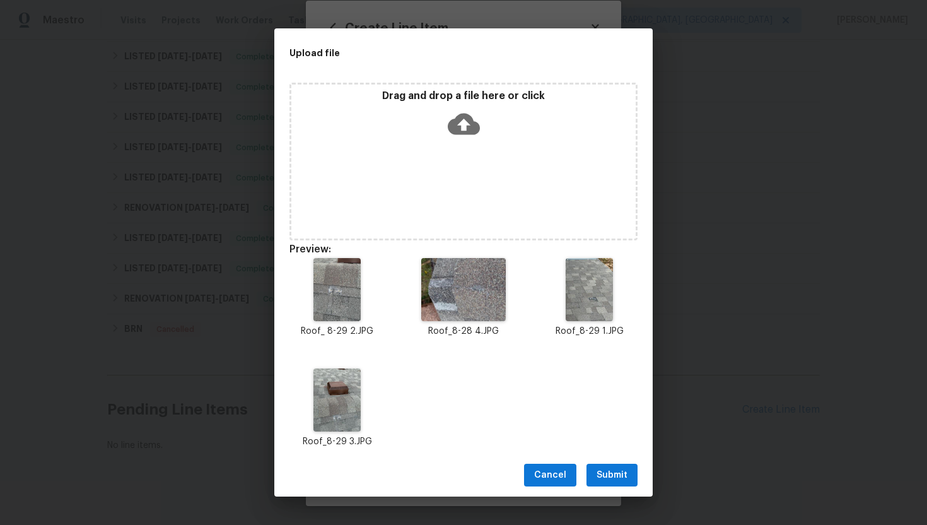
click at [605, 473] on span "Submit" at bounding box center [612, 475] width 31 height 16
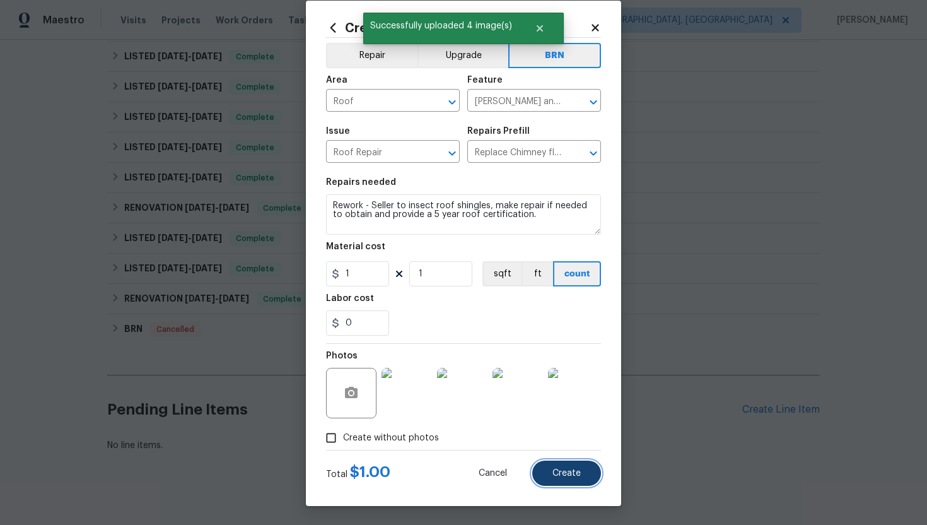
click at [571, 469] on span "Create" at bounding box center [566, 473] width 28 height 9
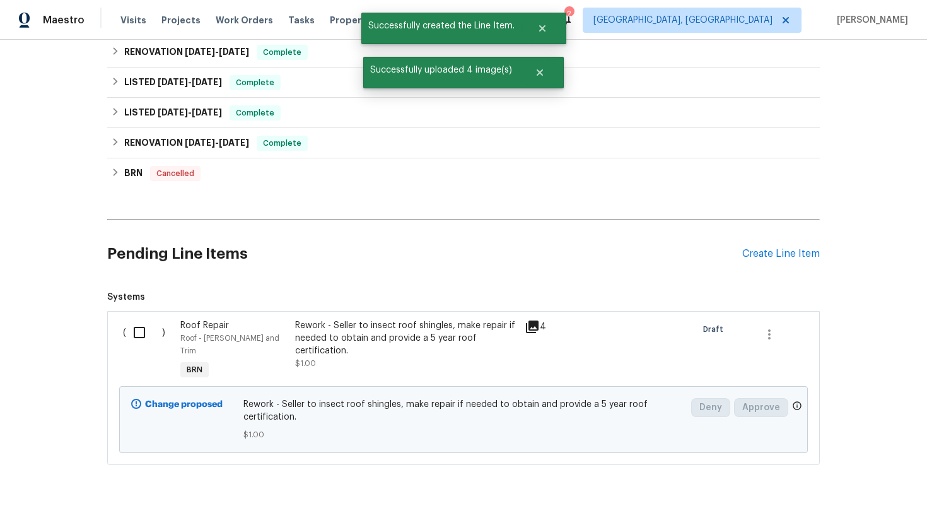
scroll to position [527, 0]
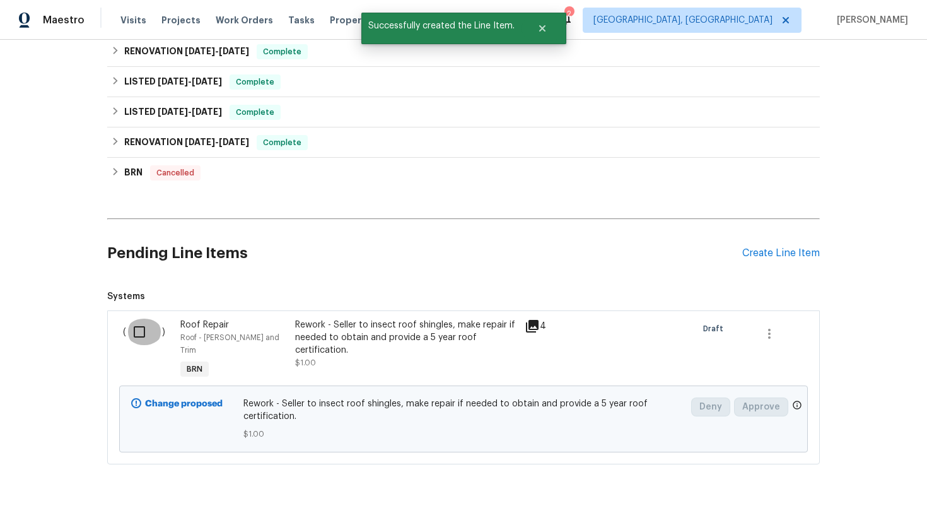
click at [143, 321] on input "checkbox" at bounding box center [144, 331] width 36 height 26
checkbox input "true"
click at [819, 480] on div "Cancel (1) Item Create Work Order" at bounding box center [463, 493] width 927 height 64
click at [825, 490] on span "Create Work Order" at bounding box center [855, 494] width 84 height 16
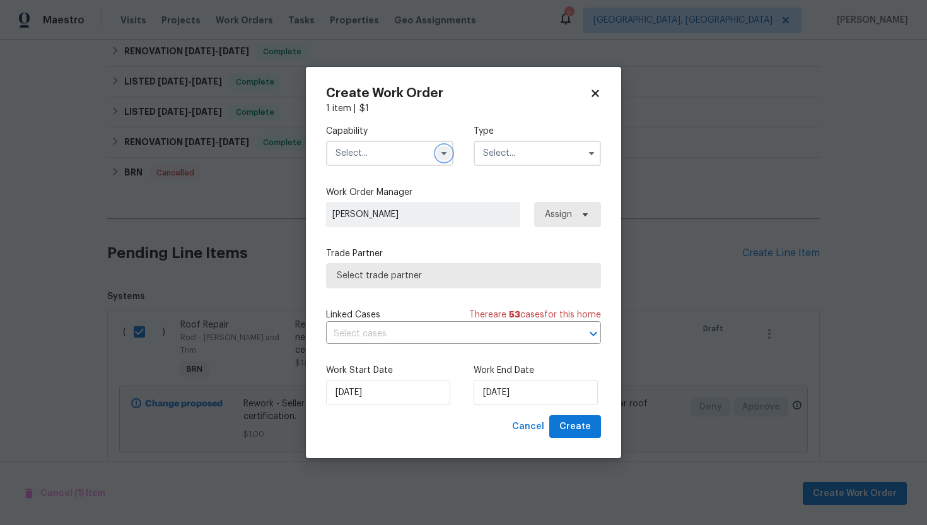
click at [444, 150] on icon "button" at bounding box center [444, 153] width 10 height 10
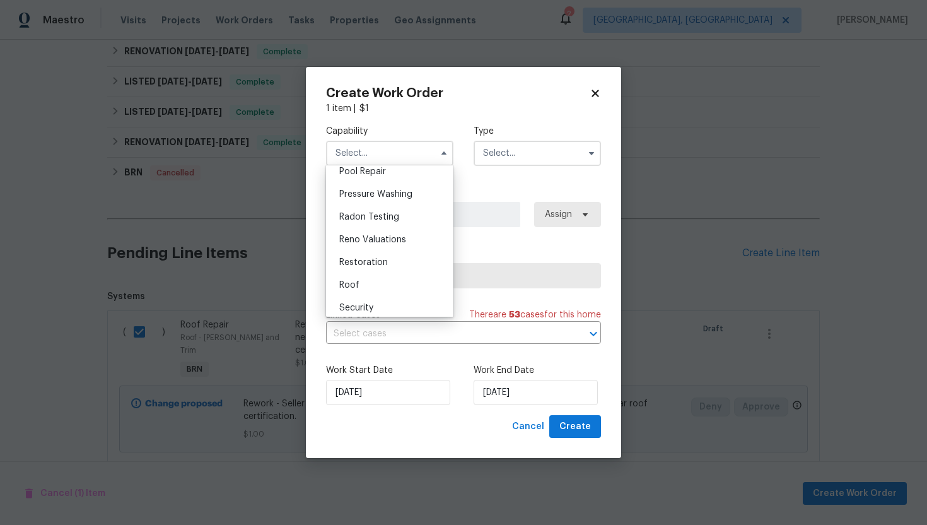
scroll to position [1198, 0]
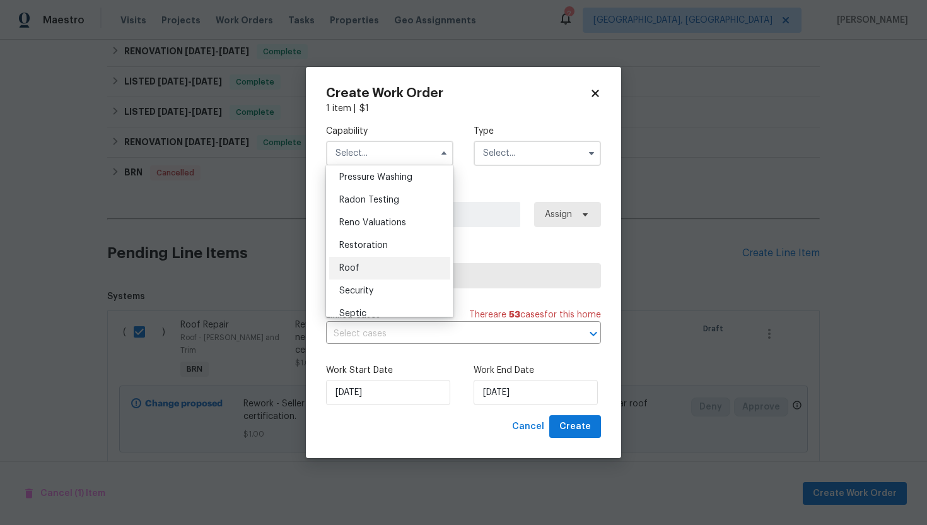
click at [400, 267] on div "Roof" at bounding box center [389, 268] width 121 height 23
type input "Roof"
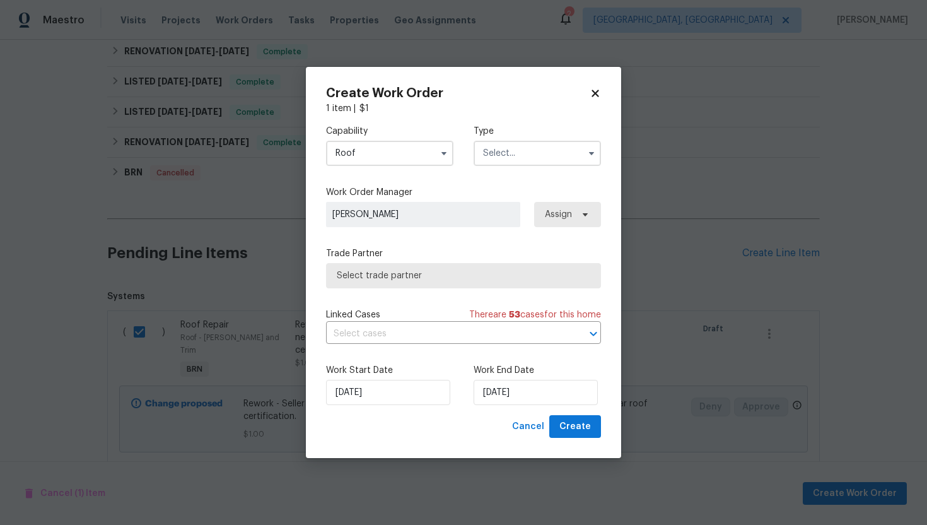
click at [490, 154] on input "text" at bounding box center [537, 153] width 127 height 25
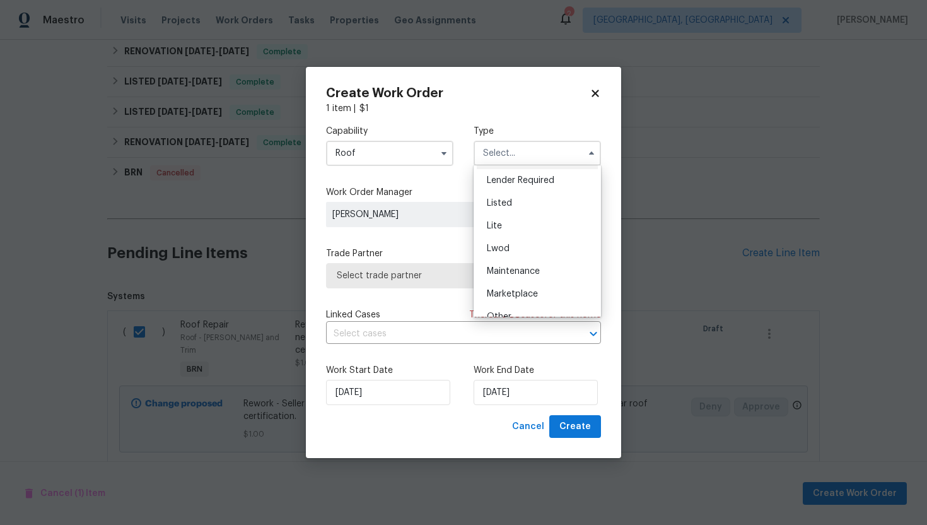
scroll to position [286, 0]
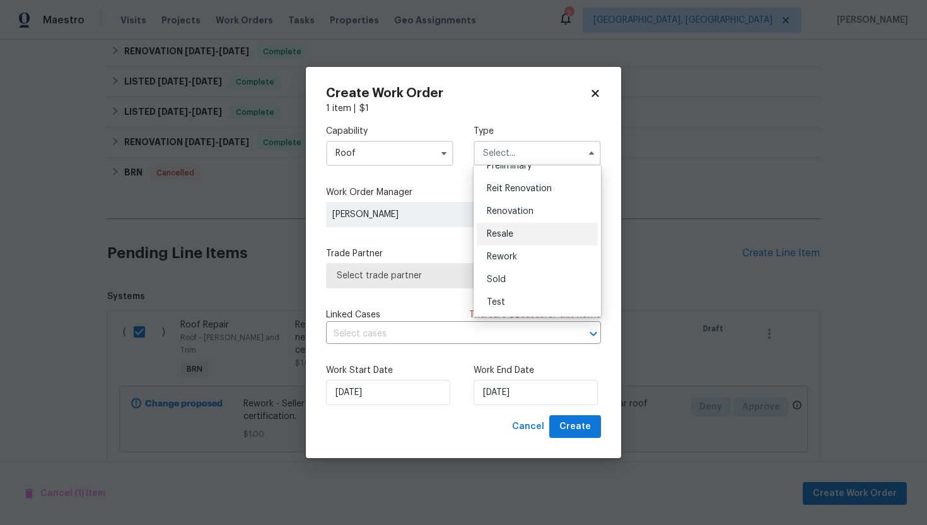
click at [503, 232] on span "Resale" at bounding box center [500, 234] width 26 height 9
type input "Resale"
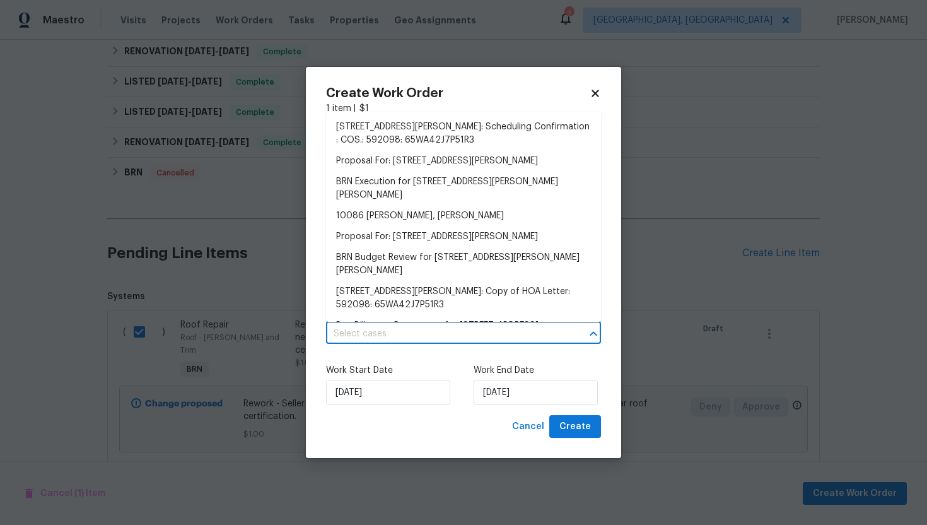
click at [434, 331] on input "text" at bounding box center [446, 334] width 240 height 20
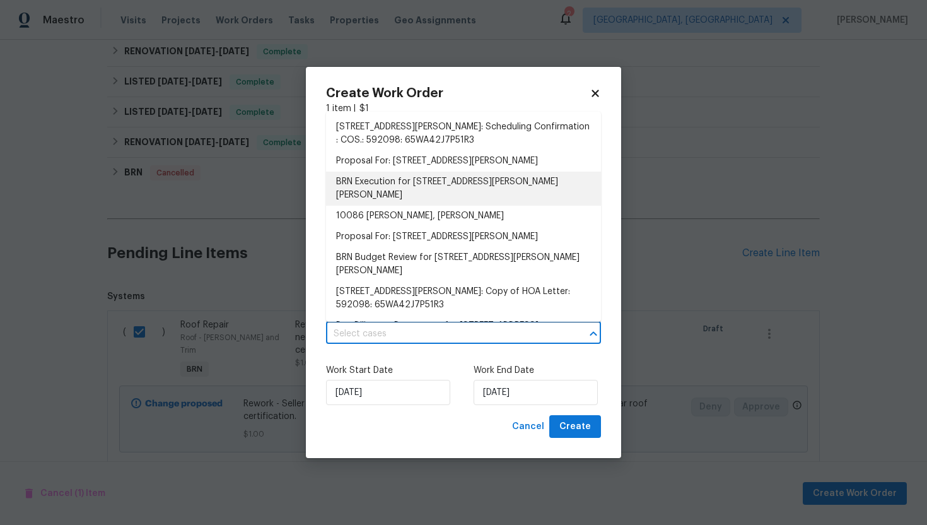
click at [446, 183] on li "BRN Execution for 10086 Henman Ter, Peyton, CO 80831" at bounding box center [463, 189] width 275 height 34
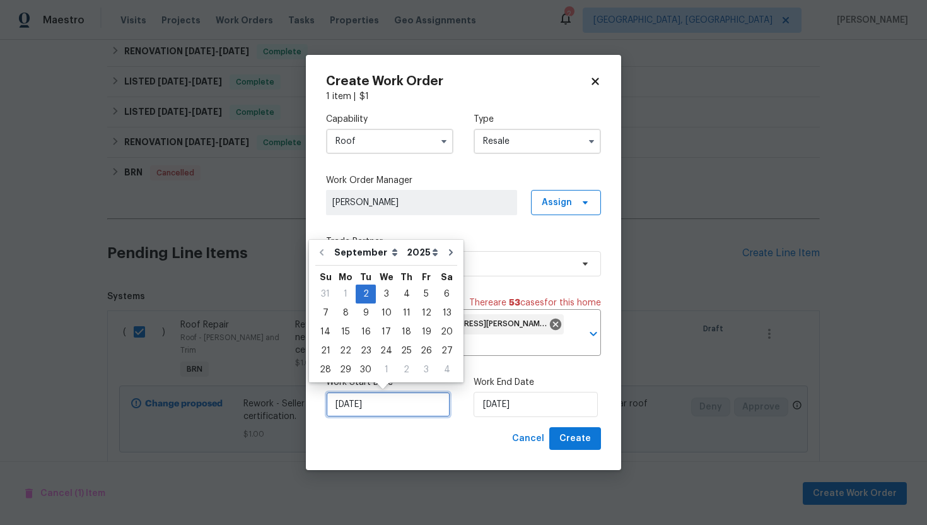
click at [350, 397] on input "9/2/2025" at bounding box center [388, 404] width 124 height 25
click at [371, 291] on div "2" at bounding box center [366, 294] width 20 height 18
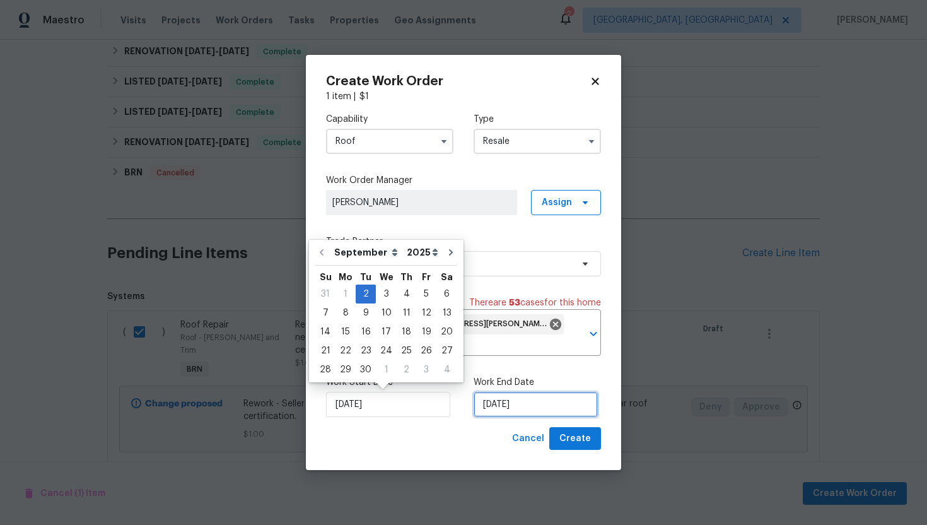
click at [483, 410] on input "9/2/2025" at bounding box center [536, 404] width 124 height 25
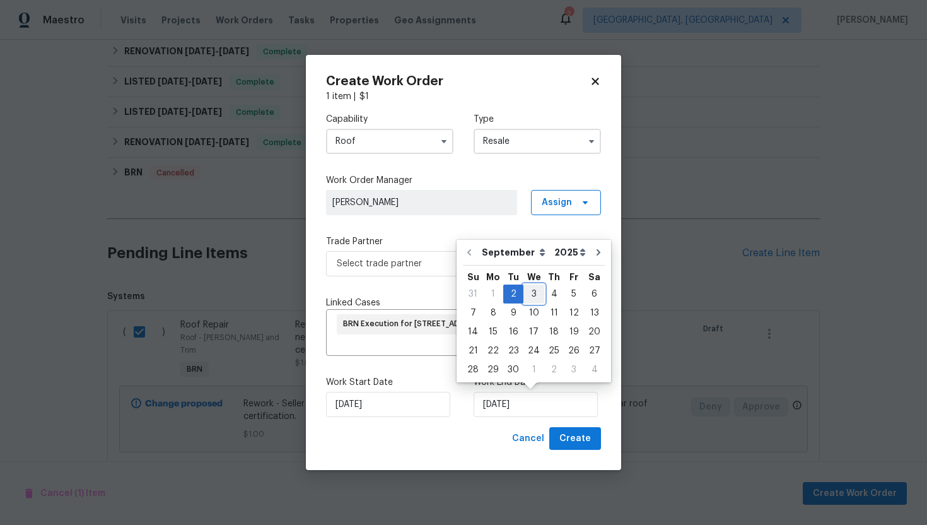
click at [527, 301] on div "3" at bounding box center [533, 294] width 21 height 18
type input "9/3/2025"
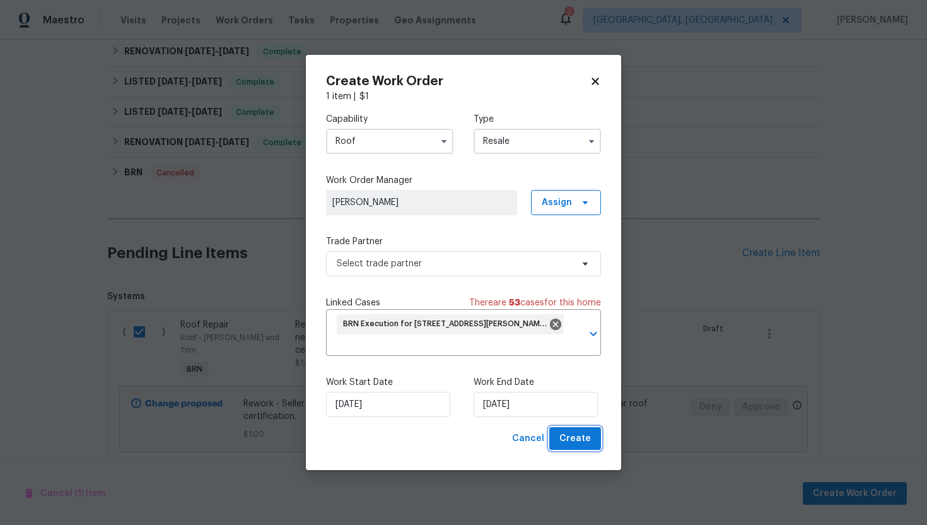
click at [569, 439] on span "Create" at bounding box center [575, 439] width 32 height 16
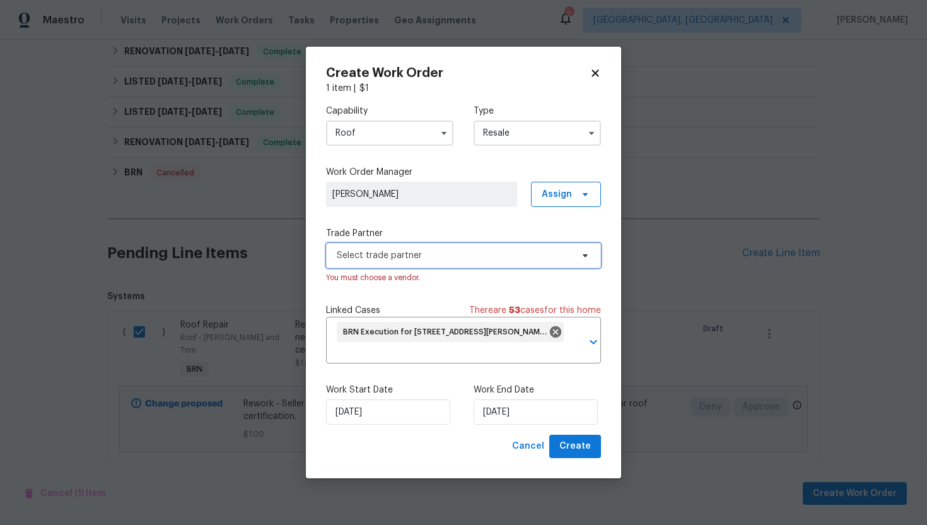
click at [417, 260] on span "Select trade partner" at bounding box center [454, 255] width 235 height 13
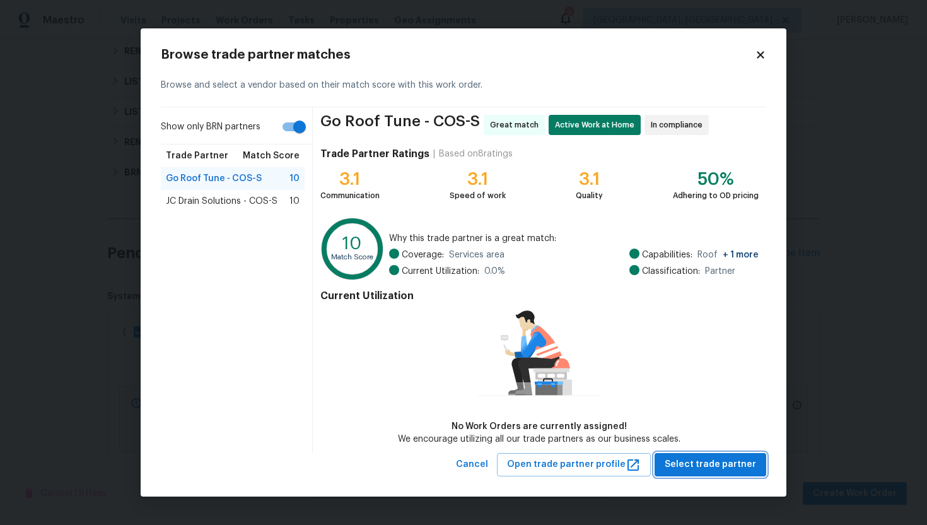
click at [702, 464] on span "Select trade partner" at bounding box center [710, 465] width 91 height 16
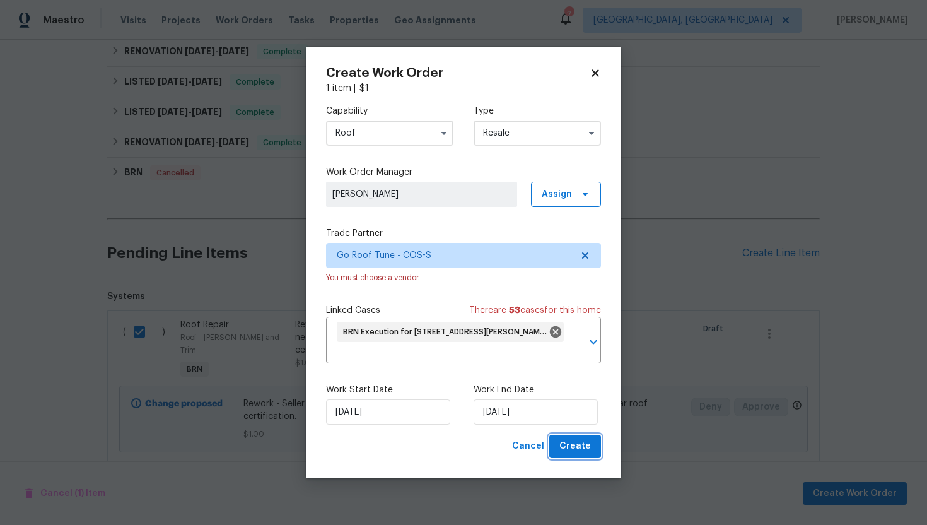
click at [590, 449] on span "Create" at bounding box center [575, 446] width 32 height 16
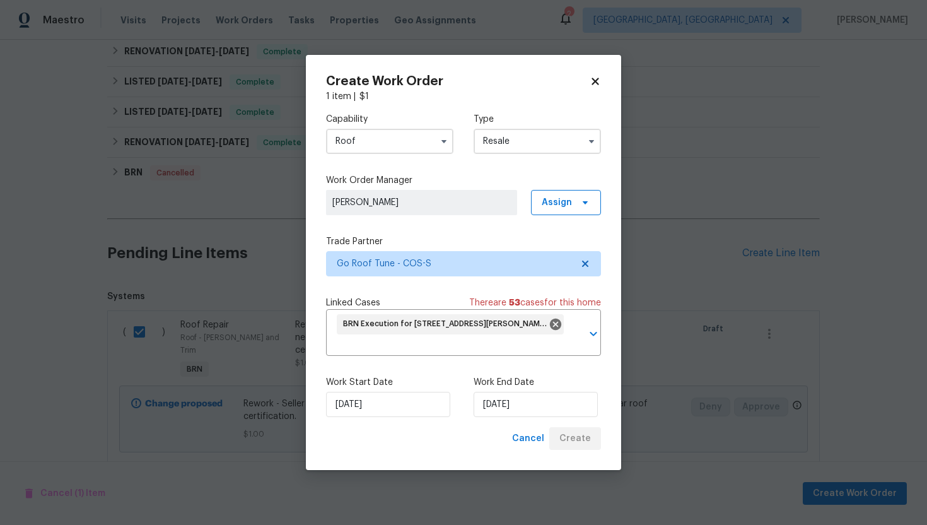
checkbox input "false"
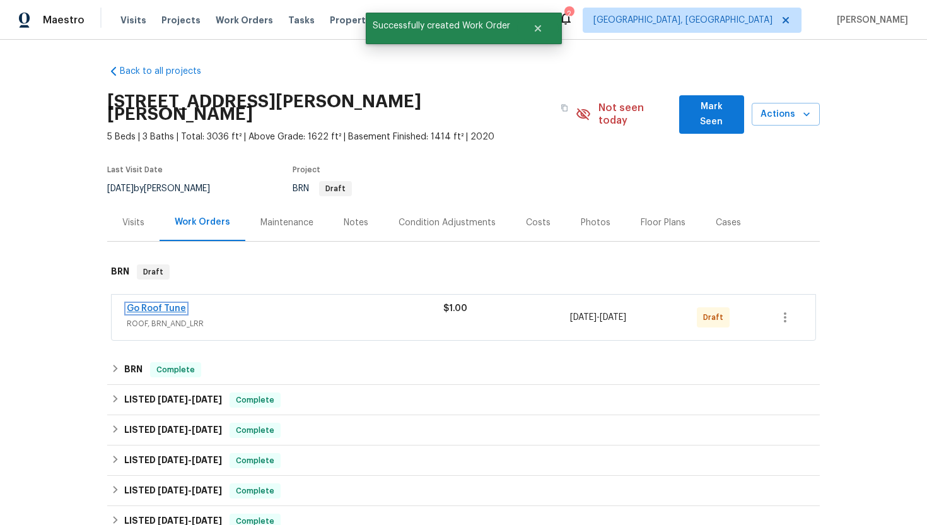
click at [165, 304] on link "Go Roof Tune" at bounding box center [156, 308] width 59 height 9
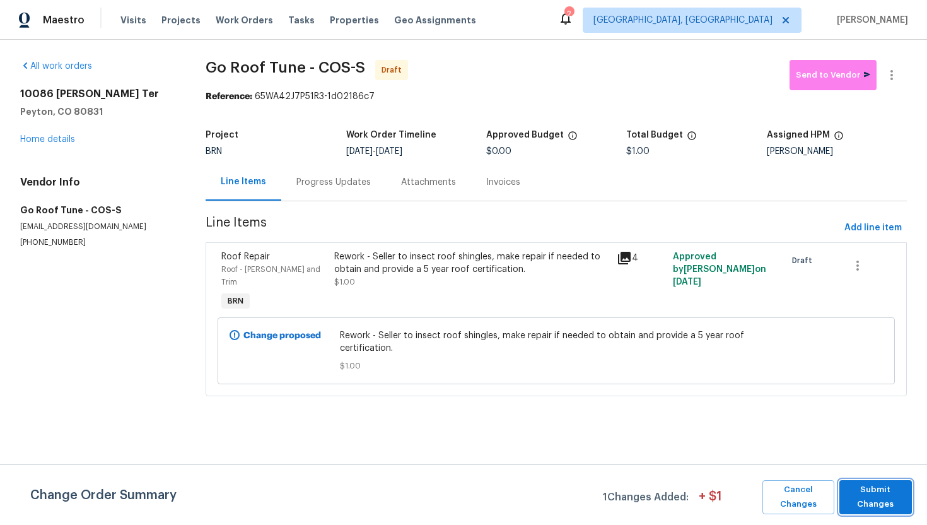
click at [877, 505] on span "Submit Changes" at bounding box center [876, 496] width 60 height 29
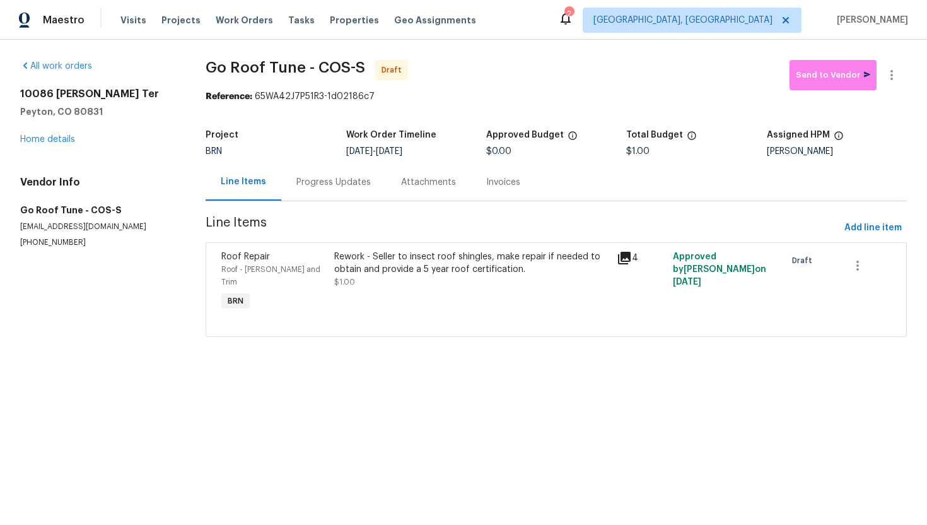
click at [342, 179] on div "Progress Updates" at bounding box center [333, 182] width 74 height 13
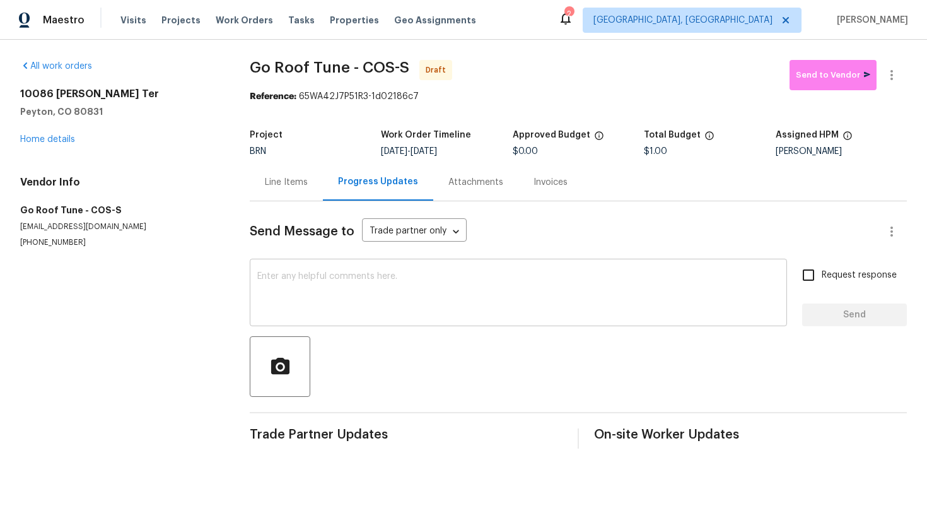
click at [378, 293] on textarea at bounding box center [518, 294] width 522 height 44
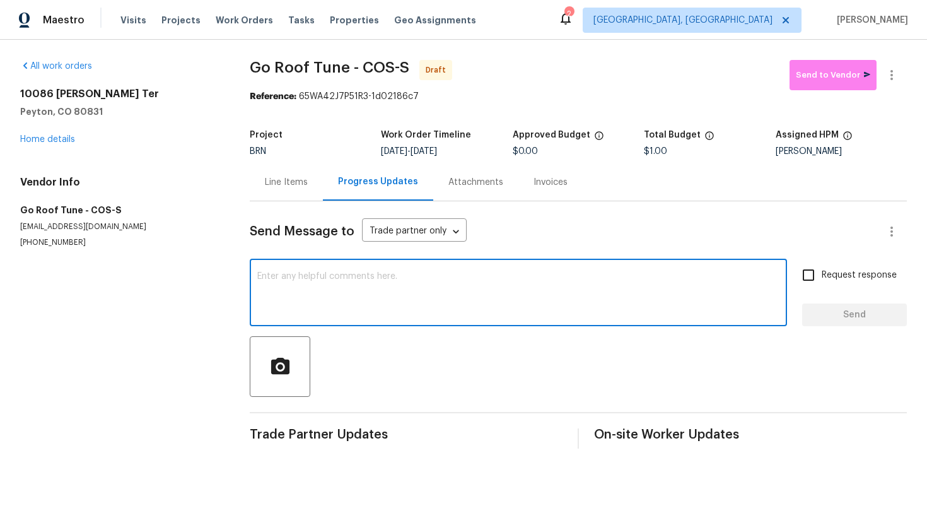
paste textarea "The Buyer went to the house on Friday to meet with a contractor to get a bid fo…"
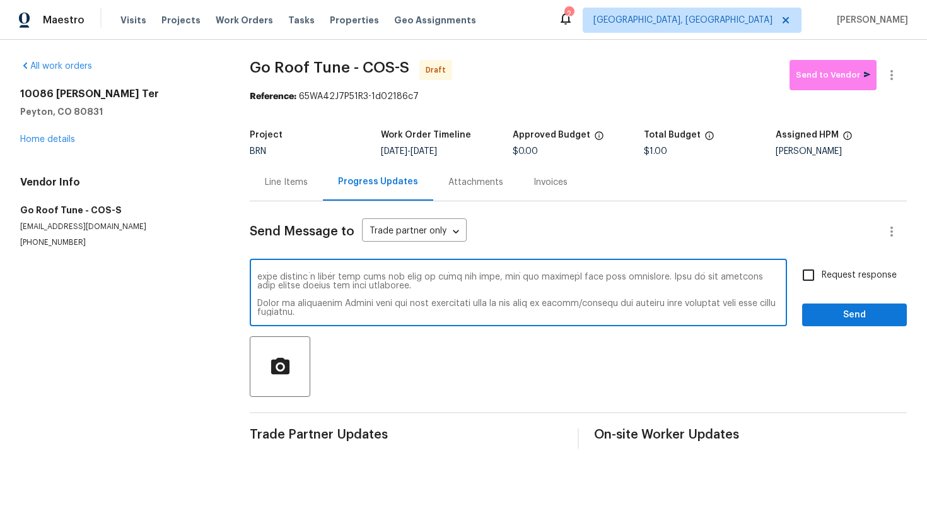
scroll to position [71, 0]
drag, startPoint x: 341, startPoint y: 304, endPoint x: 466, endPoint y: 306, distance: 125.5
click at [466, 306] on textarea at bounding box center [518, 294] width 522 height 44
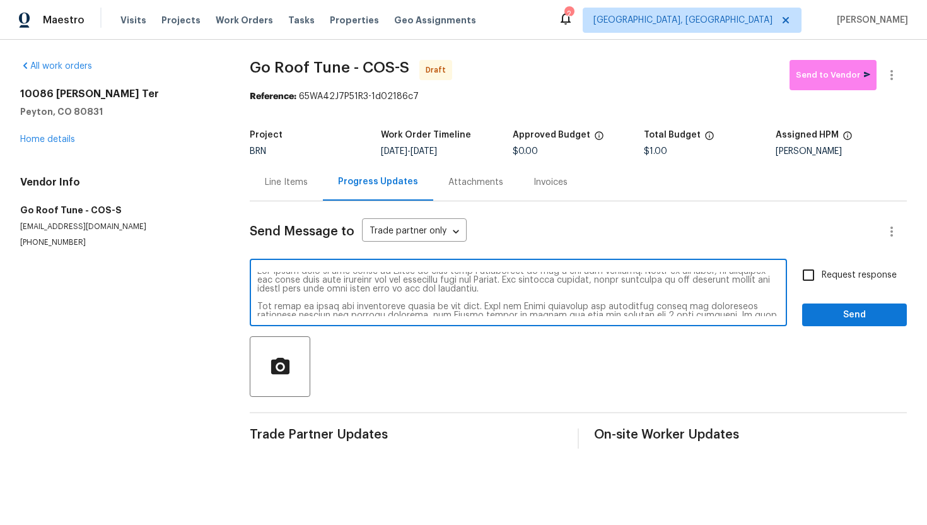
scroll to position [0, 0]
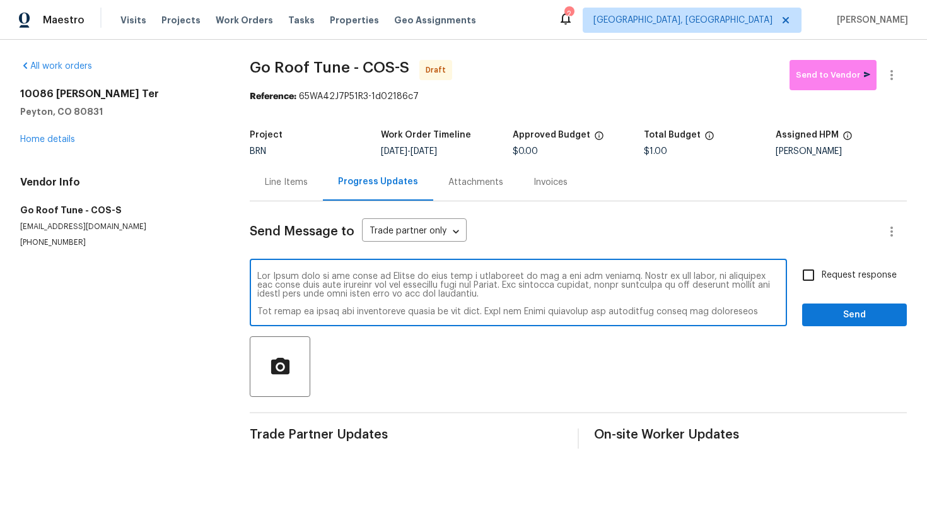
drag, startPoint x: 282, startPoint y: 286, endPoint x: 499, endPoint y: 285, distance: 216.9
click at [499, 285] on textarea at bounding box center [518, 294] width 522 height 44
drag, startPoint x: 286, startPoint y: 288, endPoint x: 306, endPoint y: 298, distance: 22.6
click at [306, 298] on textarea "The Buyer went to the house on Friday to meet with a contractor to get a bid fo…" at bounding box center [518, 294] width 522 height 44
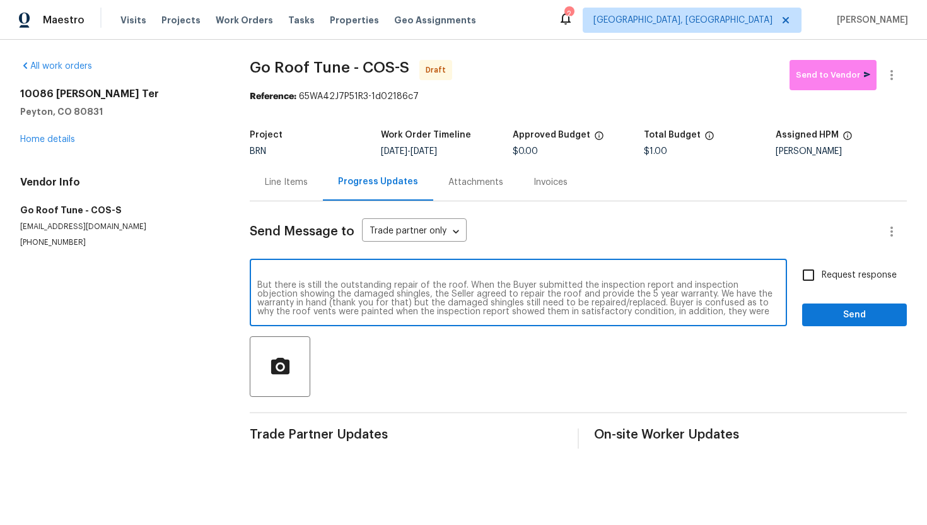
scroll to position [21, 0]
drag, startPoint x: 392, startPoint y: 293, endPoint x: 429, endPoint y: 293, distance: 37.2
click at [429, 293] on textarea "The Buyer went to the house on Friday to meet with a contractor to get a bid fo…" at bounding box center [518, 294] width 522 height 44
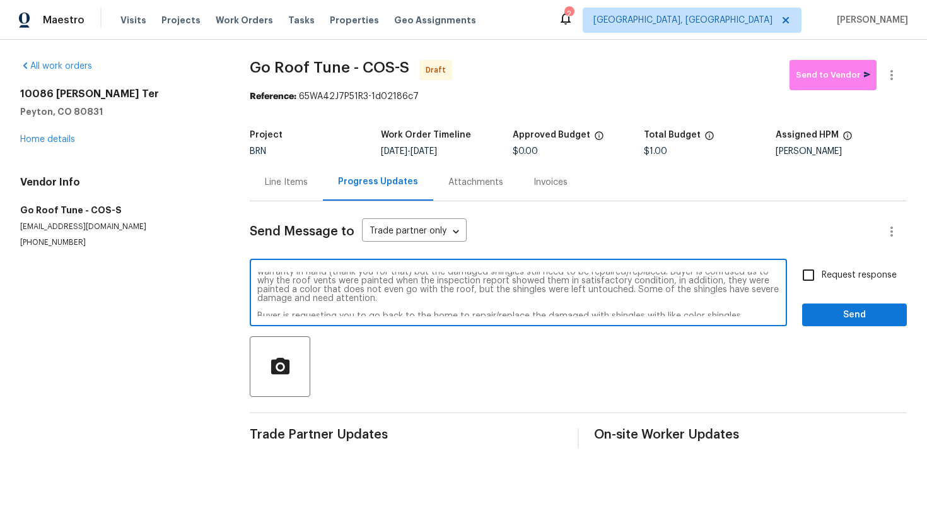
scroll to position [53, 0]
type textarea "The Buyer went to the house on Friday to meet with a contractor to get a bid fo…"
click at [829, 283] on label "Request response" at bounding box center [846, 275] width 102 height 26
click at [822, 283] on input "Request response" at bounding box center [808, 275] width 26 height 26
checkbox input "true"
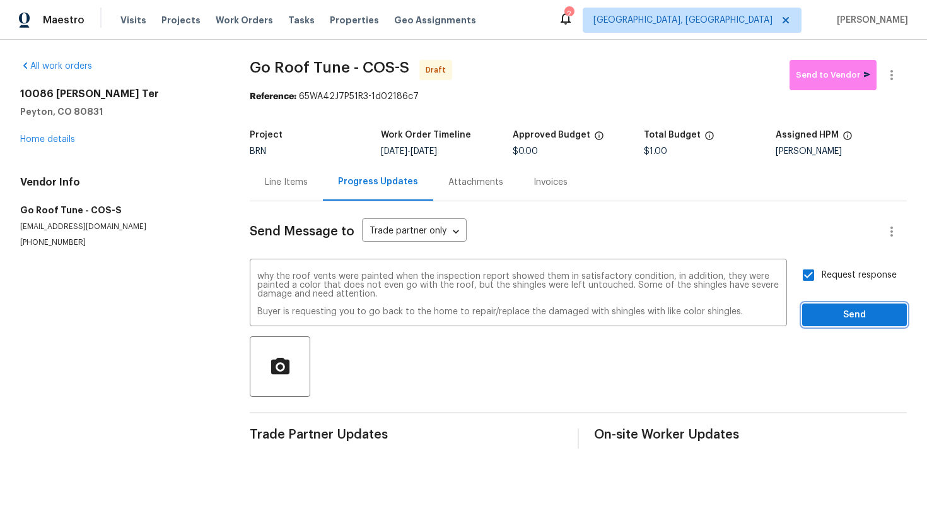
click at [836, 308] on span "Send" at bounding box center [854, 315] width 84 height 16
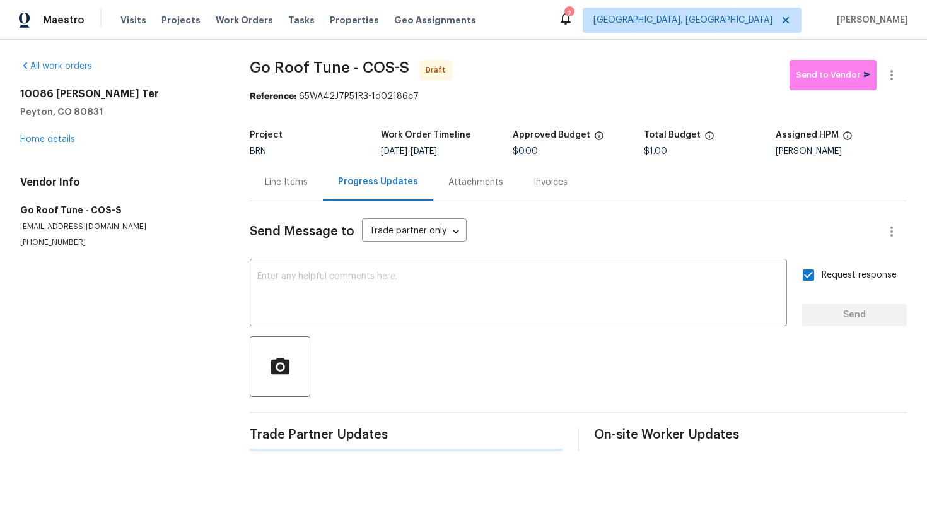
scroll to position [0, 0]
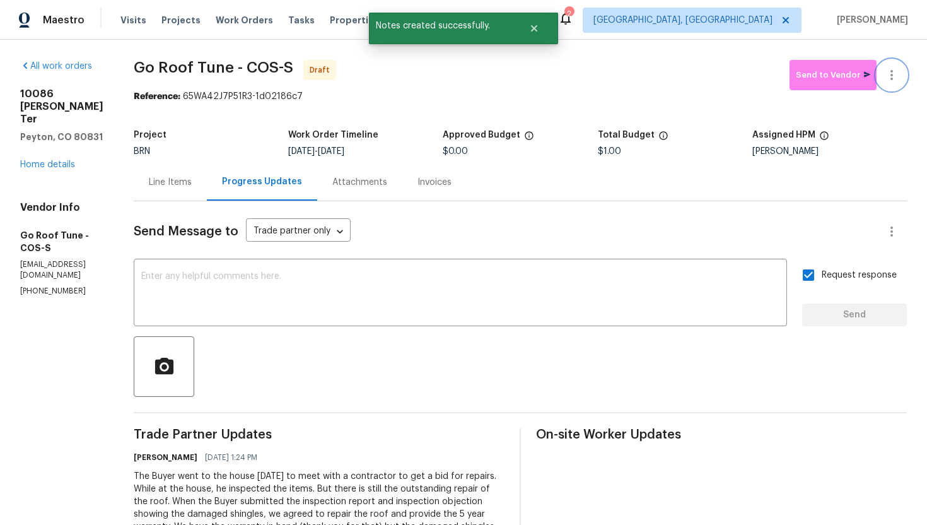
click at [897, 81] on icon "button" at bounding box center [891, 74] width 15 height 15
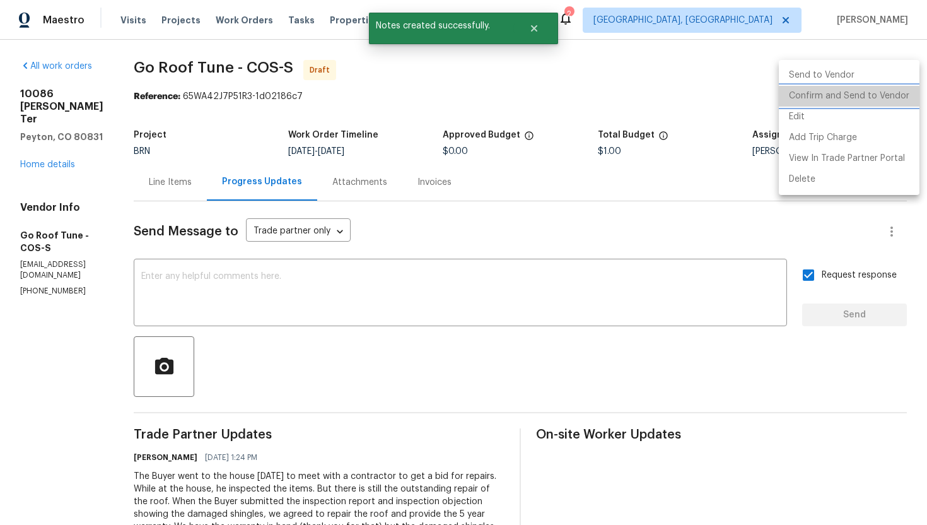
click at [882, 102] on li "Confirm and Send to Vendor" at bounding box center [849, 96] width 141 height 21
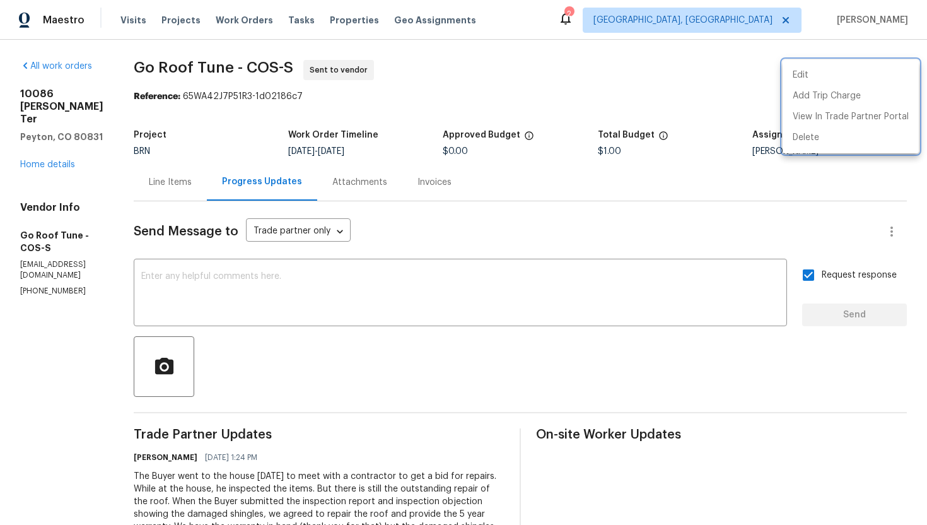
click at [586, 351] on div at bounding box center [463, 262] width 927 height 525
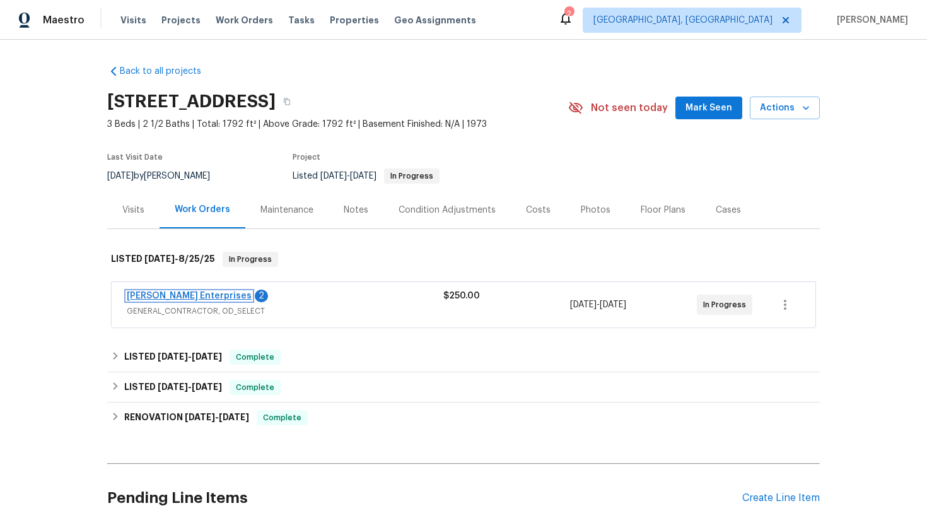
click at [189, 296] on link "Nordman Enterprises" at bounding box center [189, 295] width 125 height 9
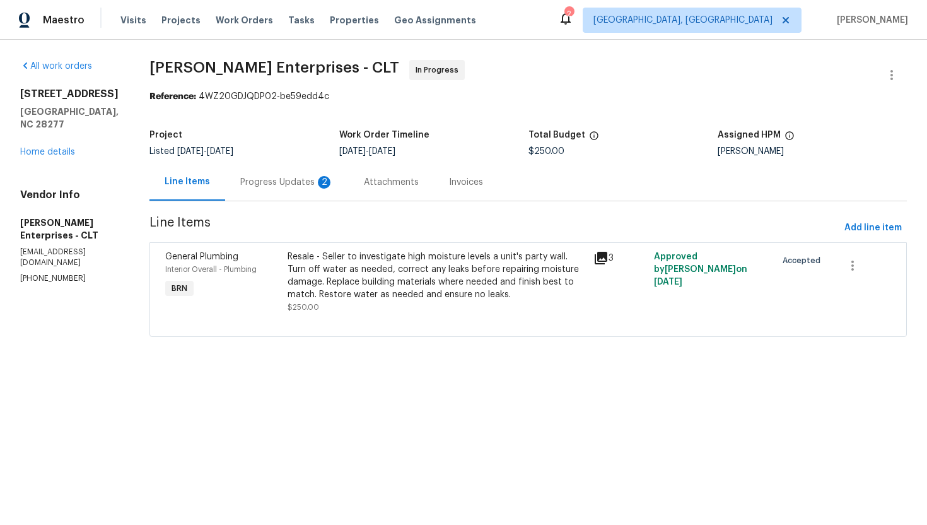
click at [317, 189] on div "Progress Updates 2" at bounding box center [287, 181] width 124 height 37
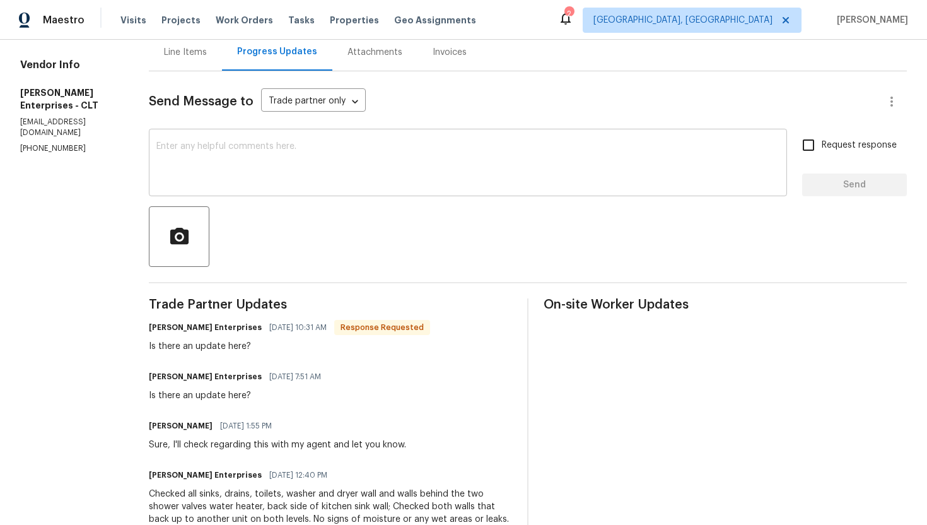
scroll to position [132, 0]
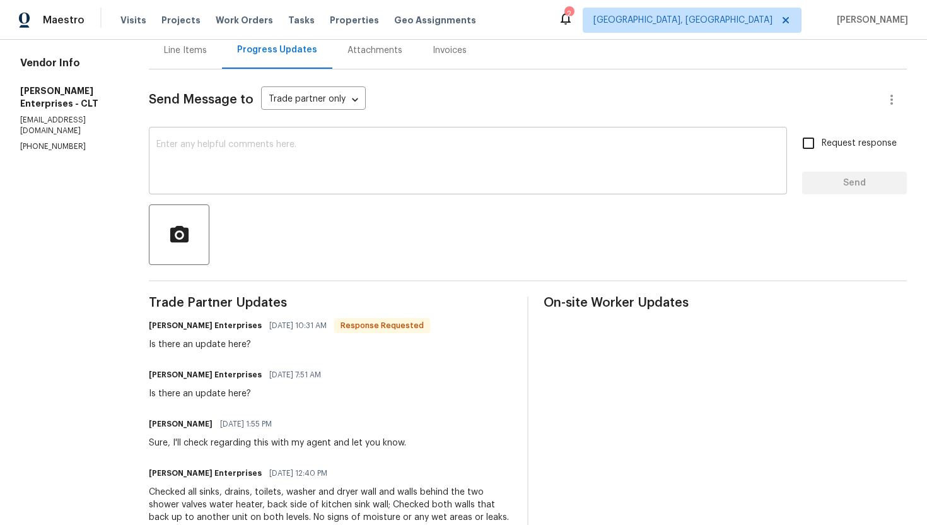
click at [264, 178] on textarea at bounding box center [467, 162] width 623 height 44
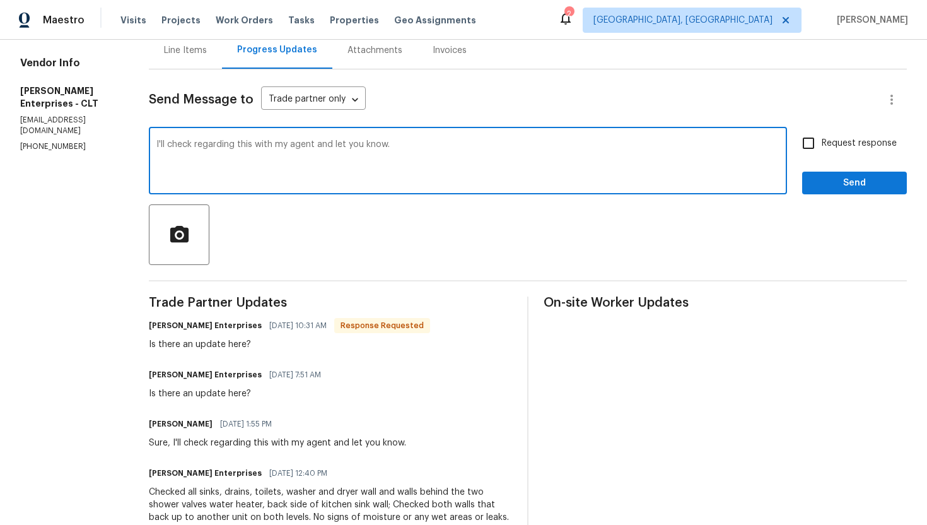
type textarea "I'll check regarding this with my agent and let you know."
click at [829, 136] on label "Request response" at bounding box center [846, 143] width 102 height 26
click at [822, 136] on input "Request response" at bounding box center [808, 143] width 26 height 26
checkbox input "true"
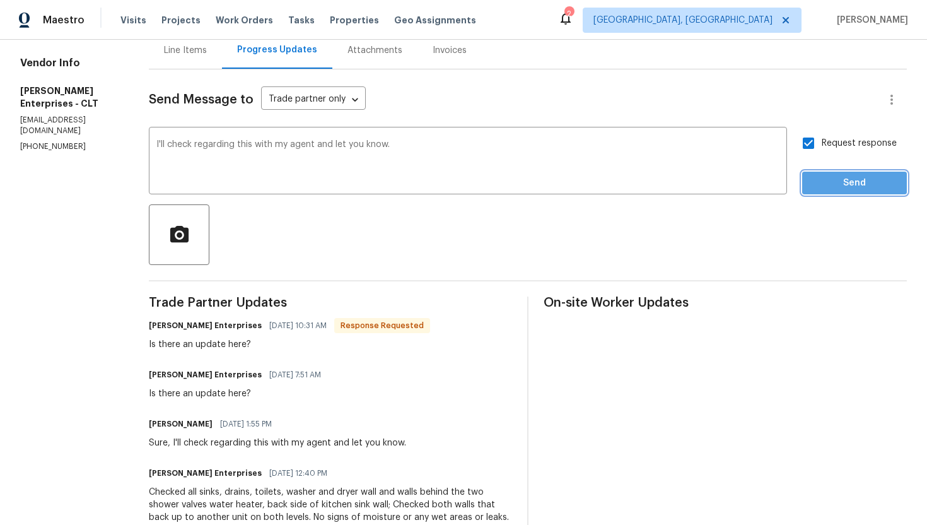
click at [827, 178] on span "Send" at bounding box center [854, 183] width 84 height 16
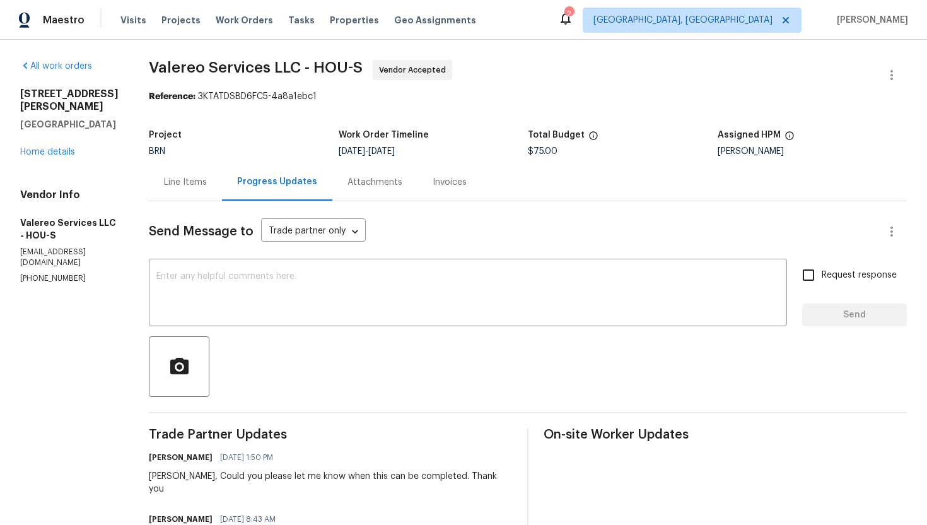
click at [164, 187] on div "Line Items" at bounding box center [185, 182] width 43 height 13
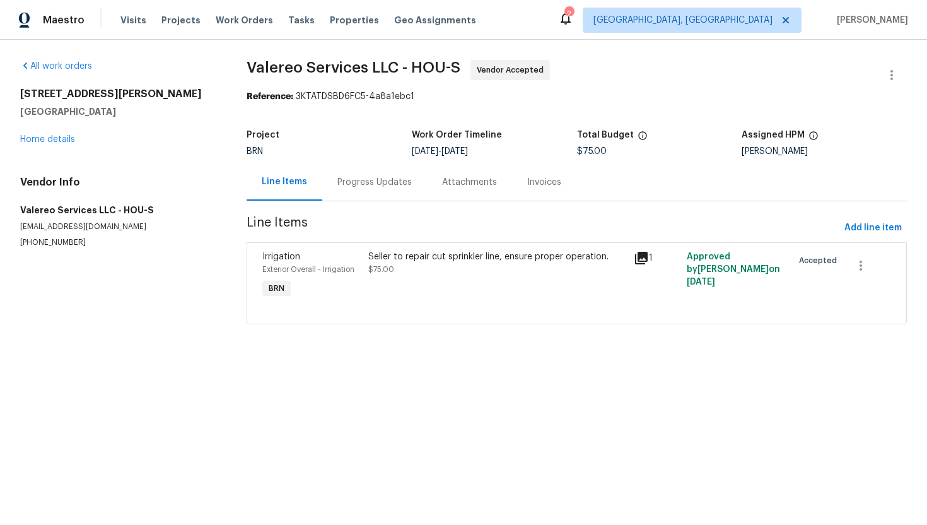
click at [467, 289] on div "Seller to repair cut sprinkler line, ensure proper operation. $75.00" at bounding box center [496, 276] width 265 height 58
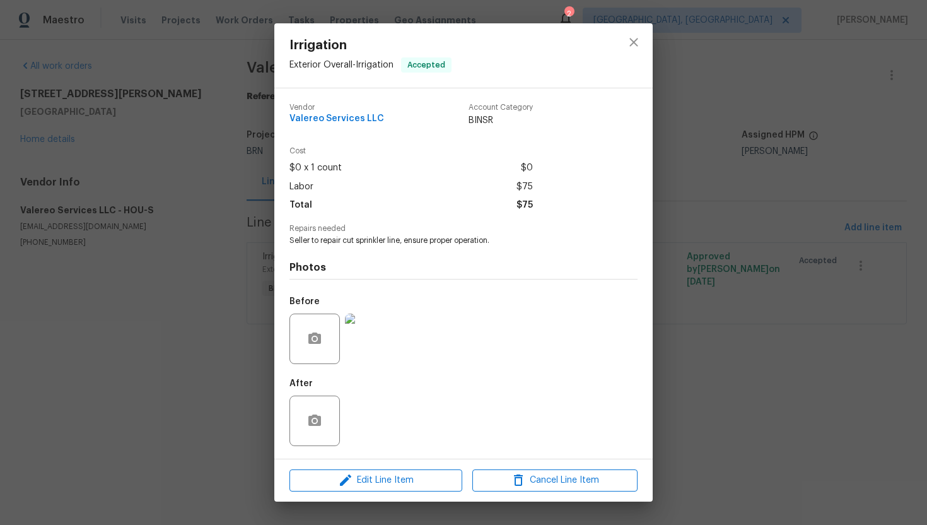
click at [373, 341] on img at bounding box center [370, 338] width 50 height 50
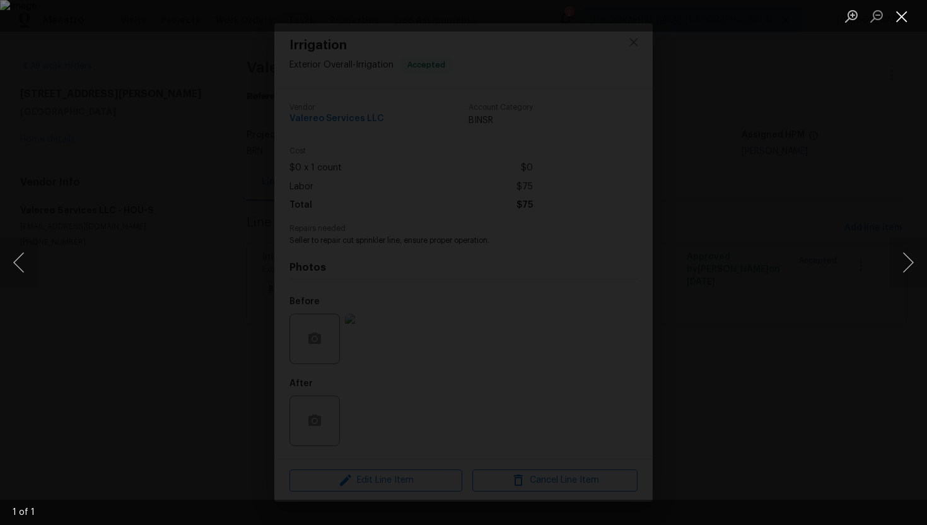
click at [899, 22] on button "Close lightbox" at bounding box center [901, 16] width 25 height 22
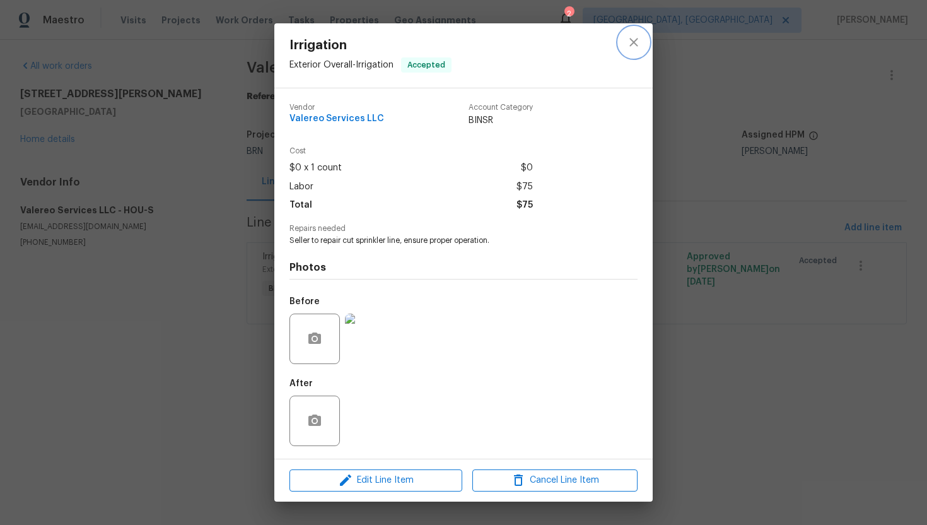
click at [634, 47] on icon "close" at bounding box center [633, 42] width 15 height 15
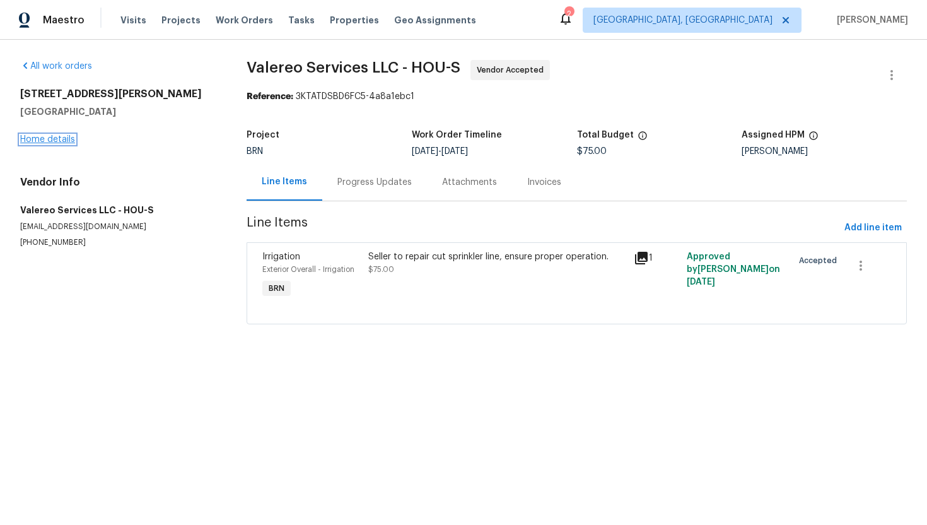
click at [50, 141] on link "Home details" at bounding box center [47, 139] width 55 height 9
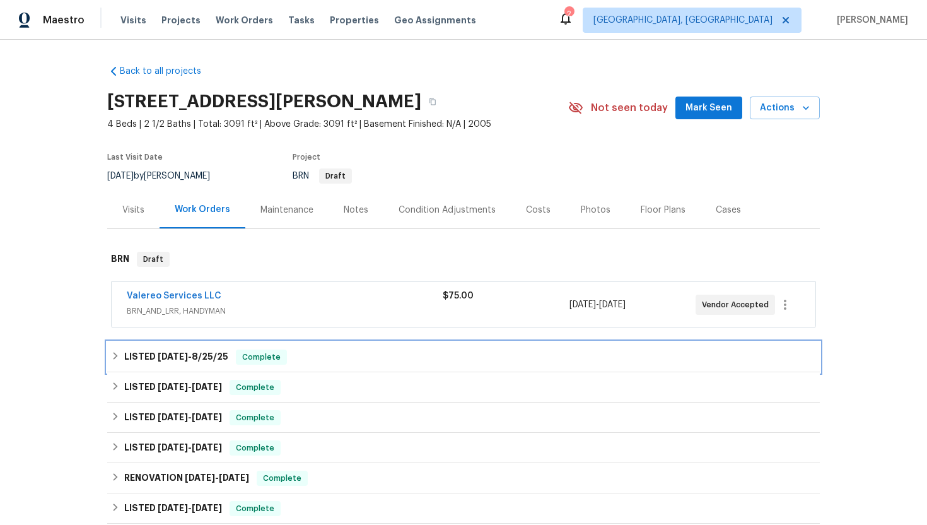
click at [137, 359] on h6 "LISTED 8/20/25 - 8/25/25" at bounding box center [176, 356] width 104 height 15
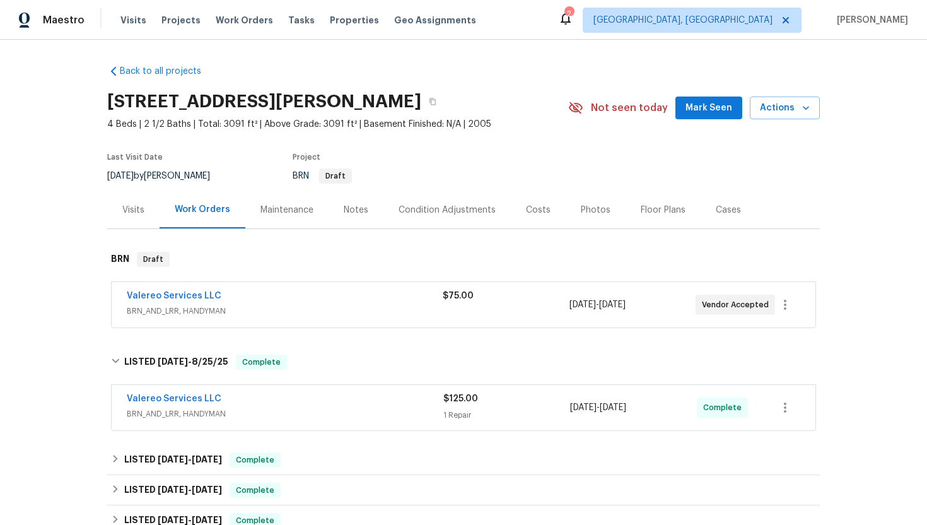
click at [254, 388] on div "Valereo Services LLC BRN_AND_LRR, HANDYMAN $125.00 1 Repair 8/22/2025 - 8/25/20…" at bounding box center [464, 407] width 704 height 45
click at [248, 412] on span "BRN_AND_LRR, HANDYMAN" at bounding box center [285, 413] width 317 height 13
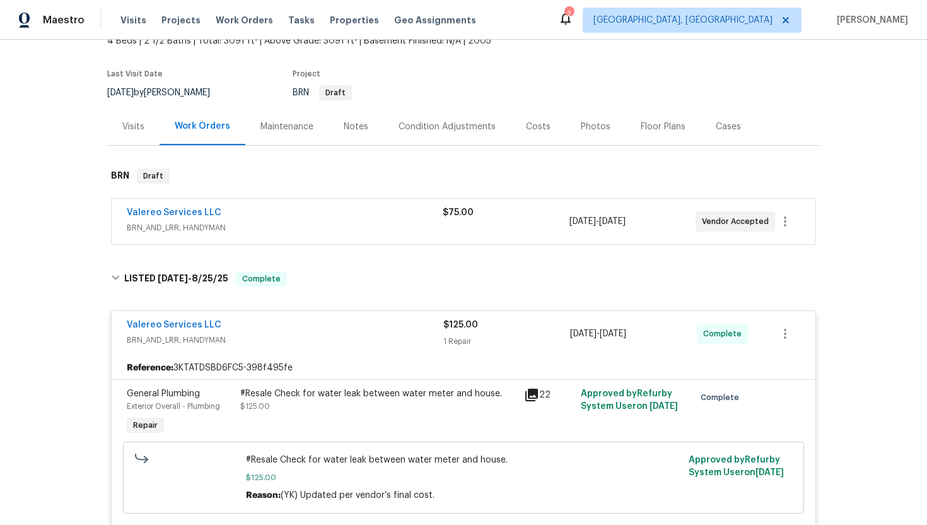
scroll to position [93, 0]
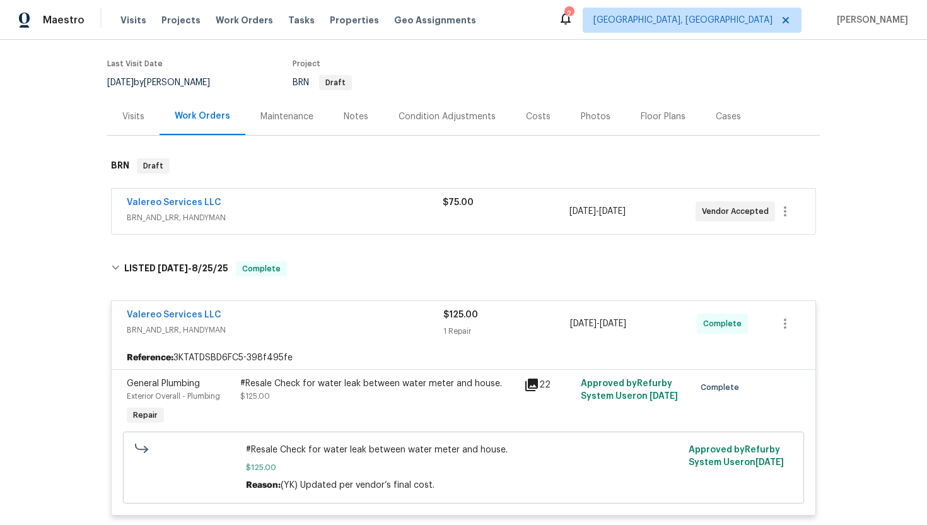
click at [308, 382] on div "#Resale Check for water leak between water meter and house." at bounding box center [378, 383] width 276 height 13
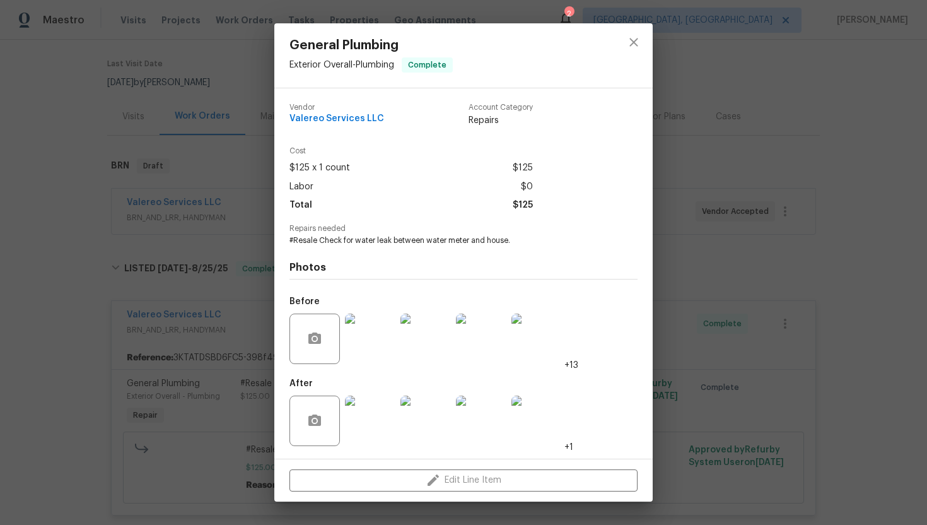
click at [366, 340] on img at bounding box center [370, 338] width 50 height 50
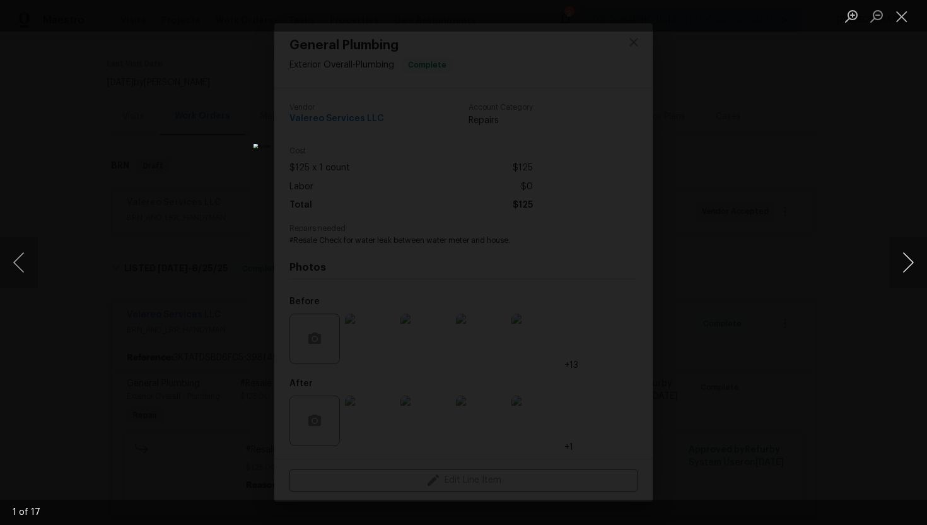
click at [912, 265] on button "Next image" at bounding box center [908, 262] width 38 height 50
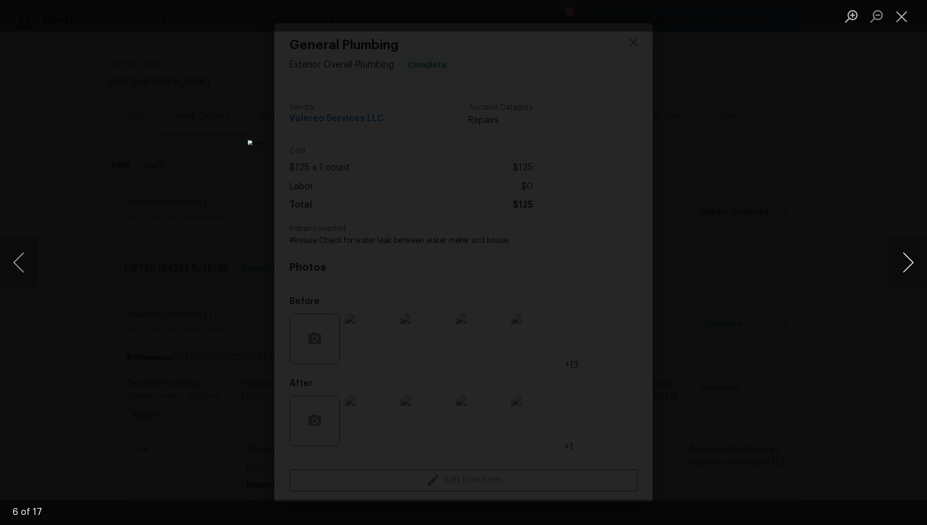
click at [909, 256] on button "Next image" at bounding box center [908, 262] width 38 height 50
click at [903, 15] on button "Close lightbox" at bounding box center [901, 16] width 25 height 22
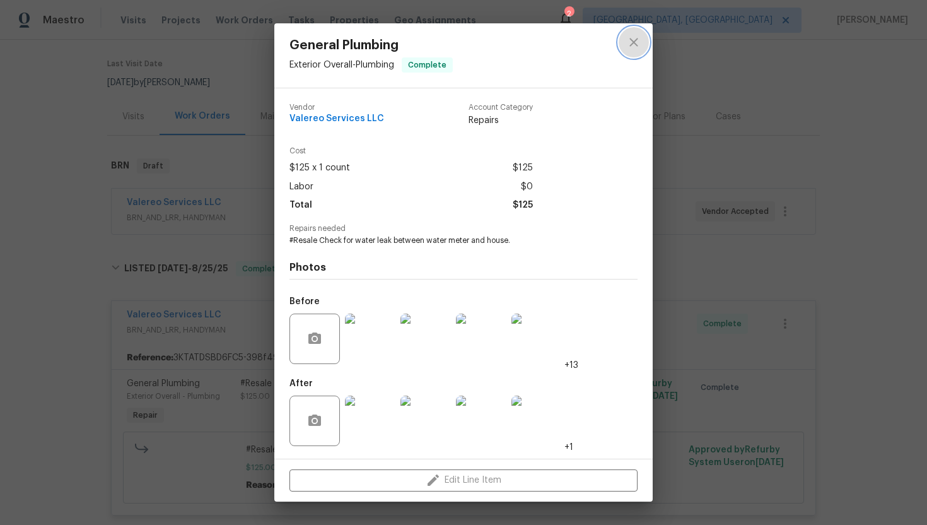
click at [624, 50] on button "close" at bounding box center [634, 42] width 30 height 30
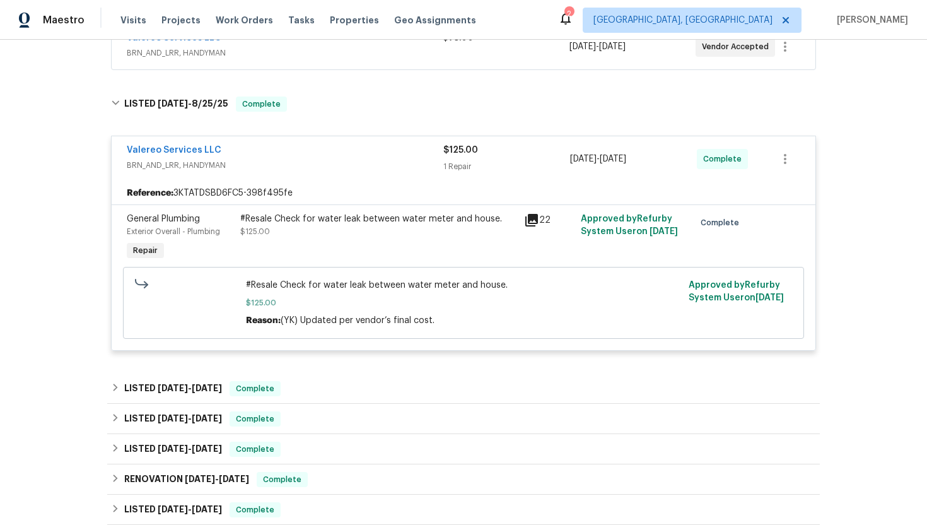
scroll to position [0, 0]
